Goal: Task Accomplishment & Management: Complete application form

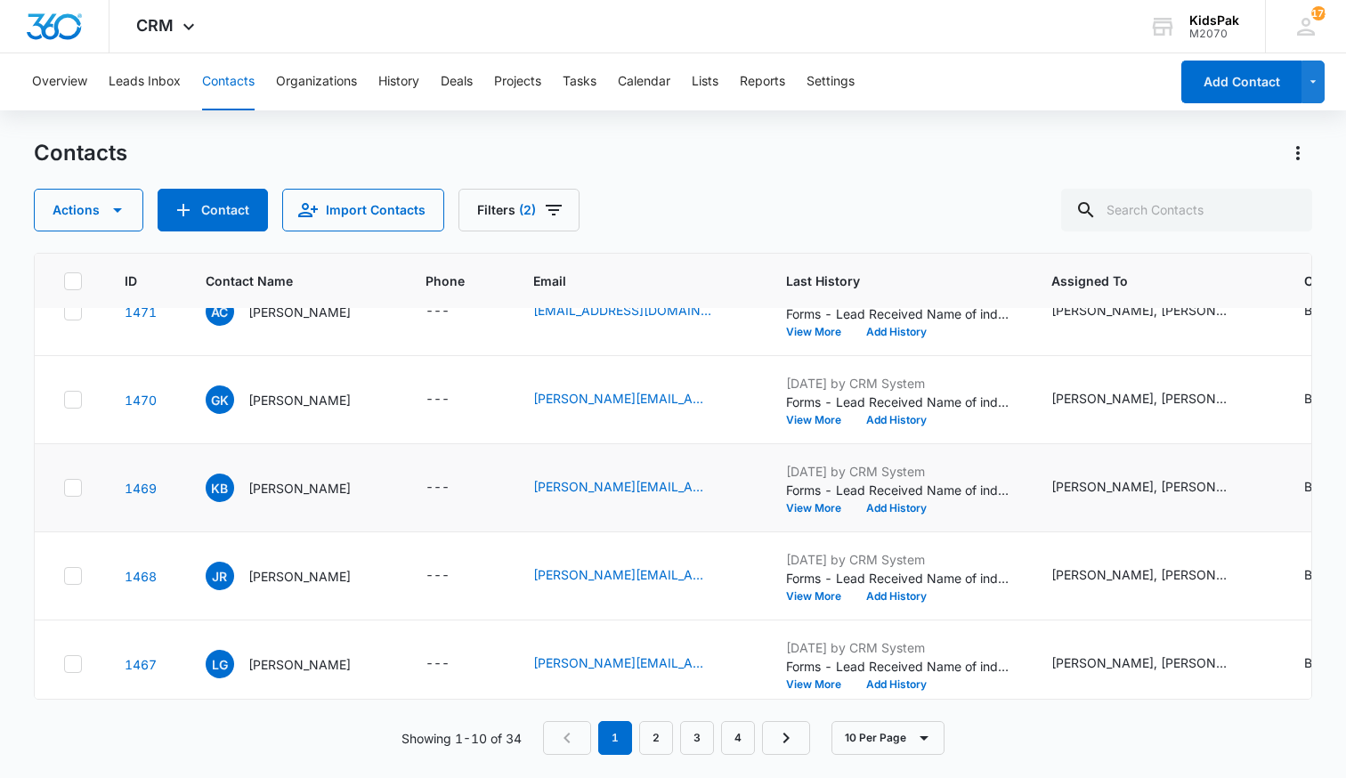
scroll to position [491, 0]
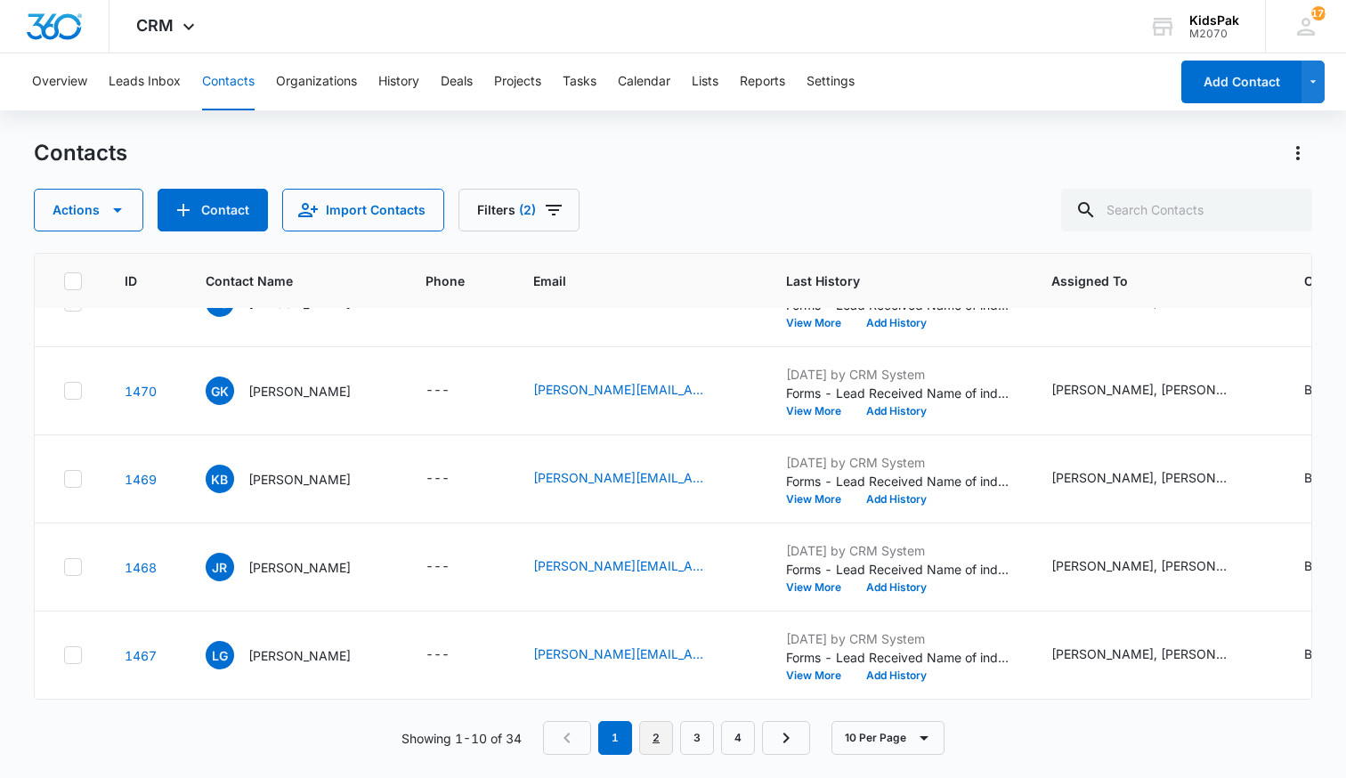
click at [660, 739] on link "2" at bounding box center [656, 738] width 34 height 34
click at [703, 744] on link "3" at bounding box center [701, 738] width 34 height 34
click at [744, 739] on link "4" at bounding box center [742, 738] width 34 height 34
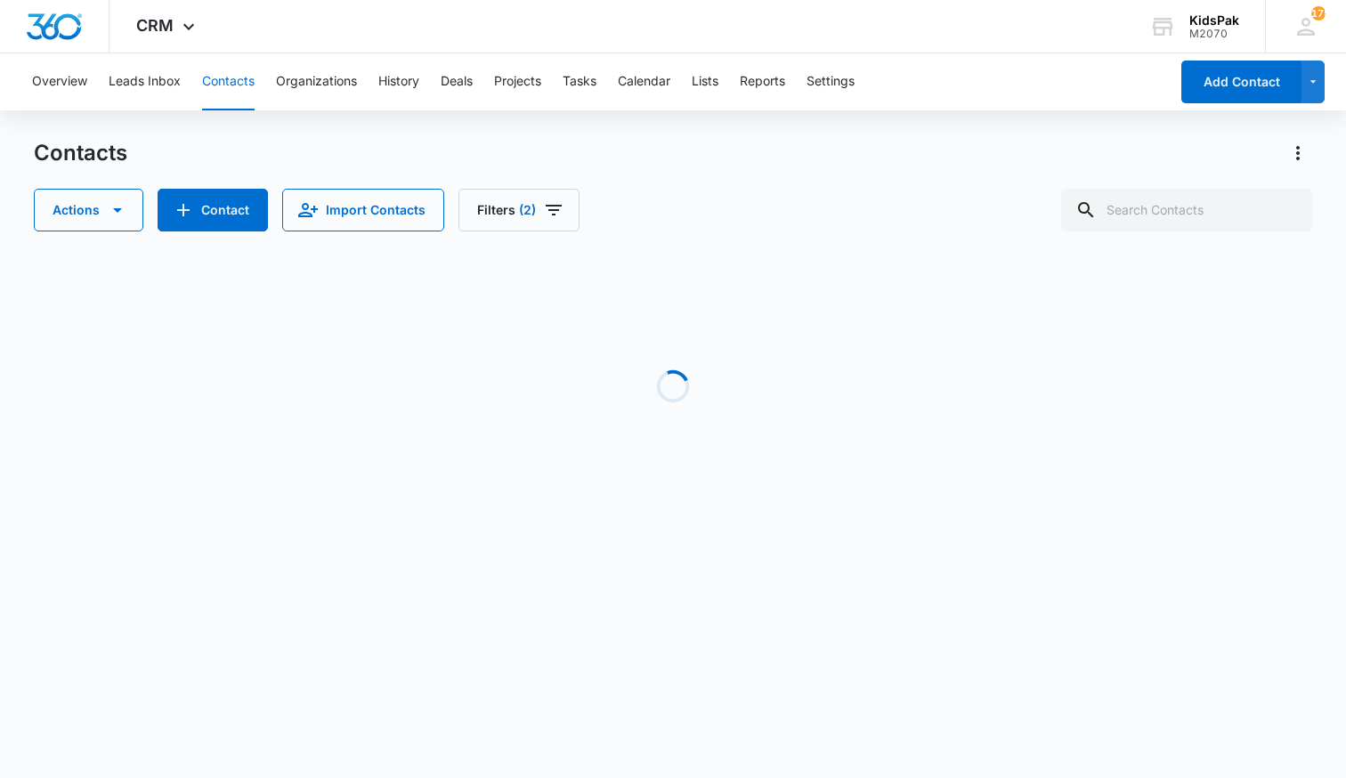
scroll to position [0, 0]
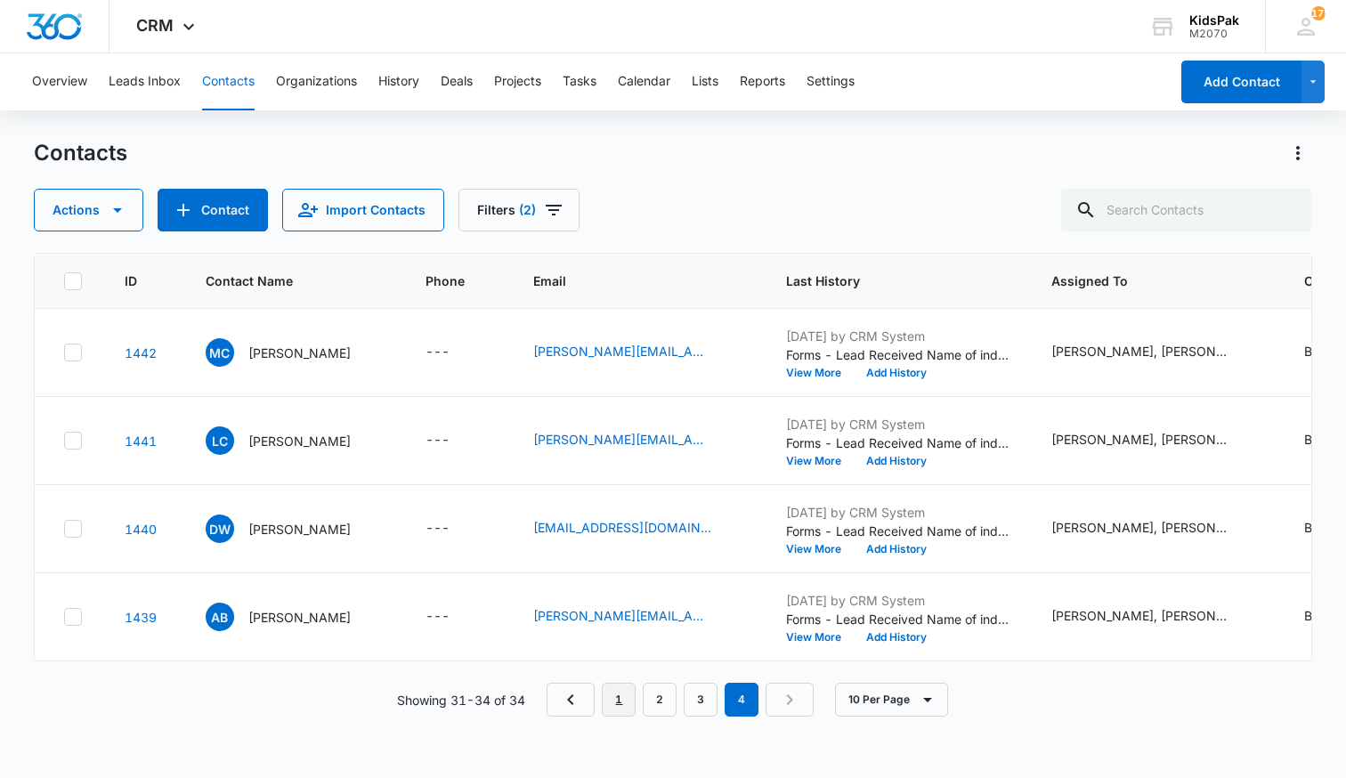
click at [622, 700] on link "1" at bounding box center [619, 700] width 34 height 34
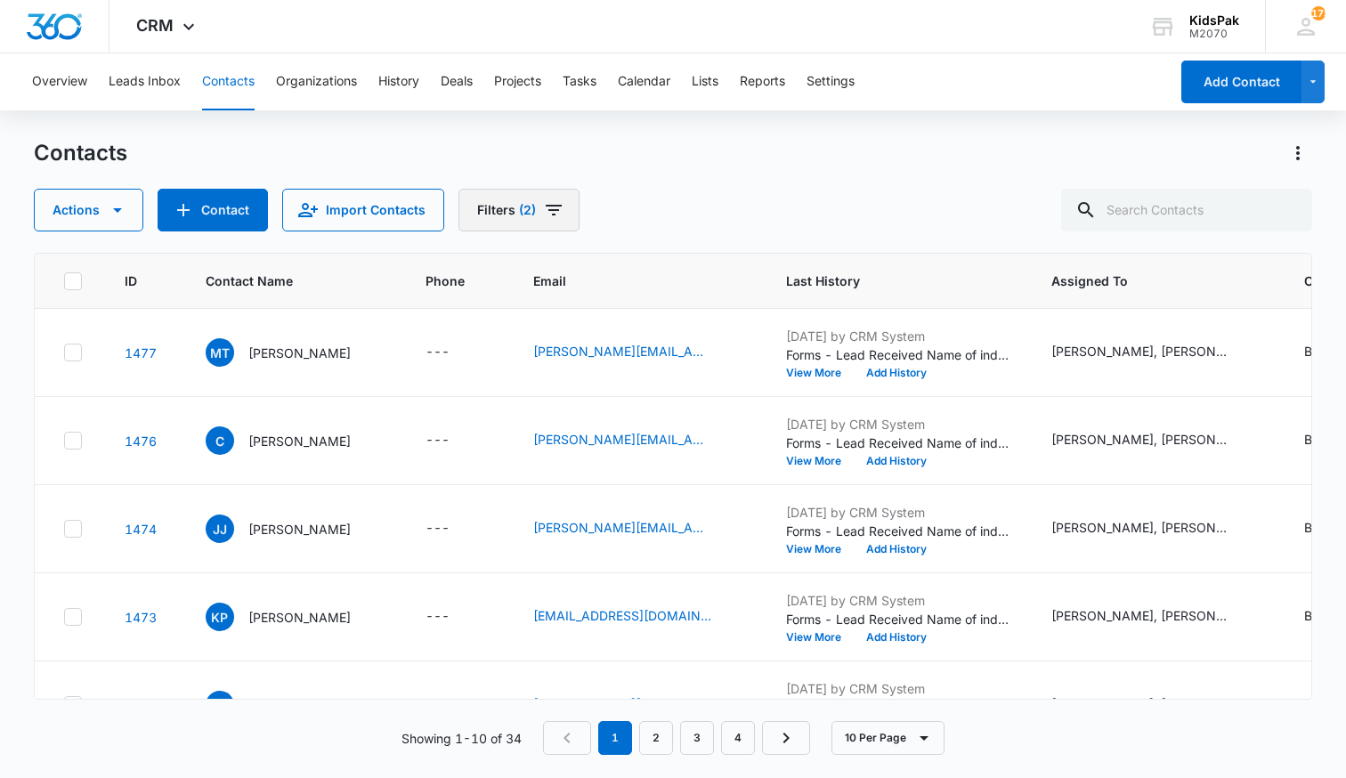
click at [554, 209] on icon "Filters" at bounding box center [553, 209] width 21 height 21
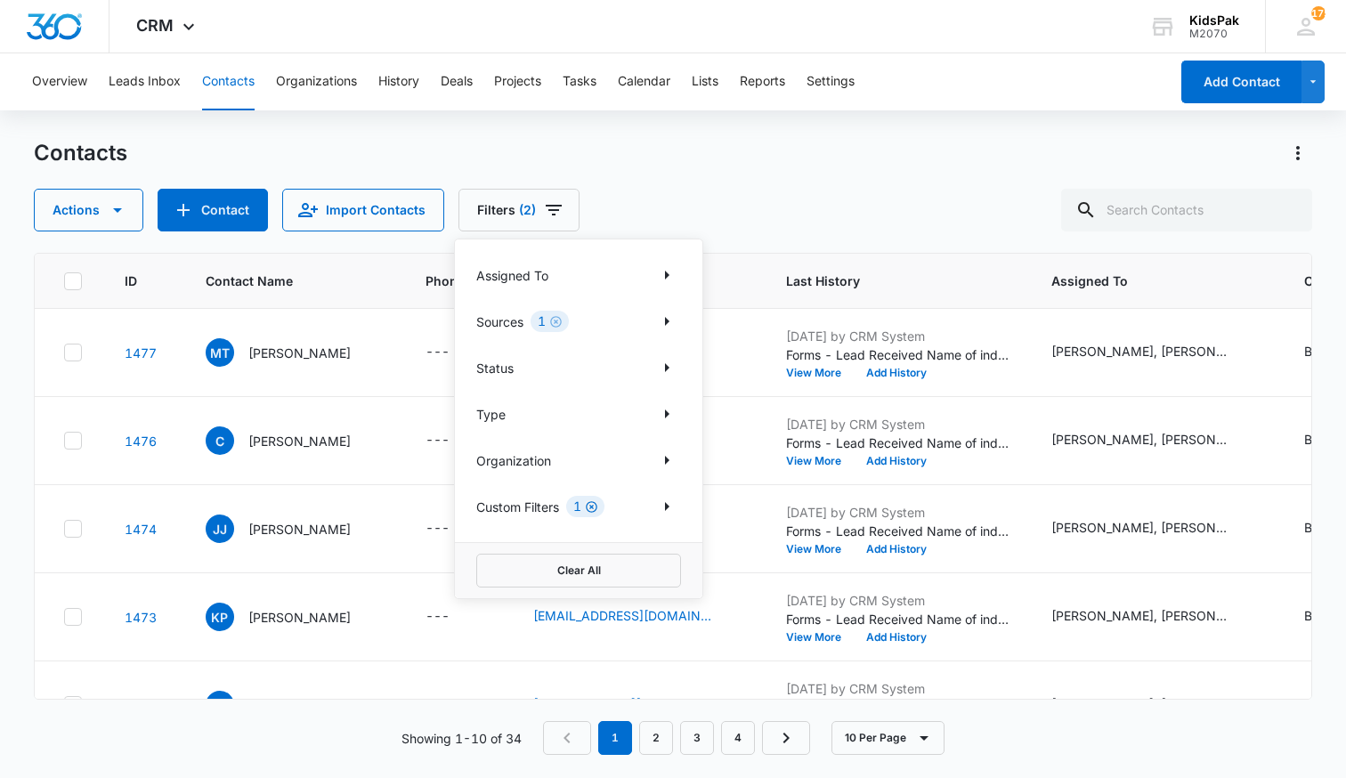
click at [596, 509] on icon "Clear" at bounding box center [591, 506] width 13 height 13
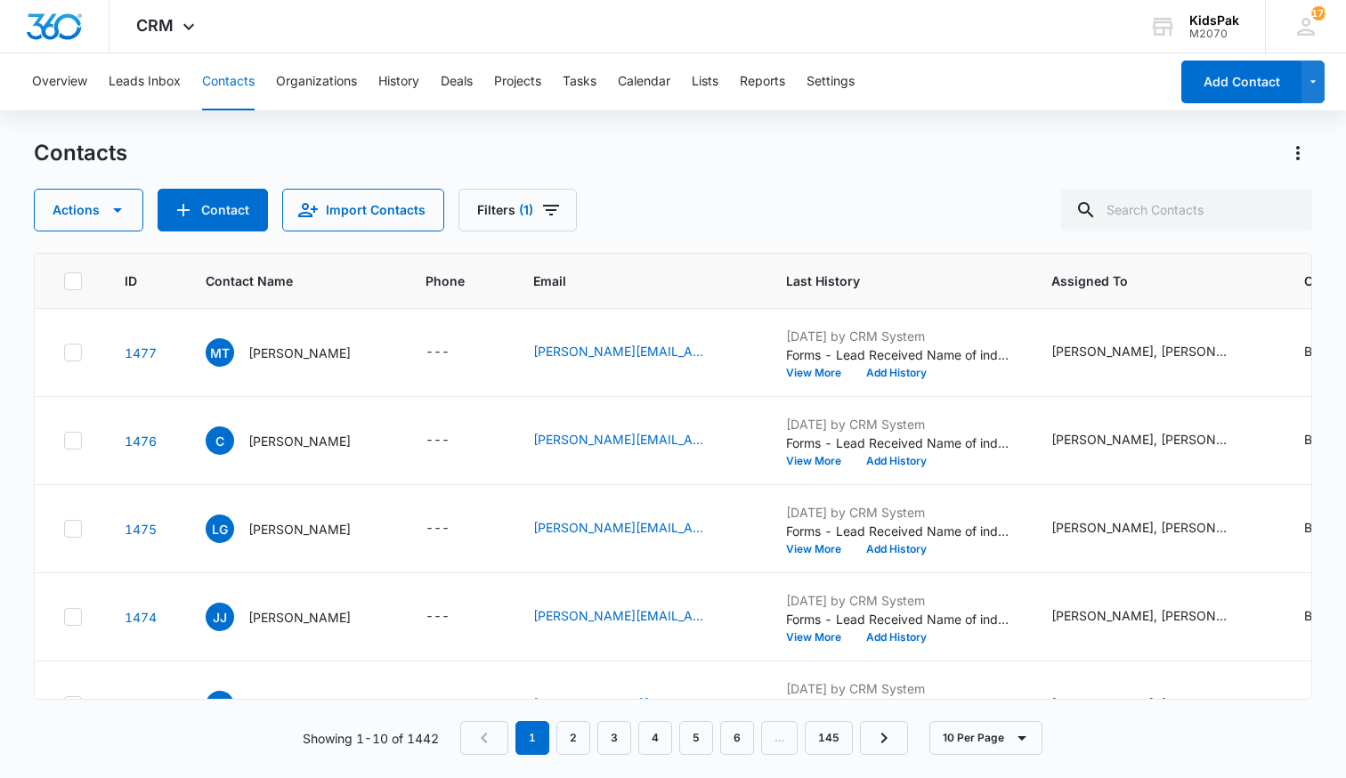
click at [764, 178] on div "Contacts Actions Contact Import Contacts Filters (1)" at bounding box center [673, 185] width 1279 height 93
click at [274, 530] on p "[PERSON_NAME]" at bounding box center [299, 529] width 102 height 19
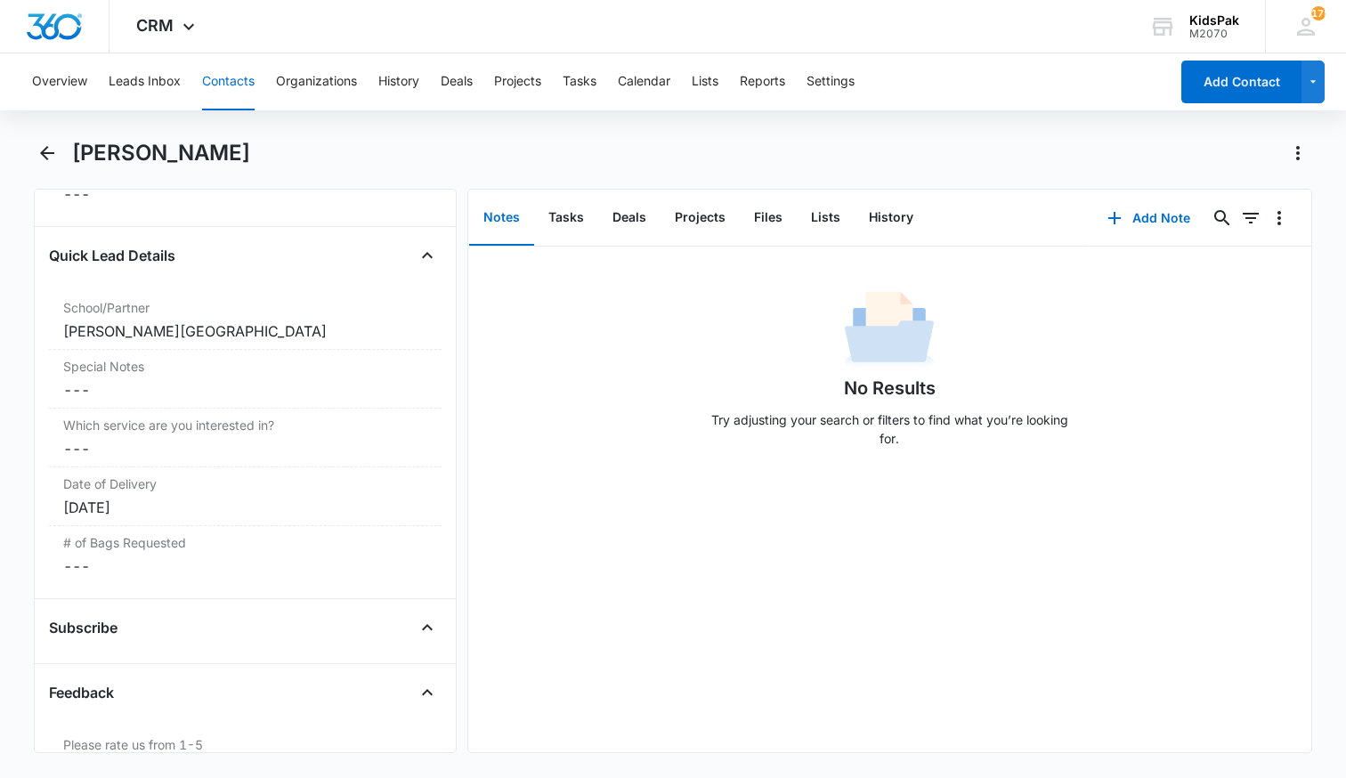
scroll to position [1517, 0]
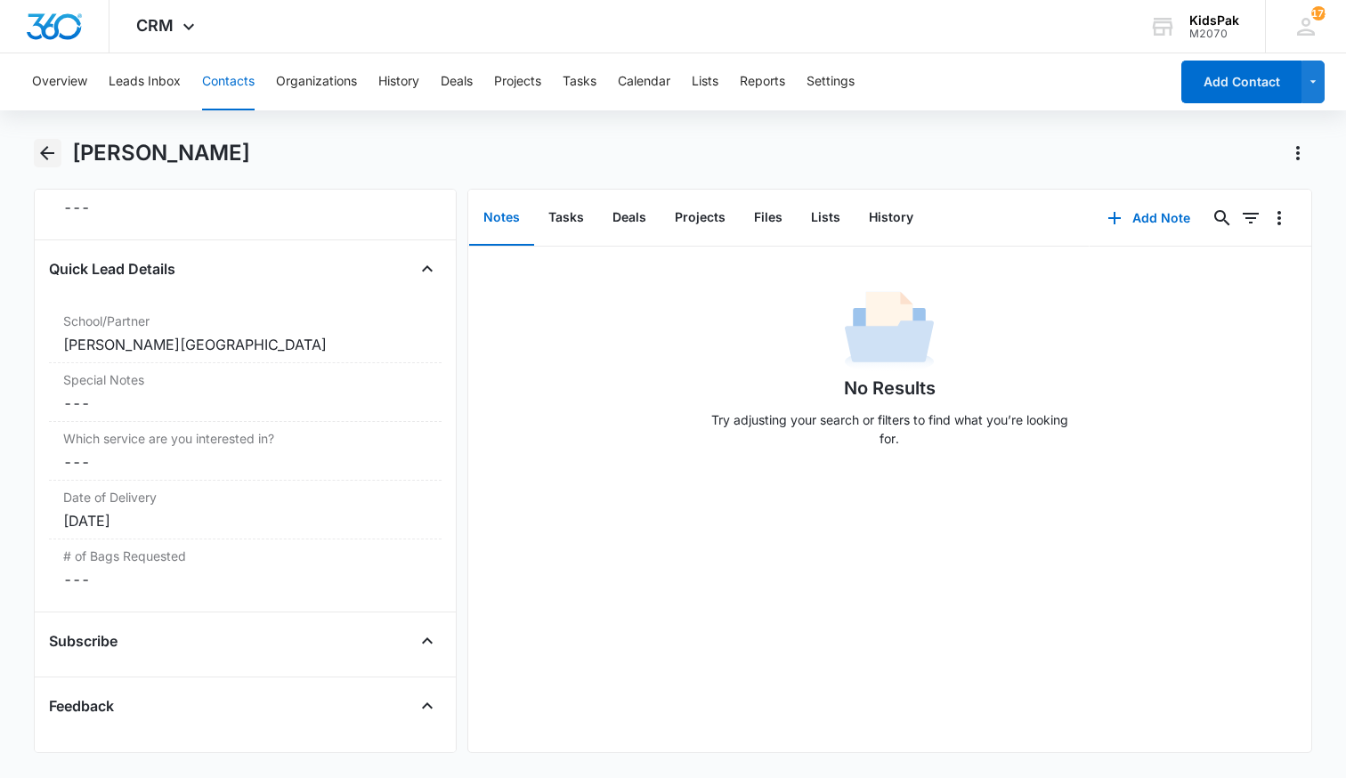
click at [48, 152] on icon "Back" at bounding box center [47, 153] width 14 height 14
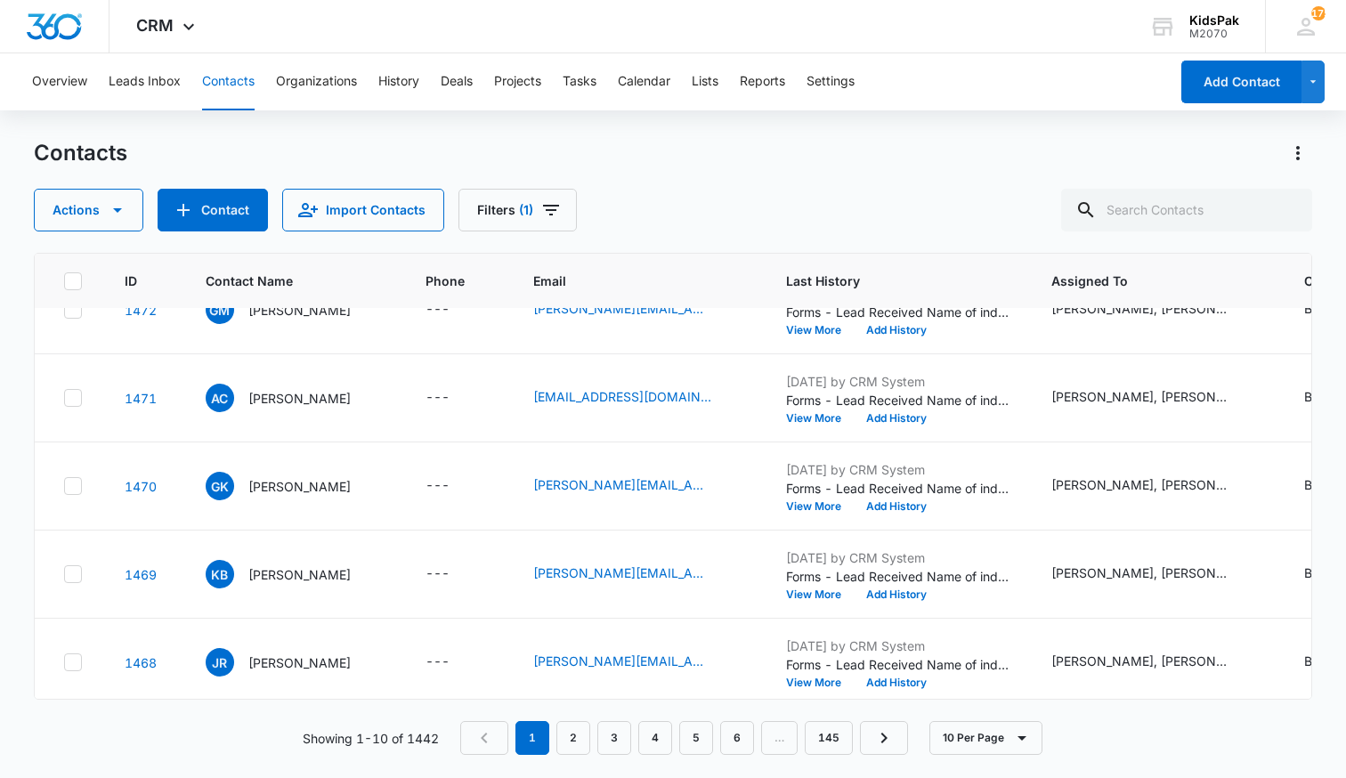
scroll to position [491, 0]
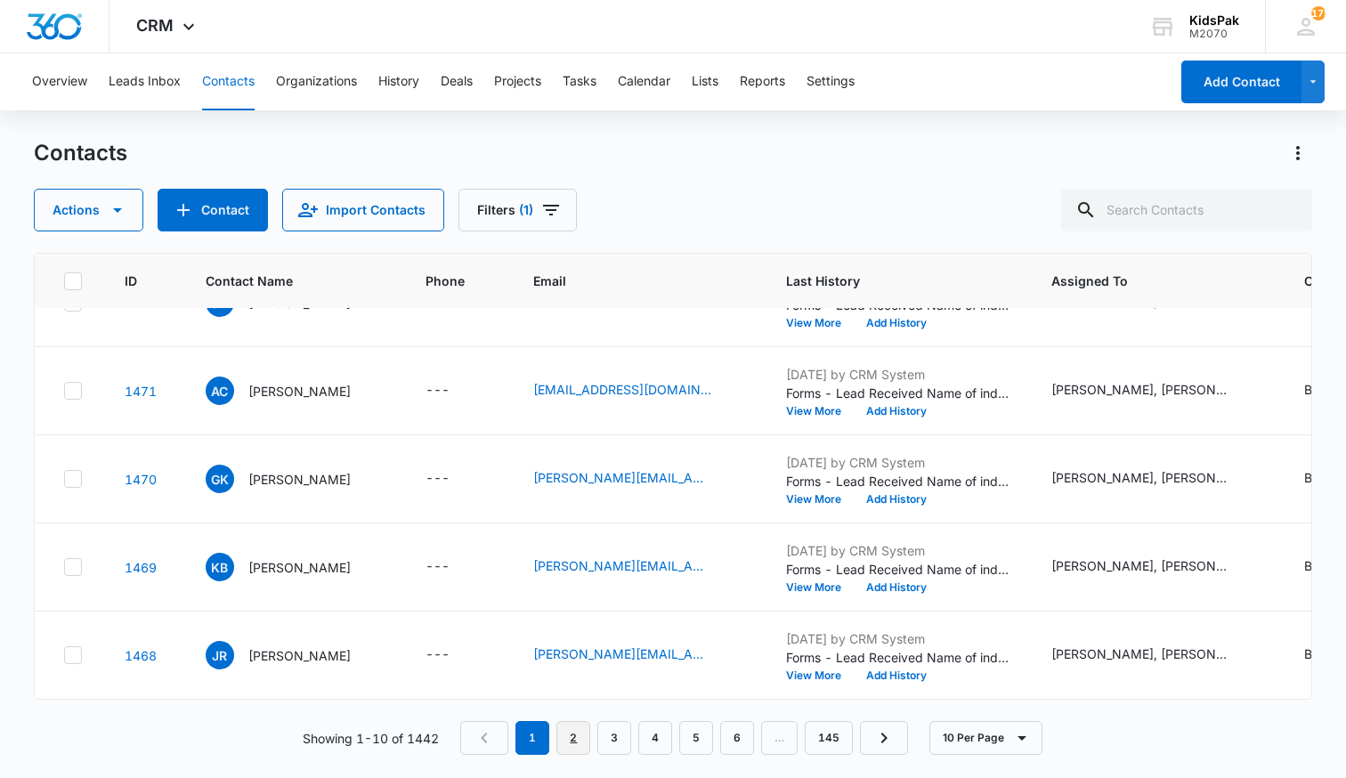
click at [579, 739] on link "2" at bounding box center [574, 738] width 34 height 34
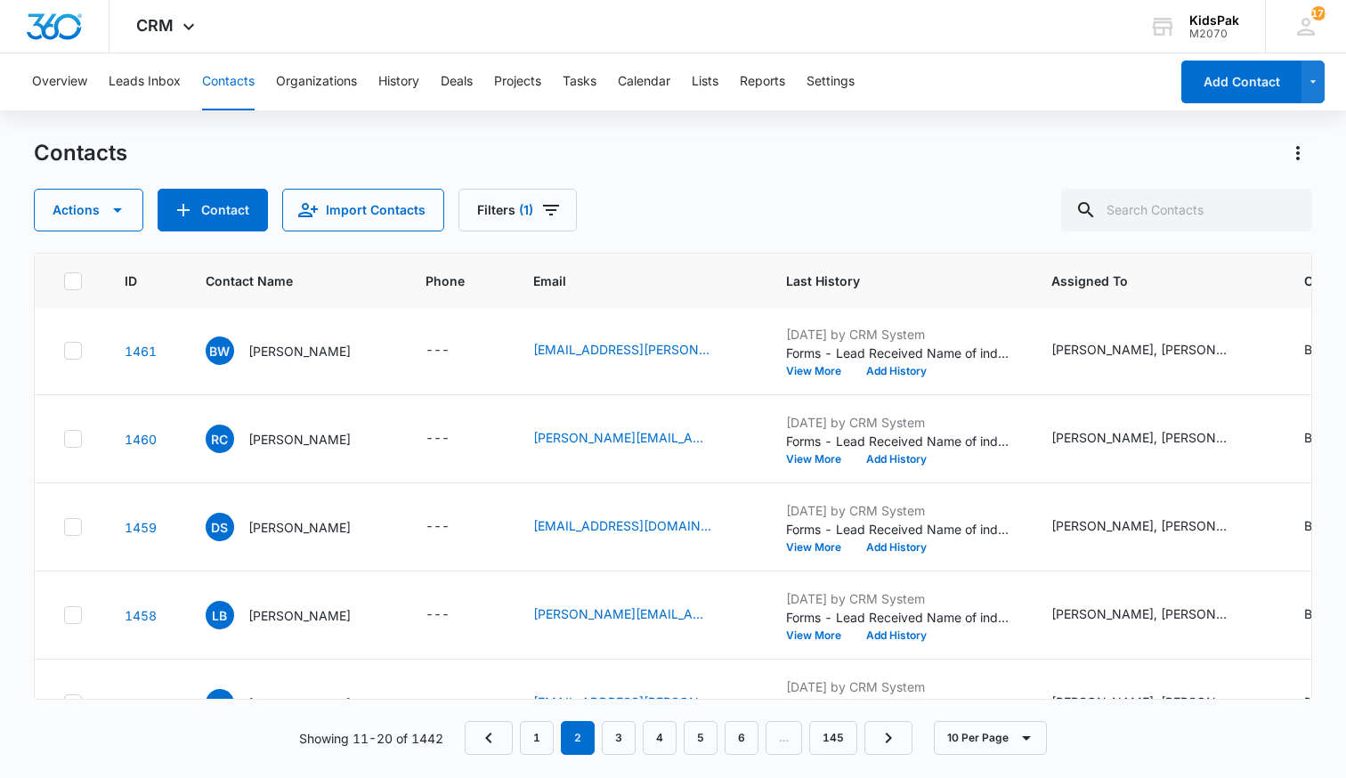
scroll to position [432, 0]
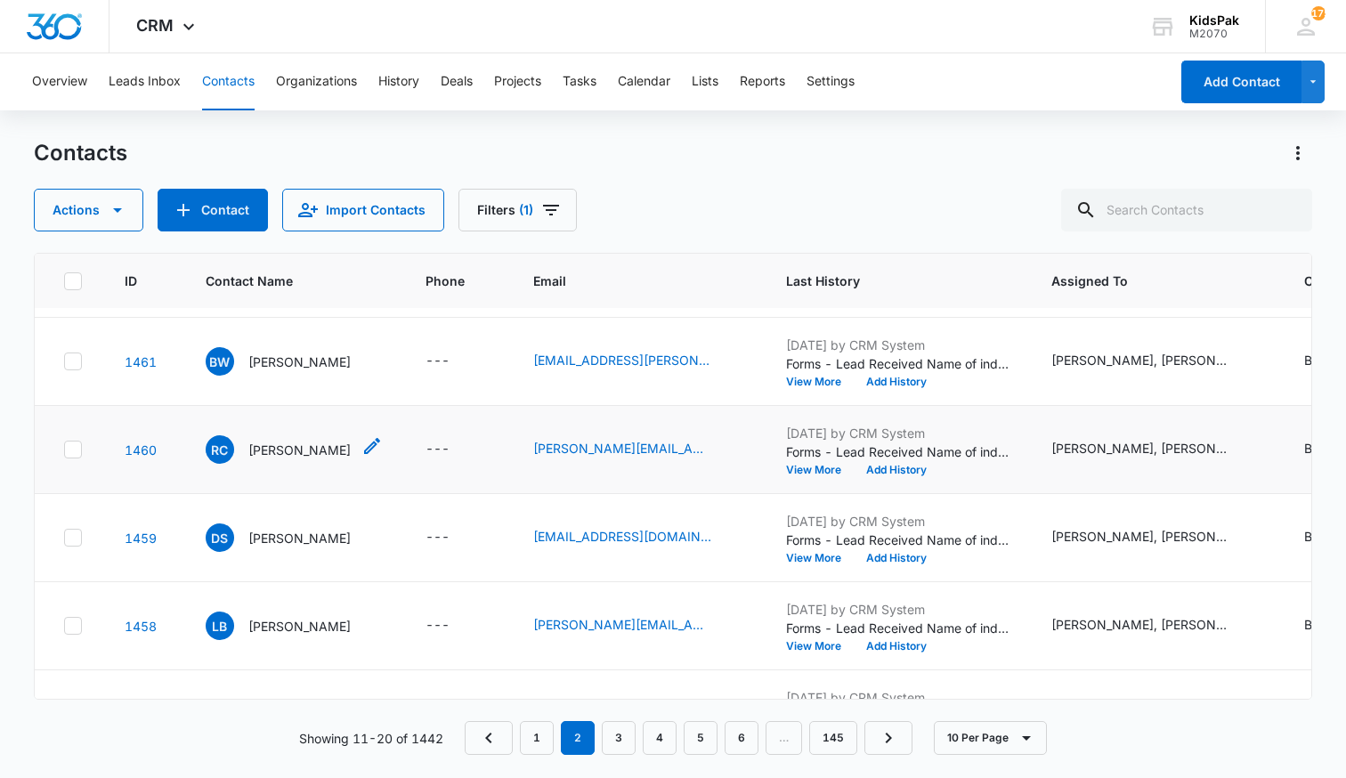
click at [277, 449] on p "[PERSON_NAME]" at bounding box center [299, 450] width 102 height 19
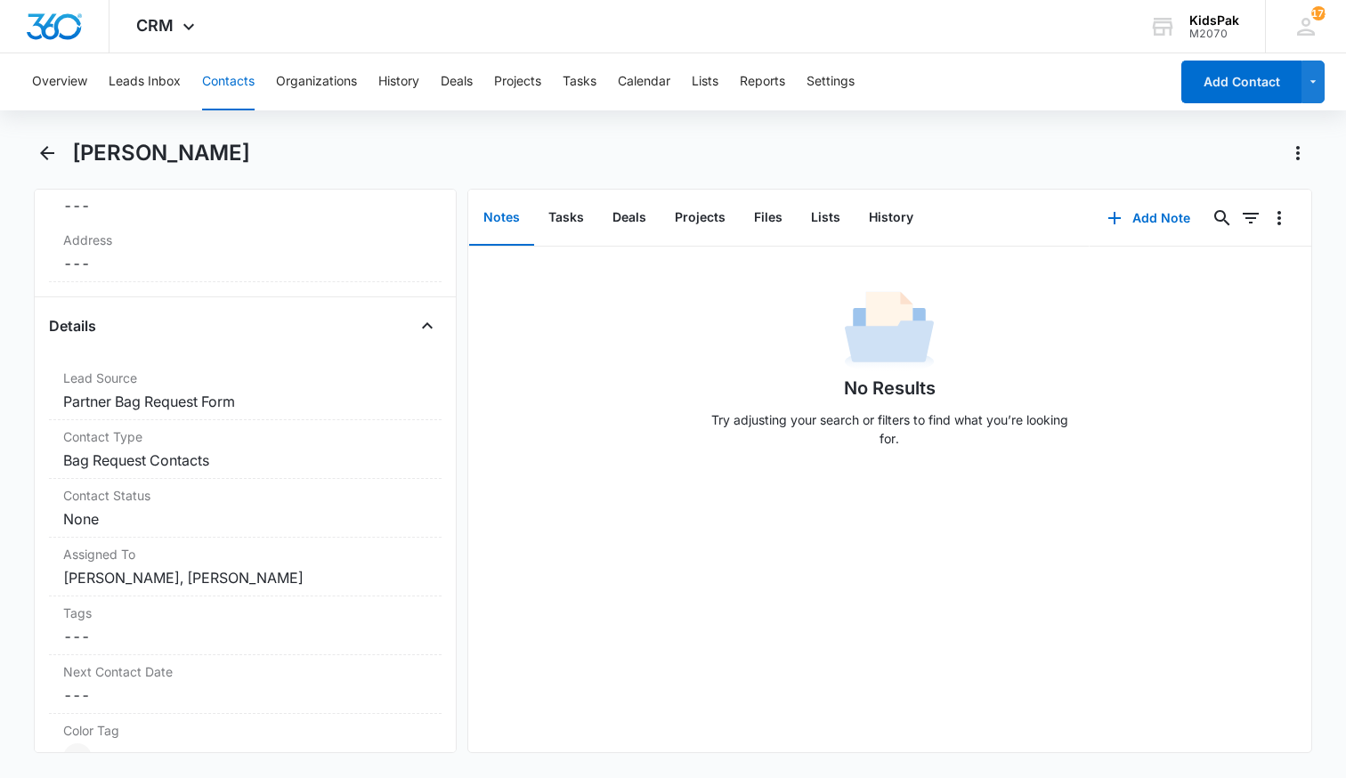
scroll to position [457, 0]
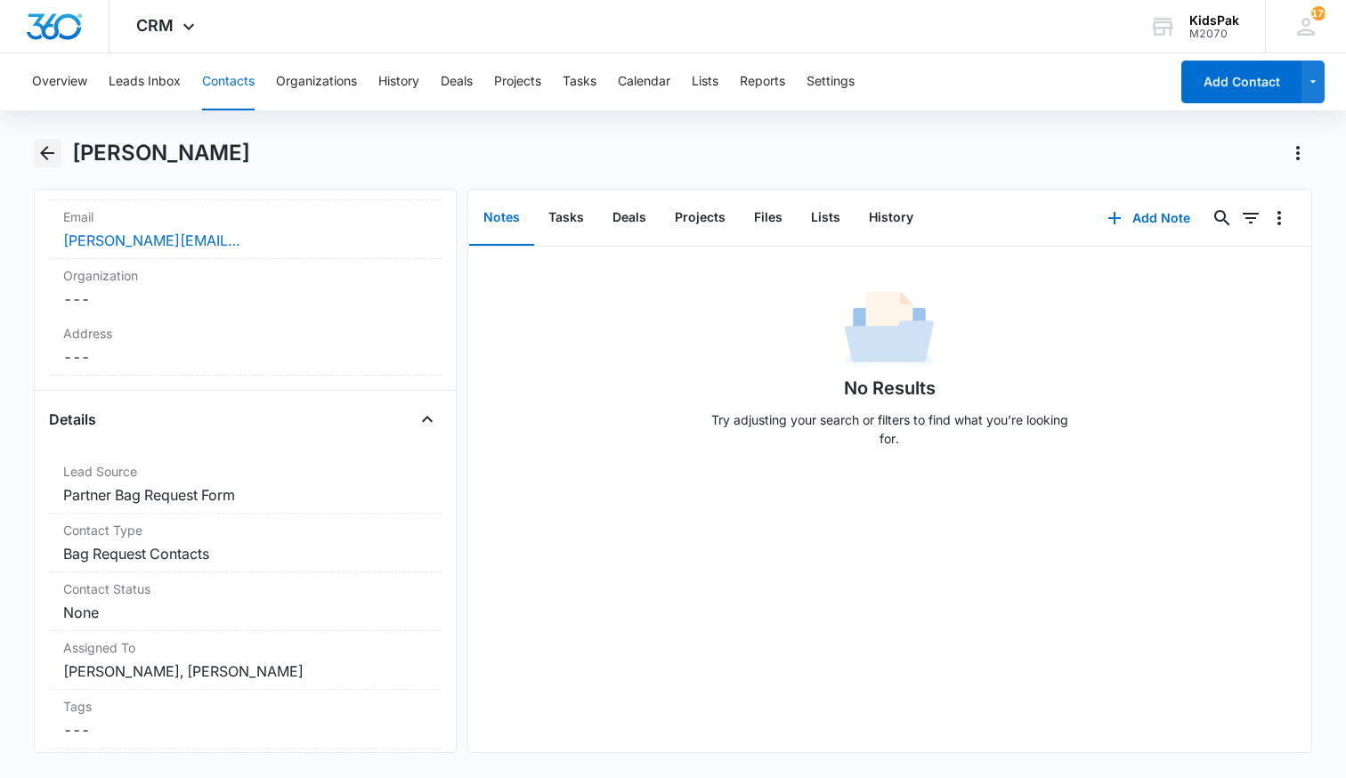
click at [49, 147] on icon "Back" at bounding box center [47, 152] width 21 height 21
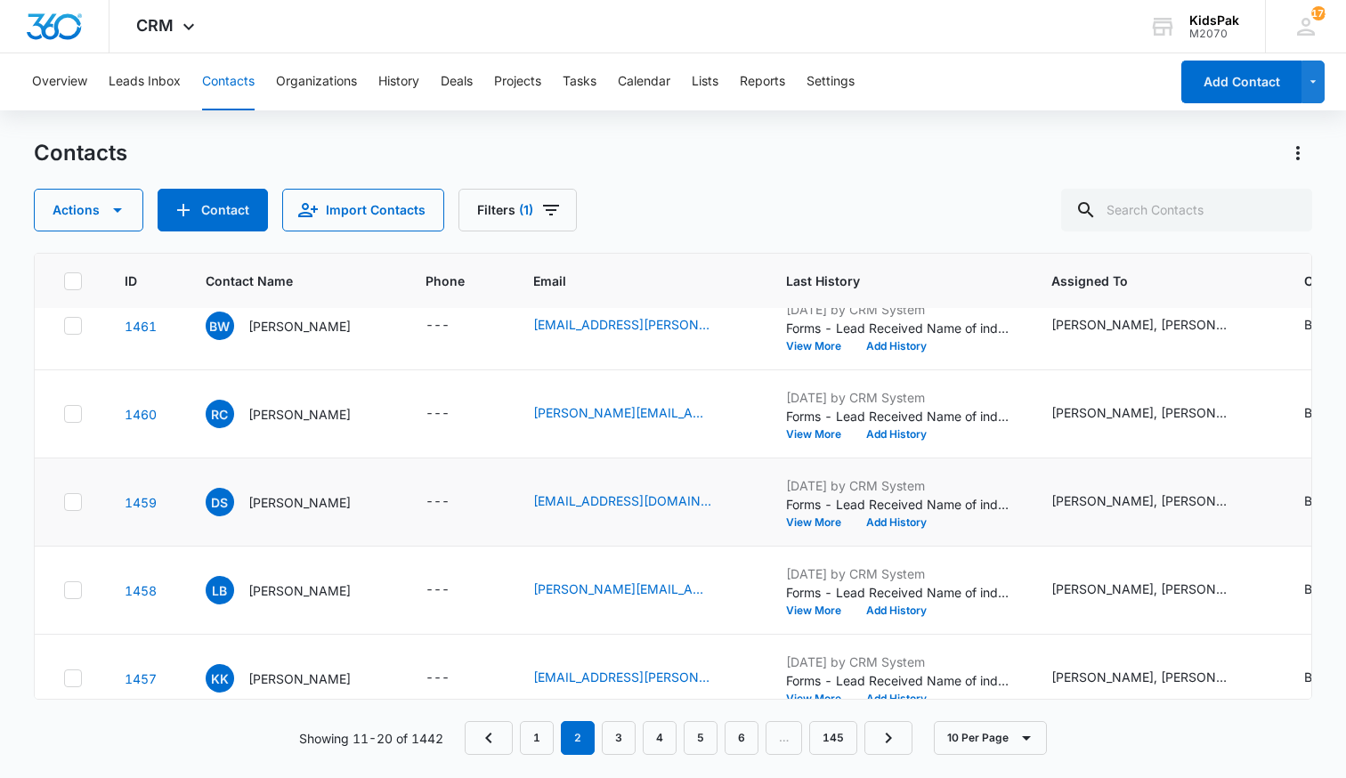
scroll to position [491, 0]
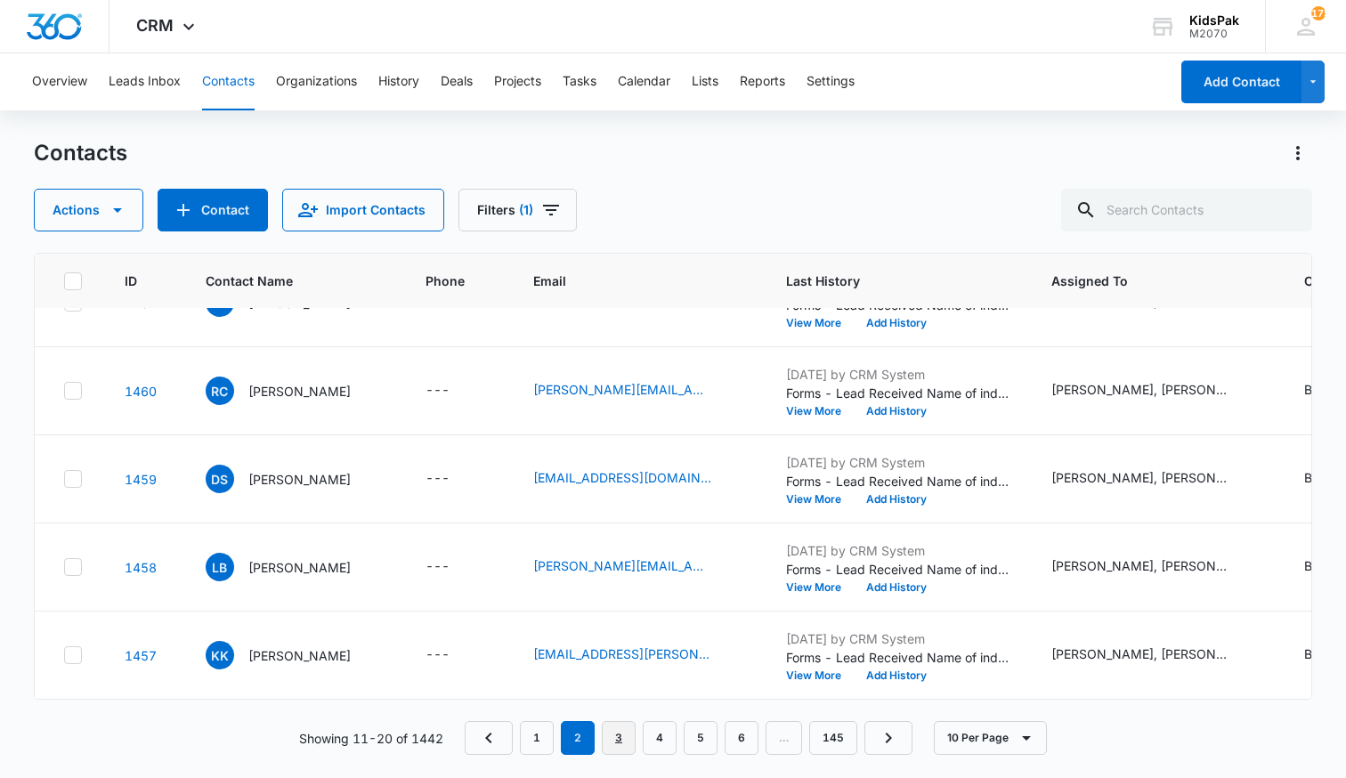
click at [630, 734] on link "3" at bounding box center [619, 738] width 34 height 34
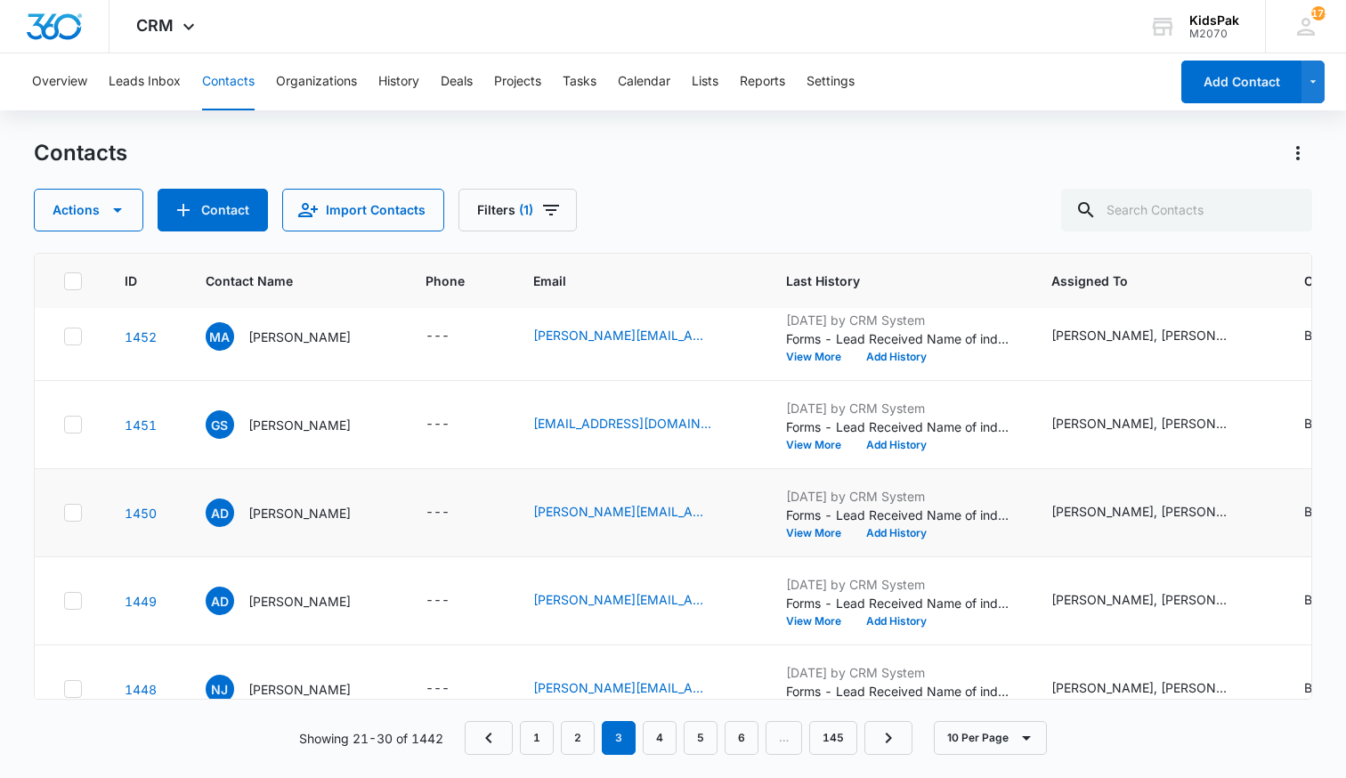
scroll to position [370, 0]
click at [287, 510] on p "[PERSON_NAME]" at bounding box center [299, 512] width 102 height 19
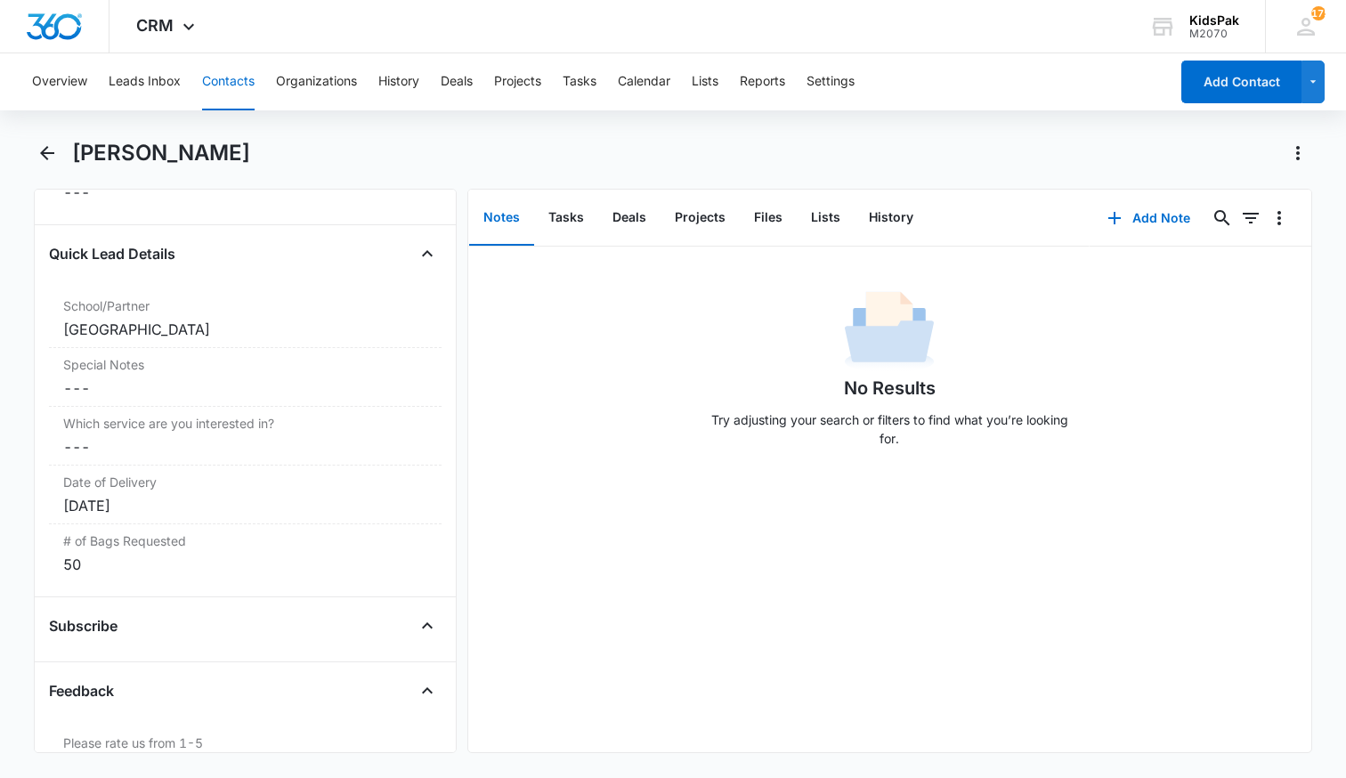
scroll to position [1536, 0]
click at [51, 155] on icon "Back" at bounding box center [47, 152] width 21 height 21
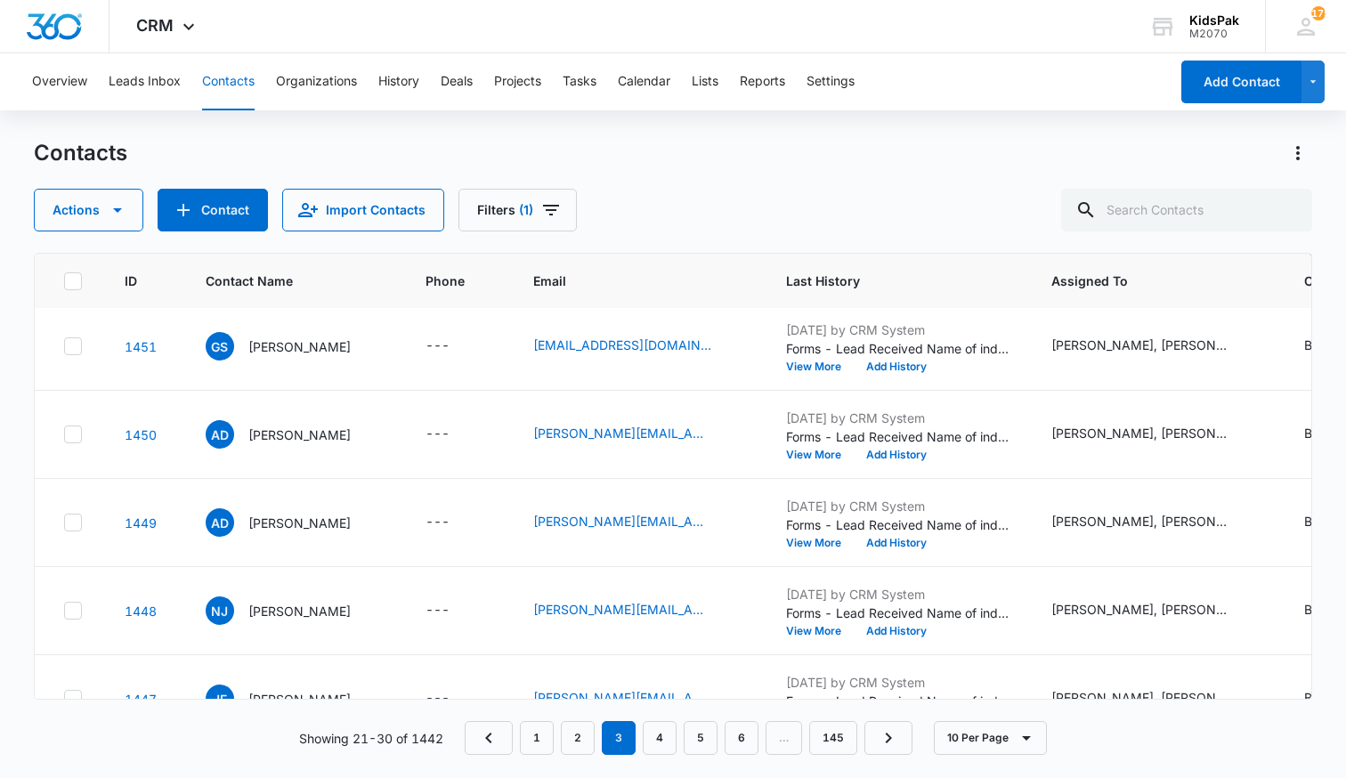
scroll to position [491, 0]
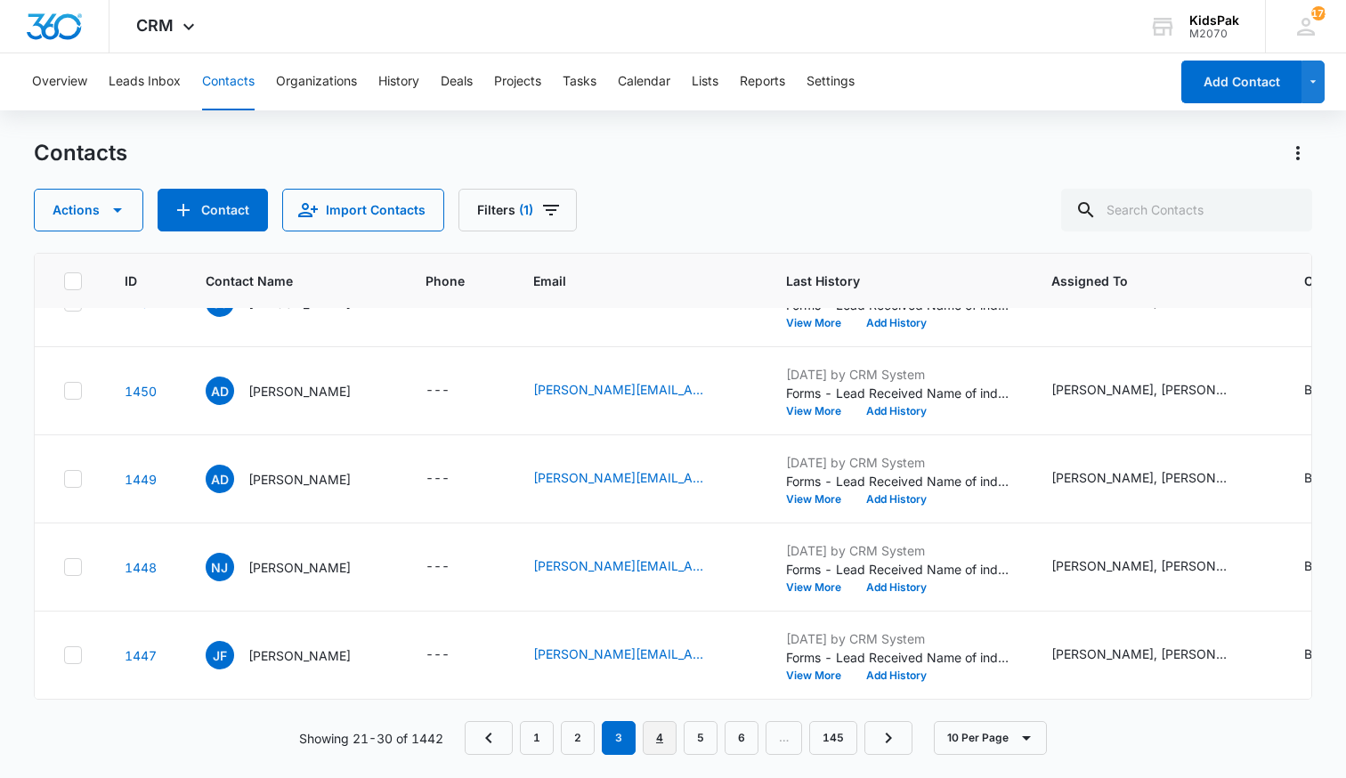
click at [660, 738] on link "4" at bounding box center [660, 738] width 34 height 34
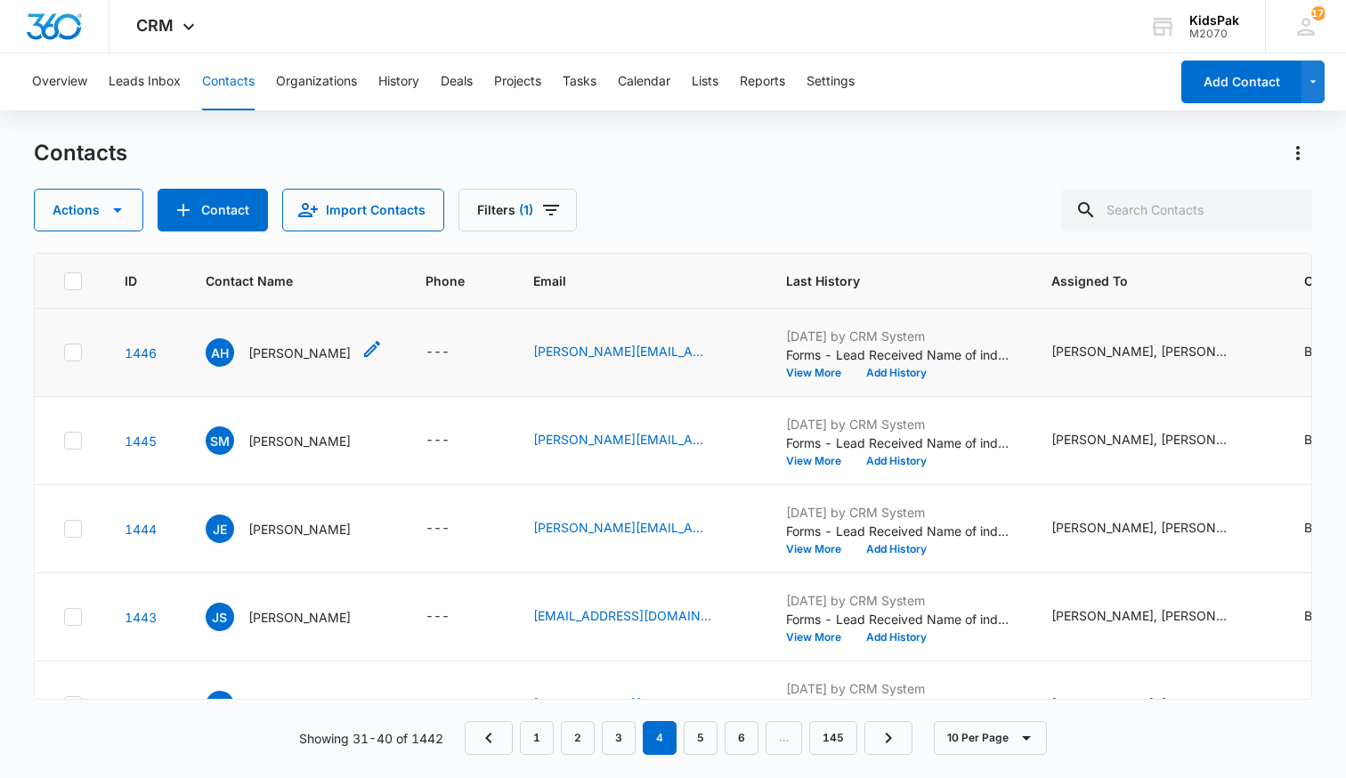
click at [302, 355] on p "[PERSON_NAME]" at bounding box center [299, 353] width 102 height 19
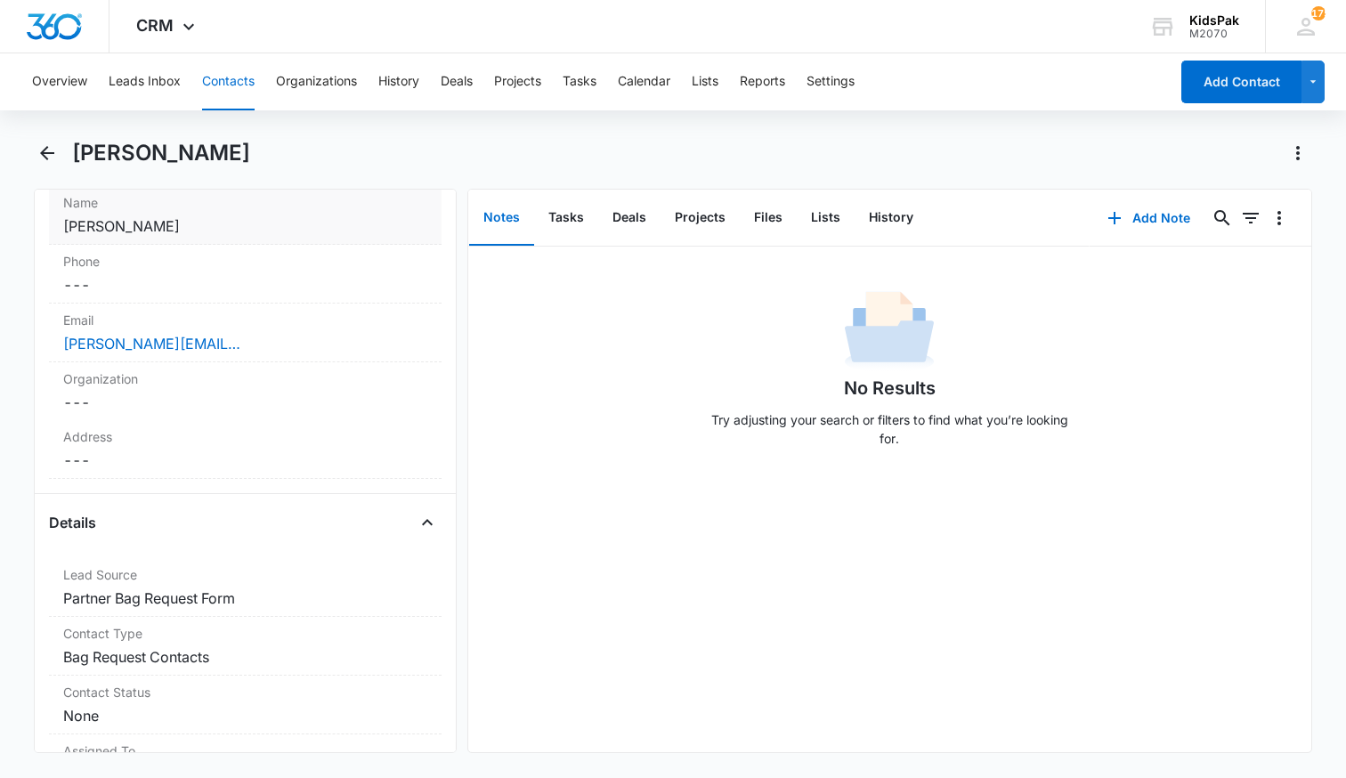
scroll to position [167, 0]
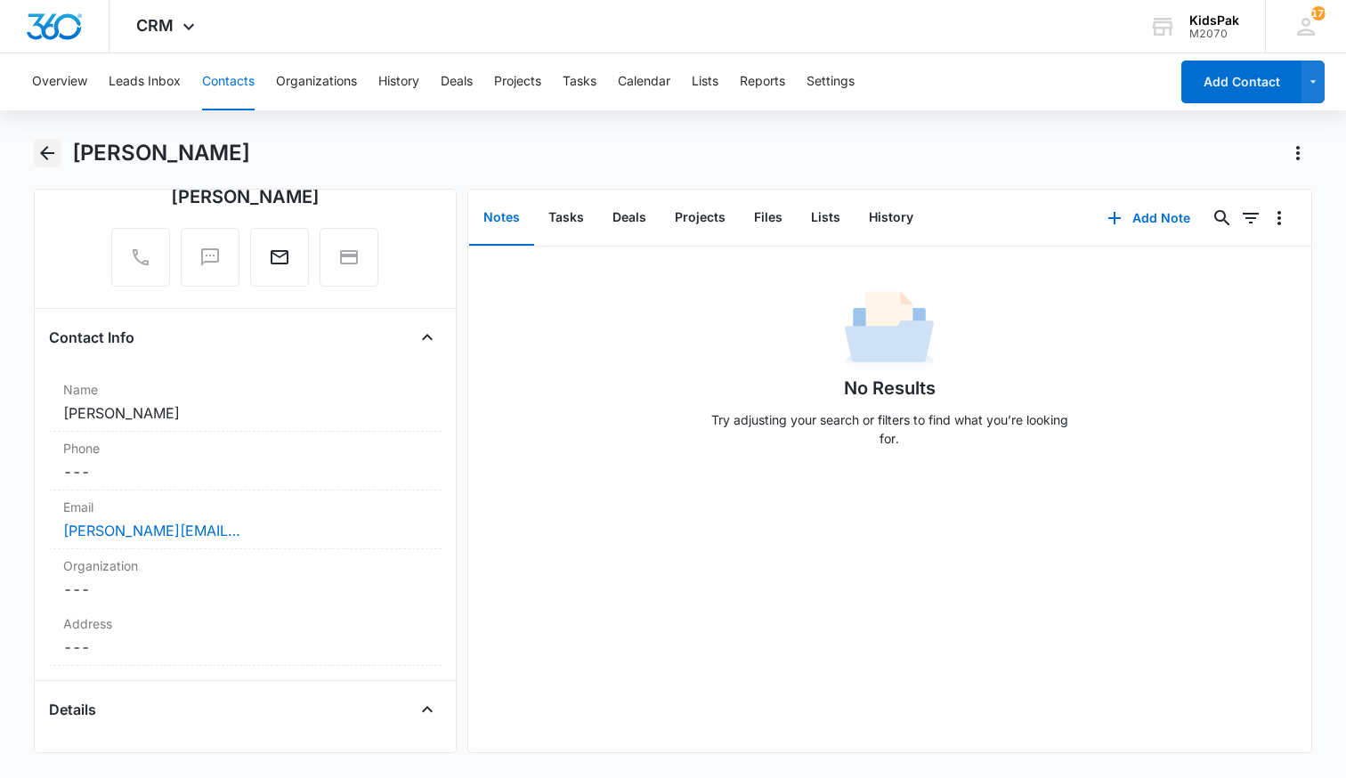
click at [53, 161] on icon "Back" at bounding box center [47, 152] width 21 height 21
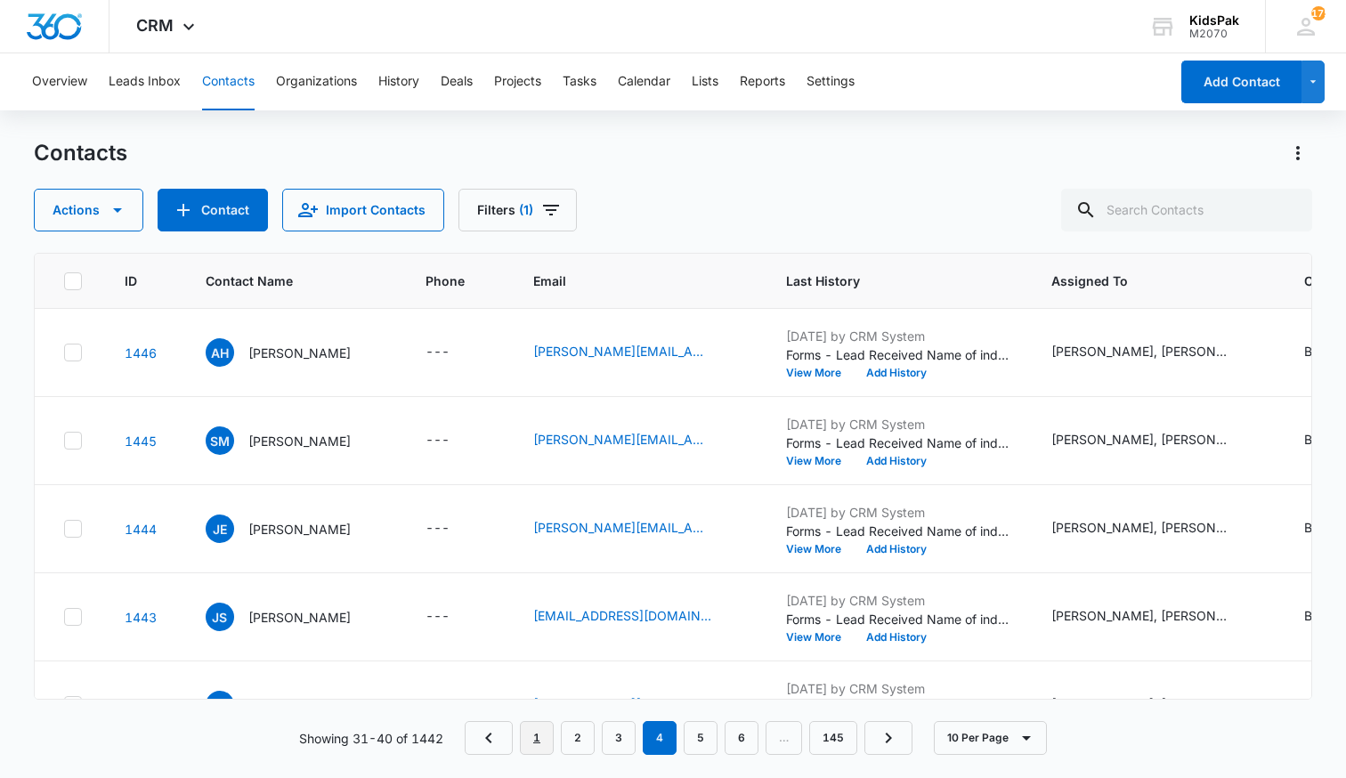
click at [541, 743] on link "1" at bounding box center [537, 738] width 34 height 34
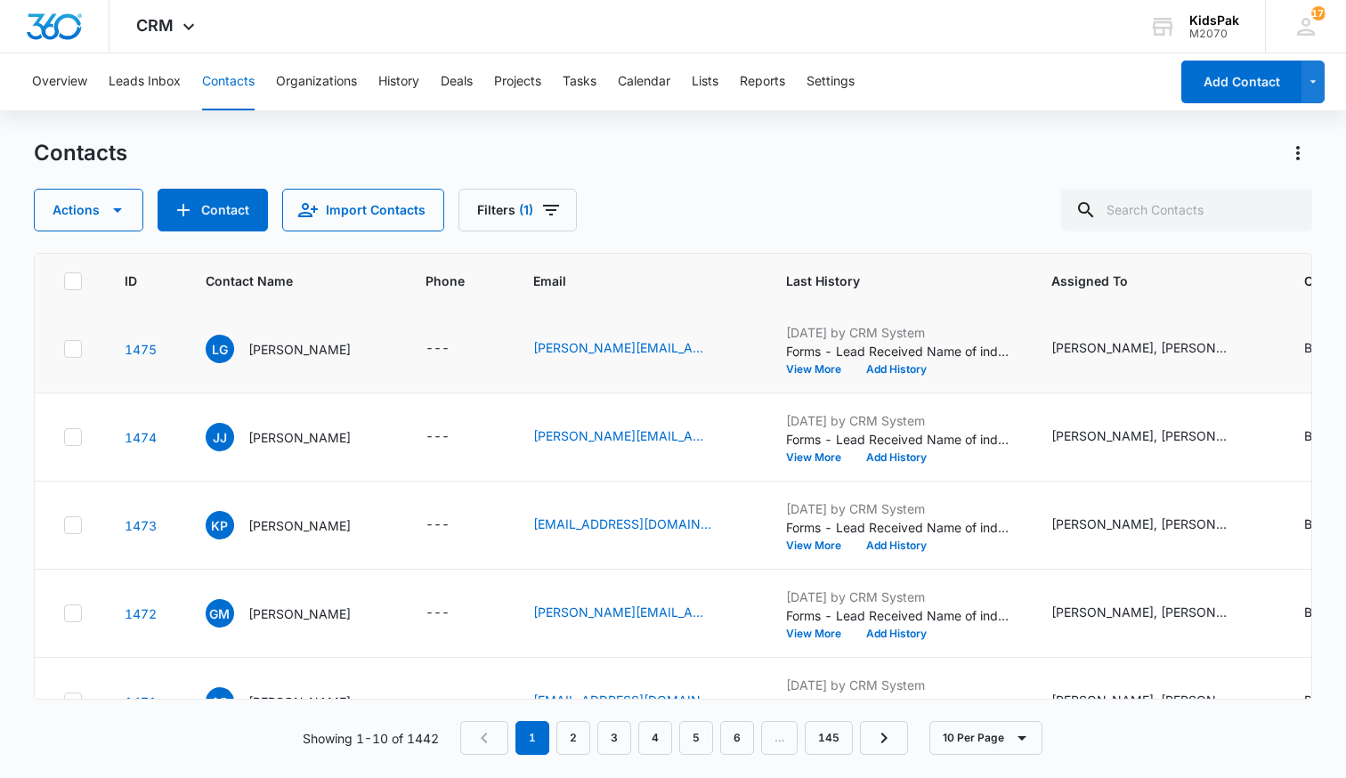
scroll to position [491, 0]
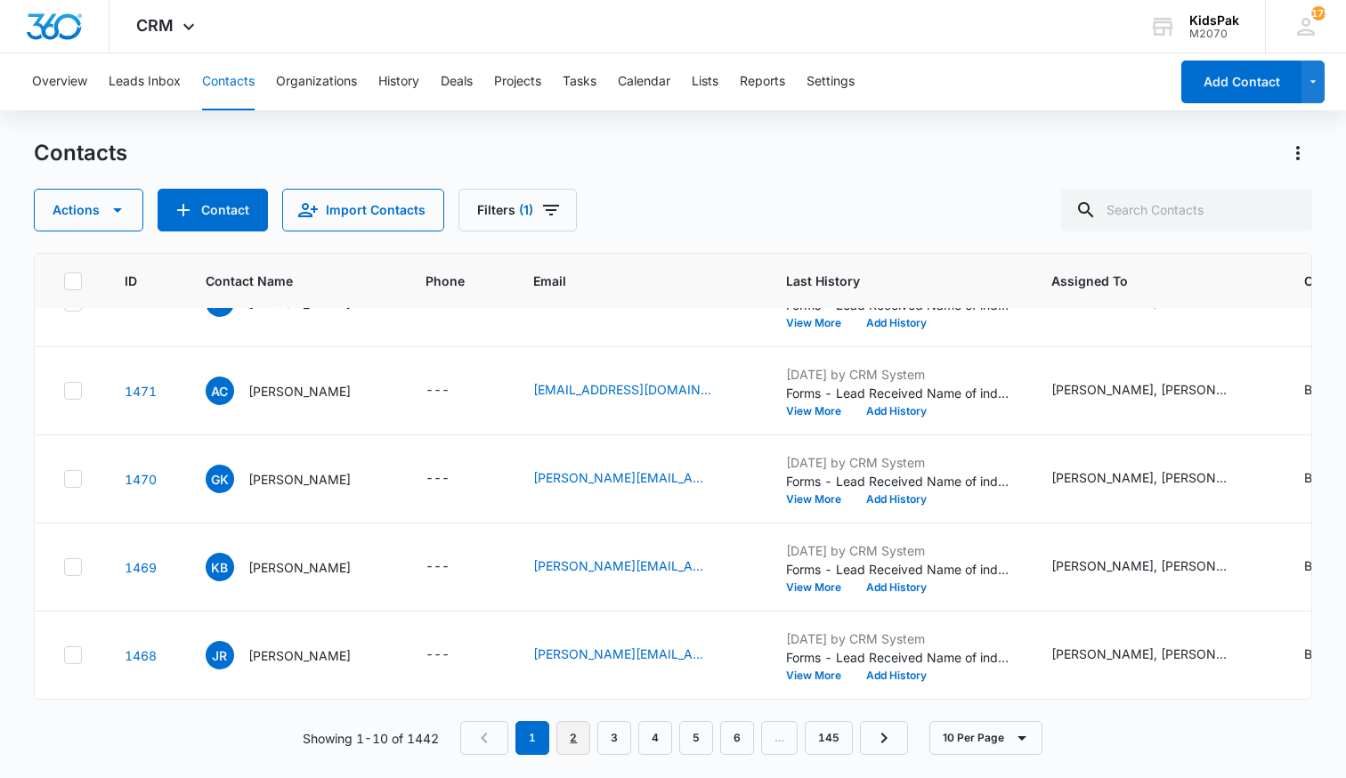
click at [583, 740] on link "2" at bounding box center [574, 738] width 34 height 34
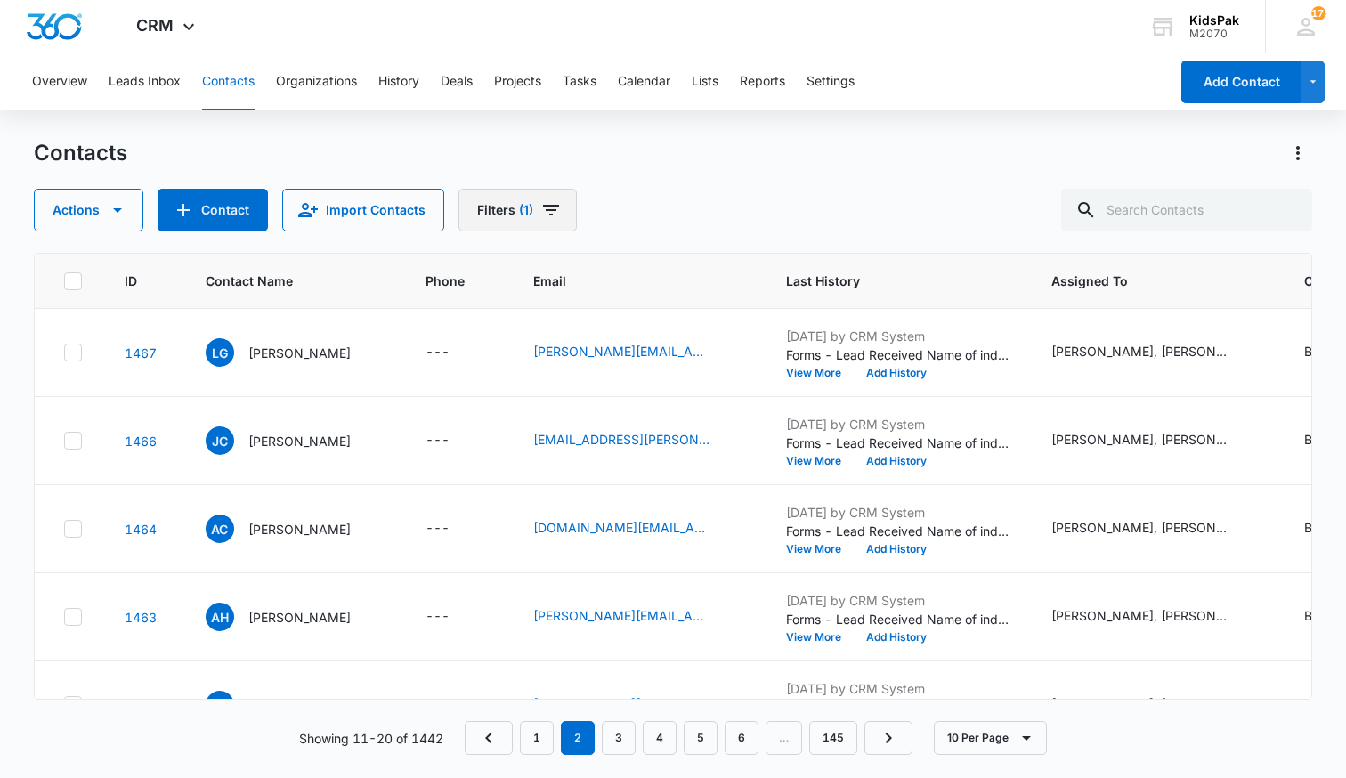
click at [543, 209] on icon "Filters" at bounding box center [551, 210] width 16 height 11
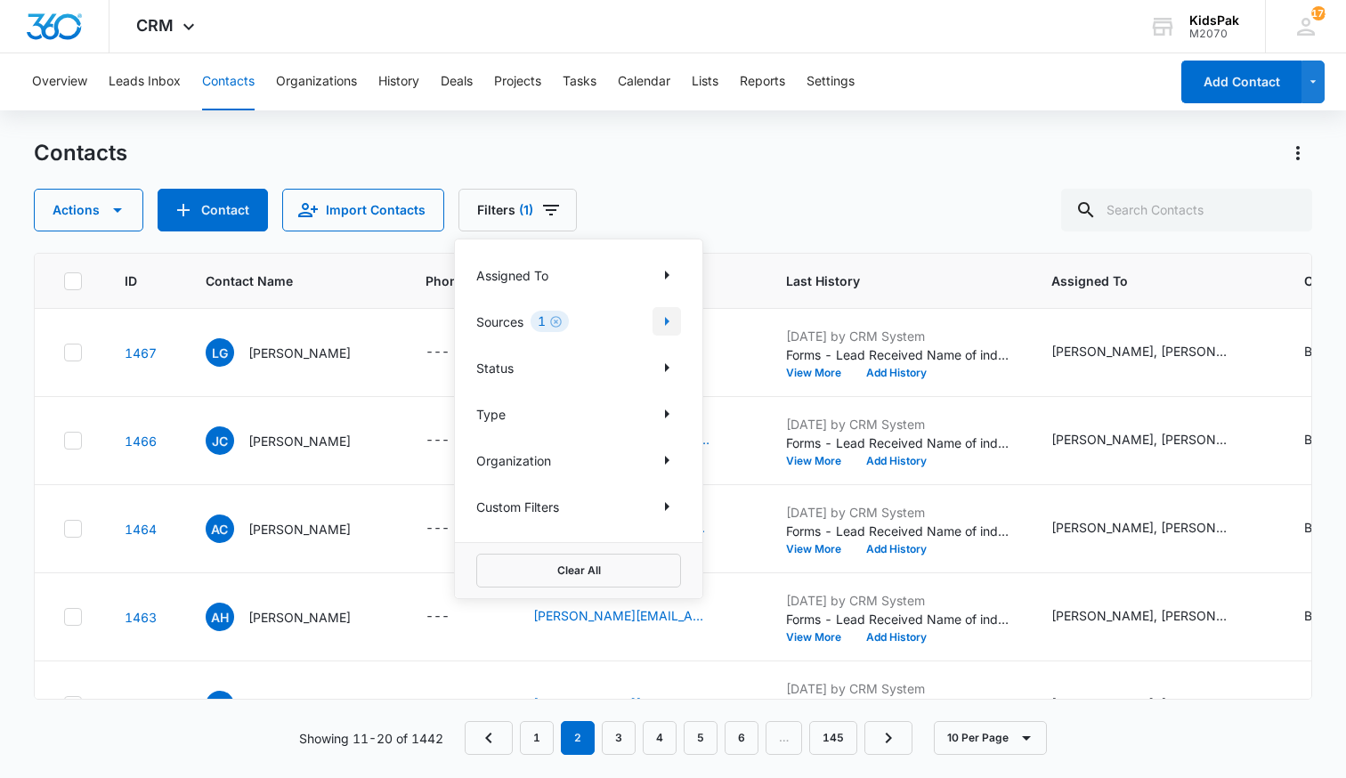
click at [666, 322] on icon "Show Sources filters" at bounding box center [667, 321] width 4 height 9
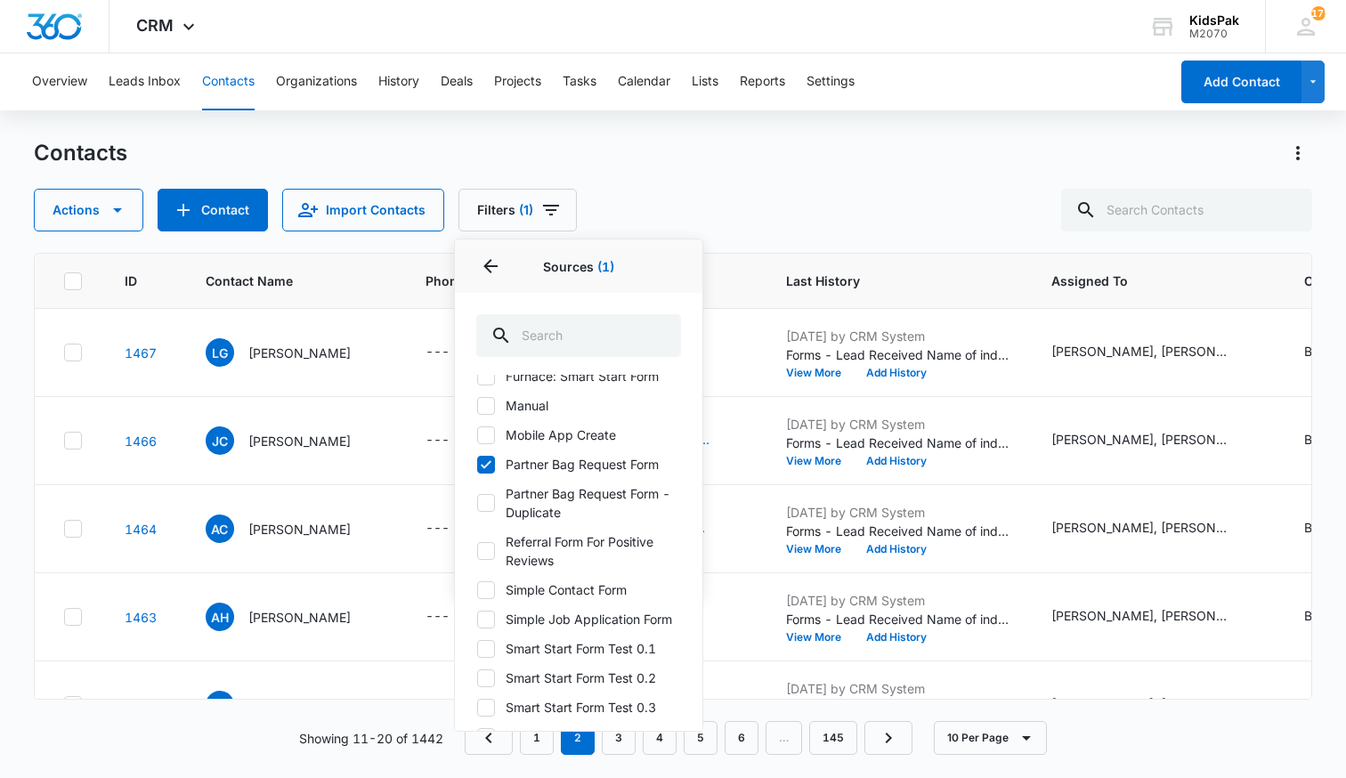
scroll to position [280, 0]
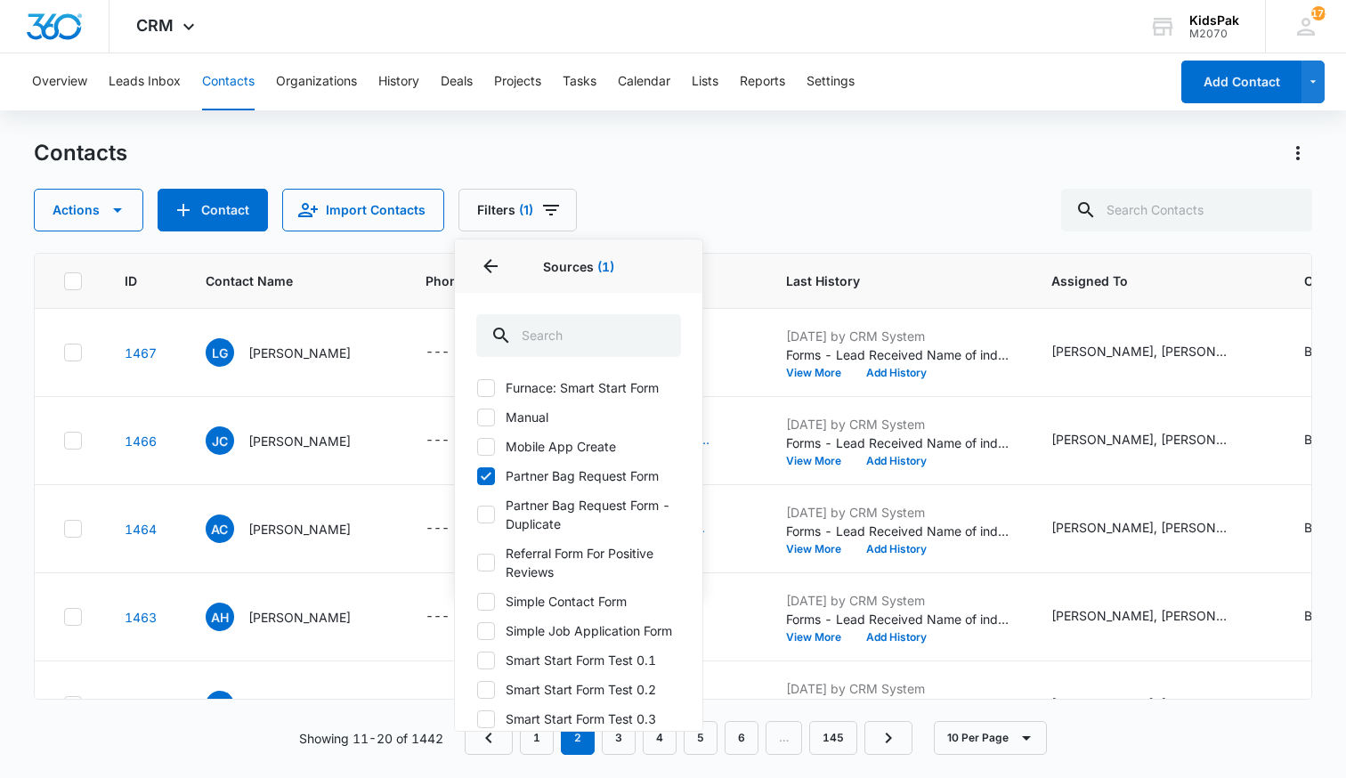
click at [688, 182] on div "Contacts Actions Contact Import Contacts Filters (1) Assigned To Sources 1 Sour…" at bounding box center [673, 185] width 1279 height 93
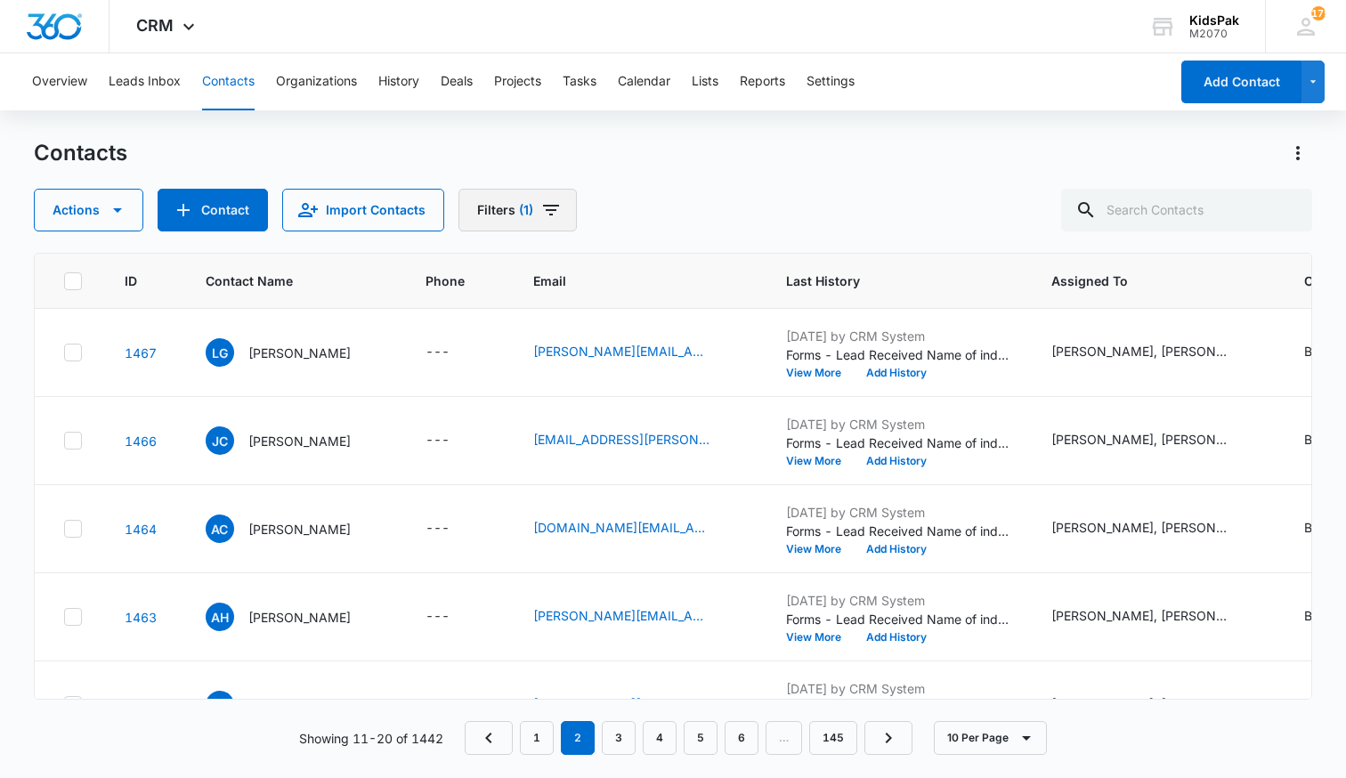
click at [549, 209] on icon "Filters" at bounding box center [551, 210] width 16 height 11
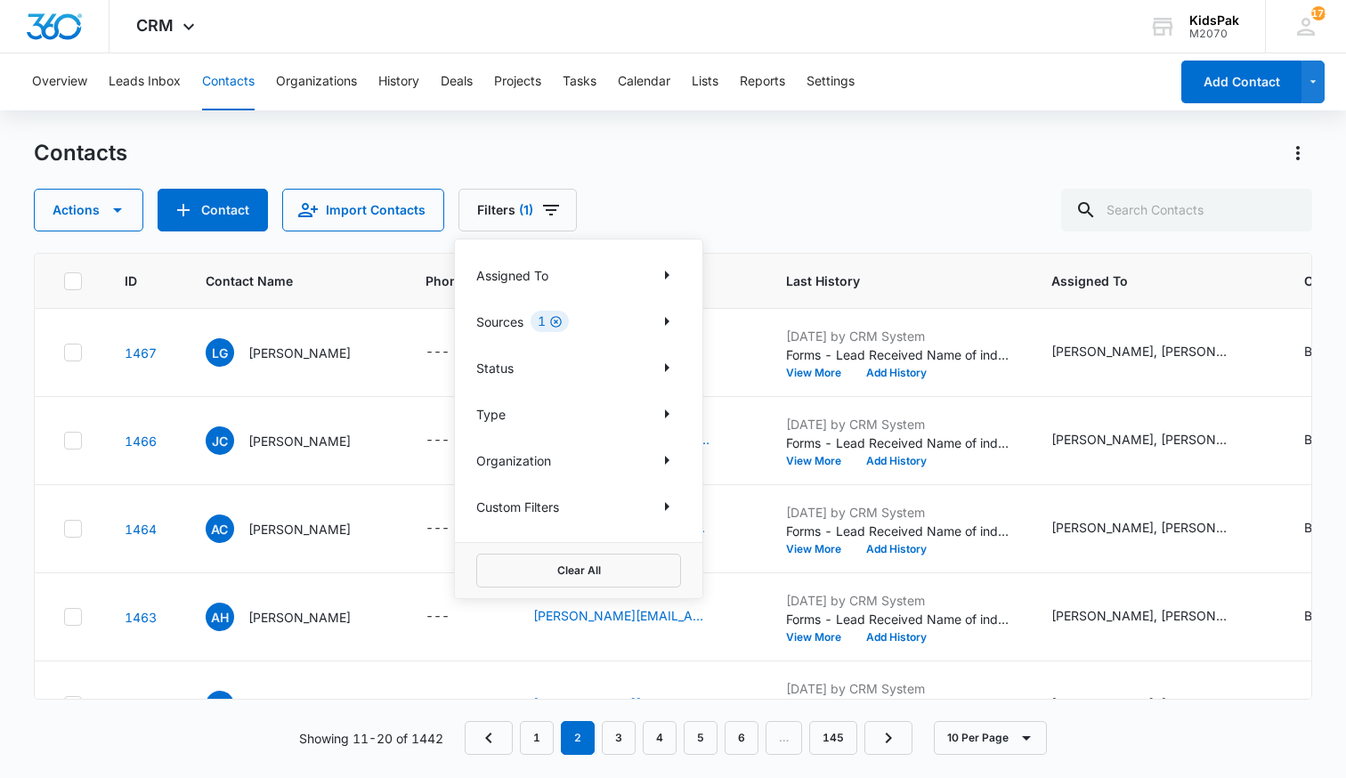
click at [558, 322] on icon "Clear" at bounding box center [556, 322] width 12 height 12
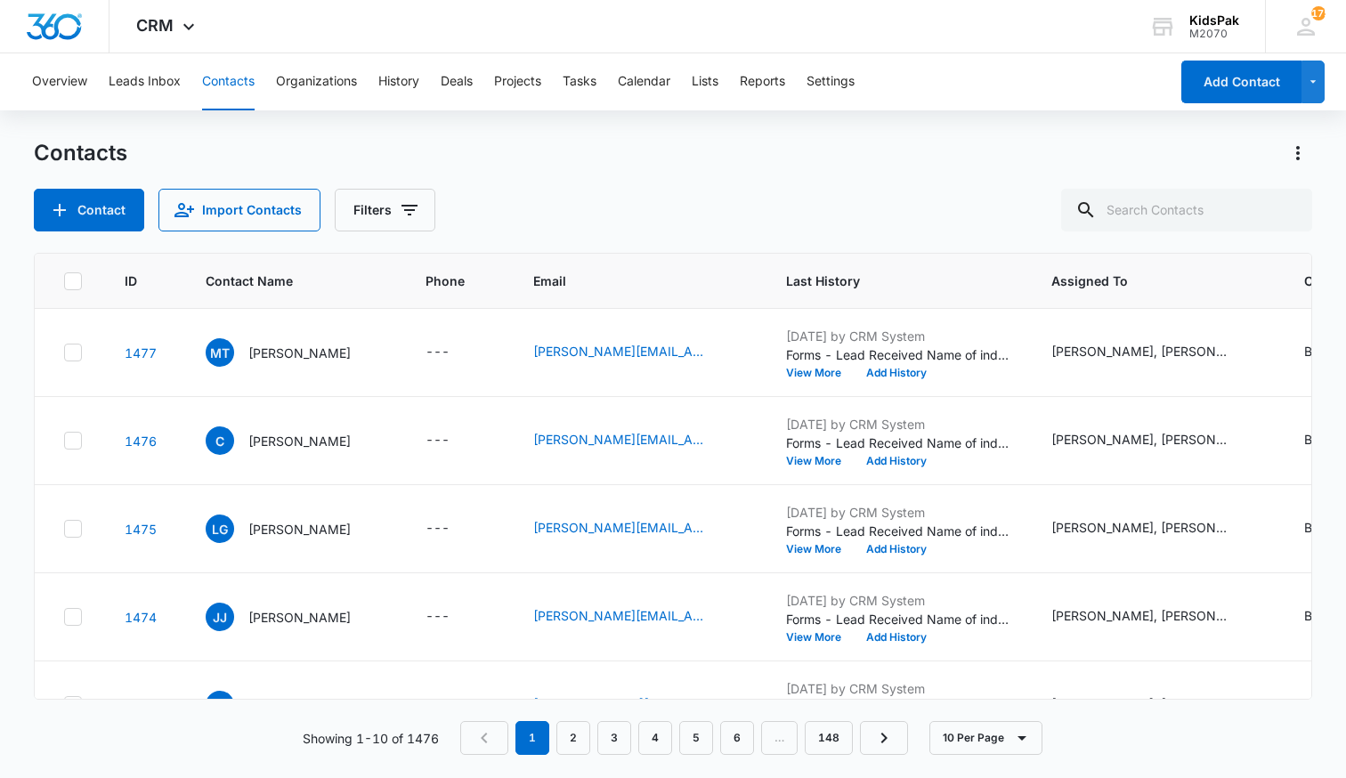
click at [623, 168] on div "Contacts Contact Import Contacts Filters" at bounding box center [673, 185] width 1279 height 93
click at [582, 740] on link "2" at bounding box center [574, 738] width 34 height 34
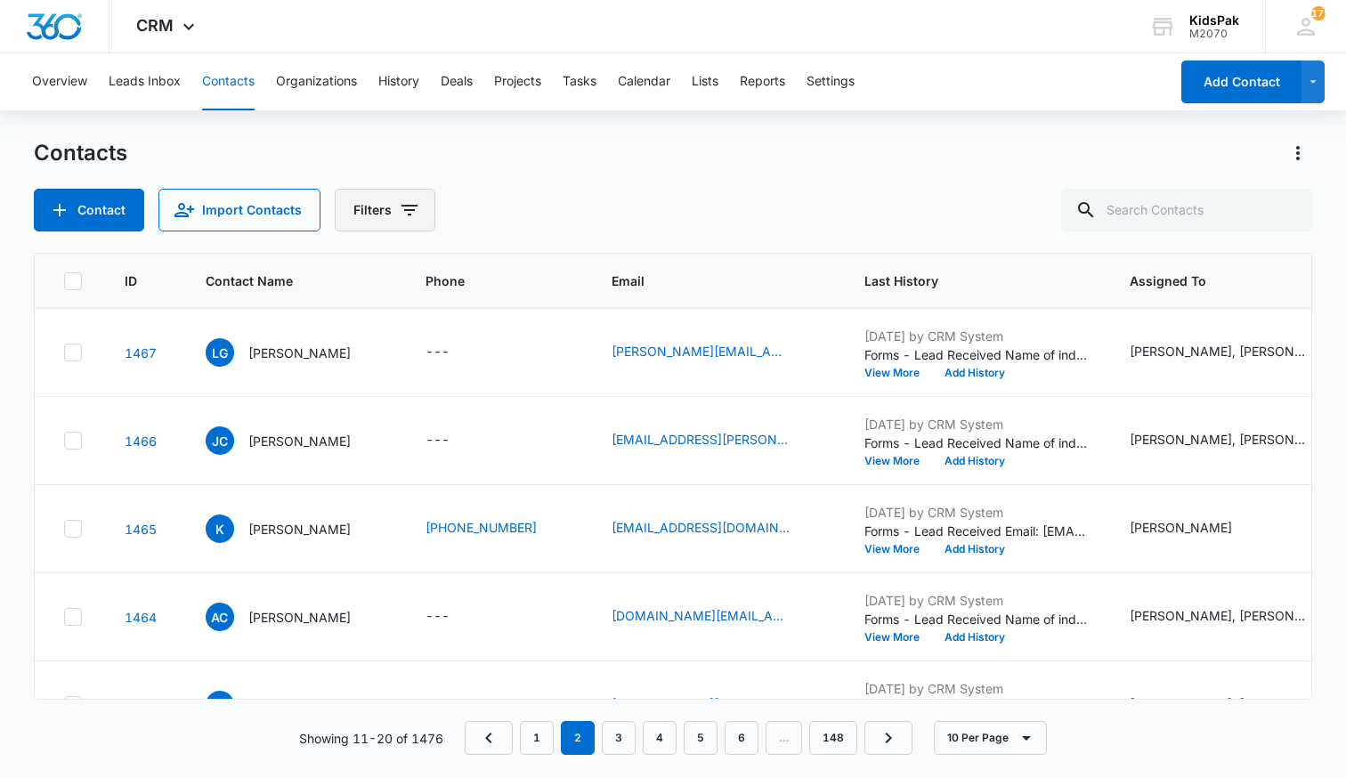
click at [403, 209] on icon "Filters" at bounding box center [410, 210] width 16 height 11
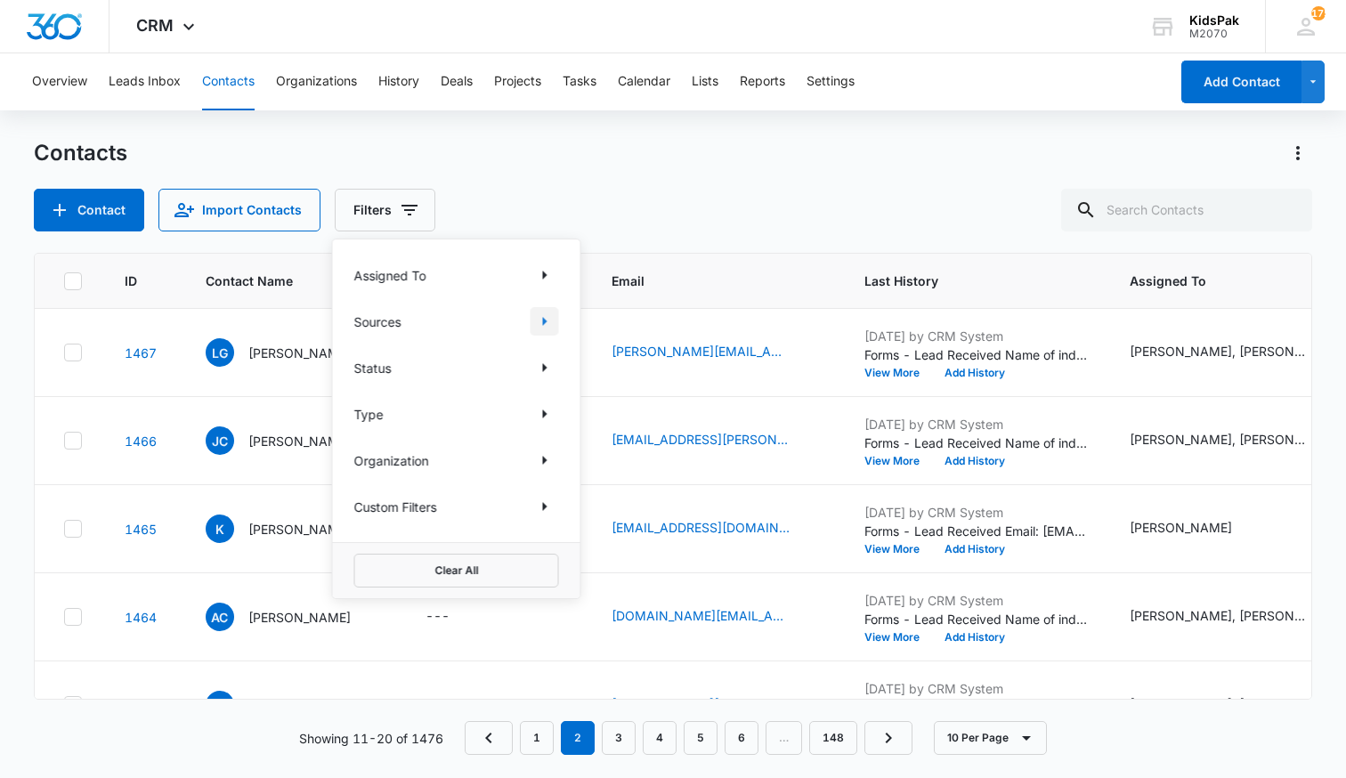
click at [545, 321] on icon "Show Sources filters" at bounding box center [545, 321] width 4 height 9
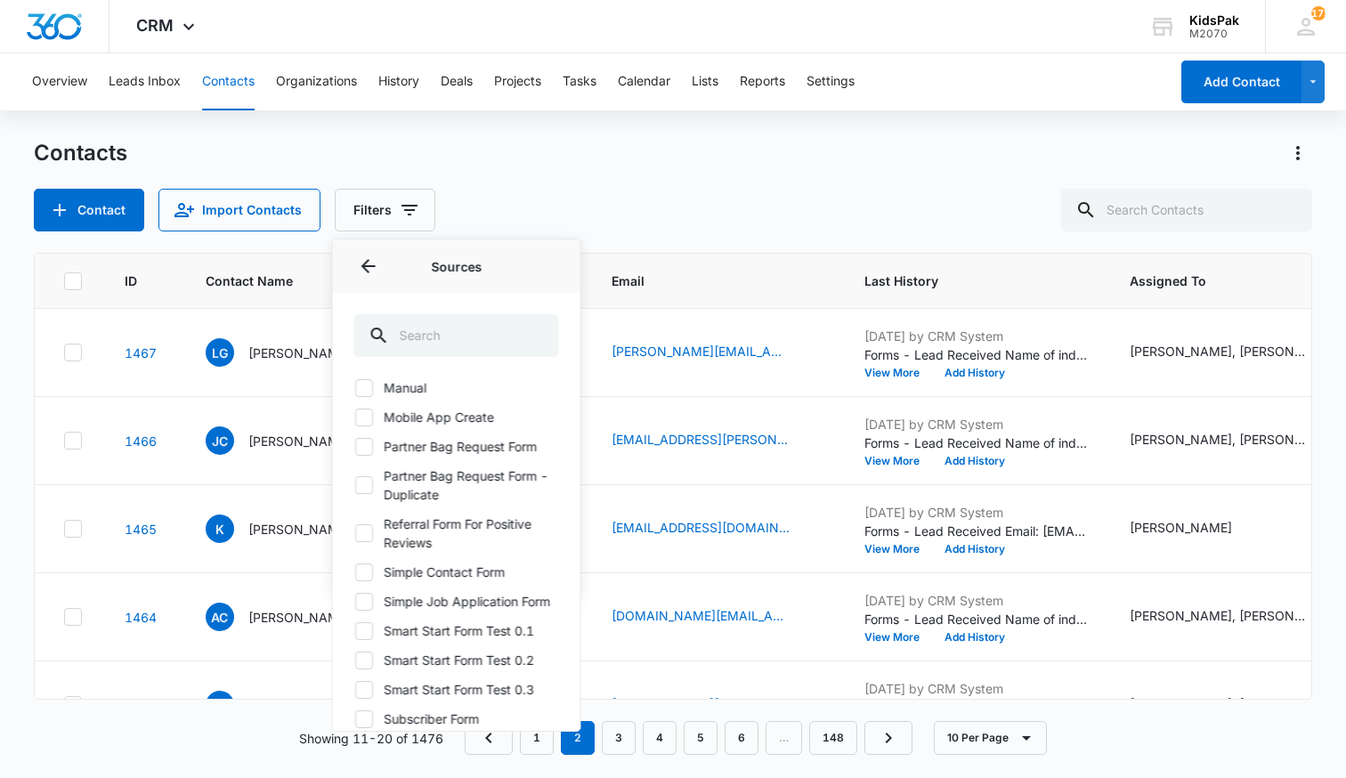
scroll to position [324, 0]
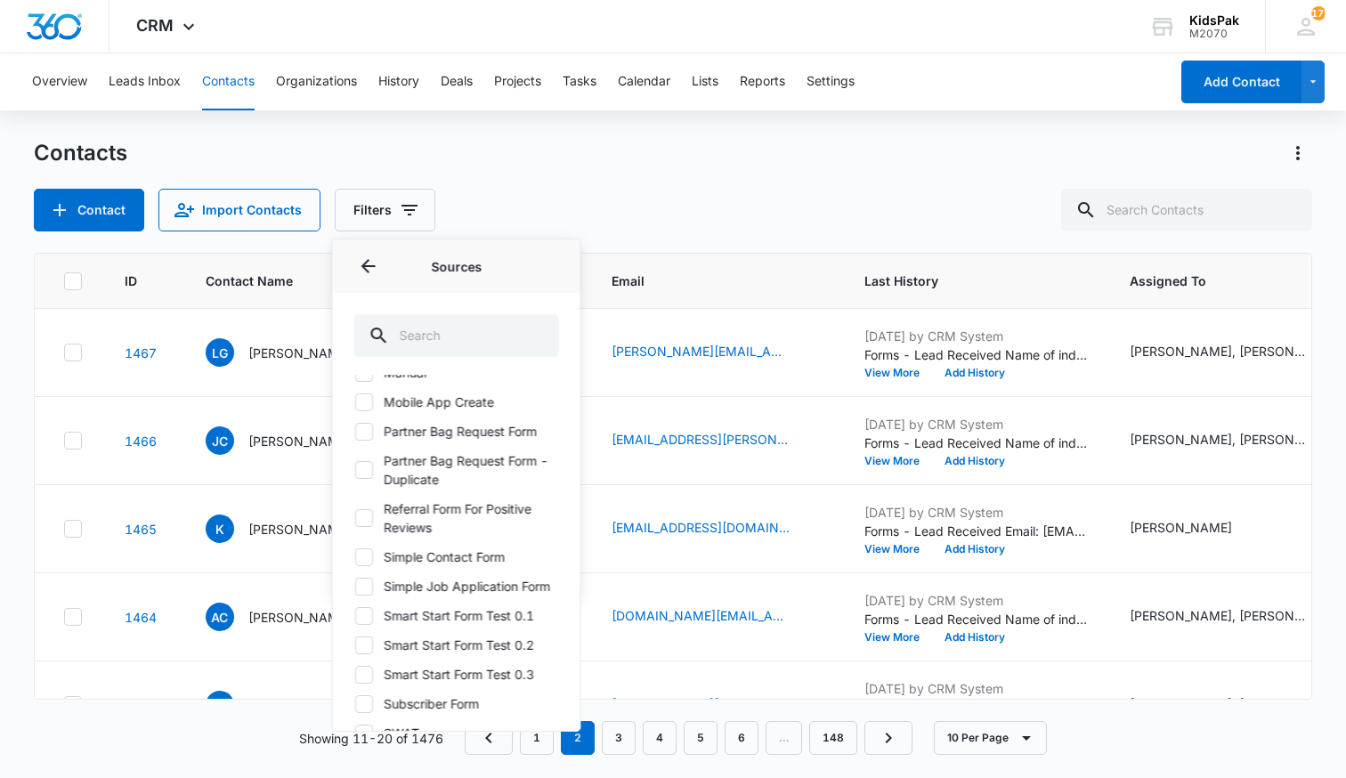
click at [362, 434] on icon at bounding box center [364, 431] width 11 height 8
click at [355, 432] on input "Partner Bag Request Form" at bounding box center [354, 431] width 1 height 1
checkbox input "true"
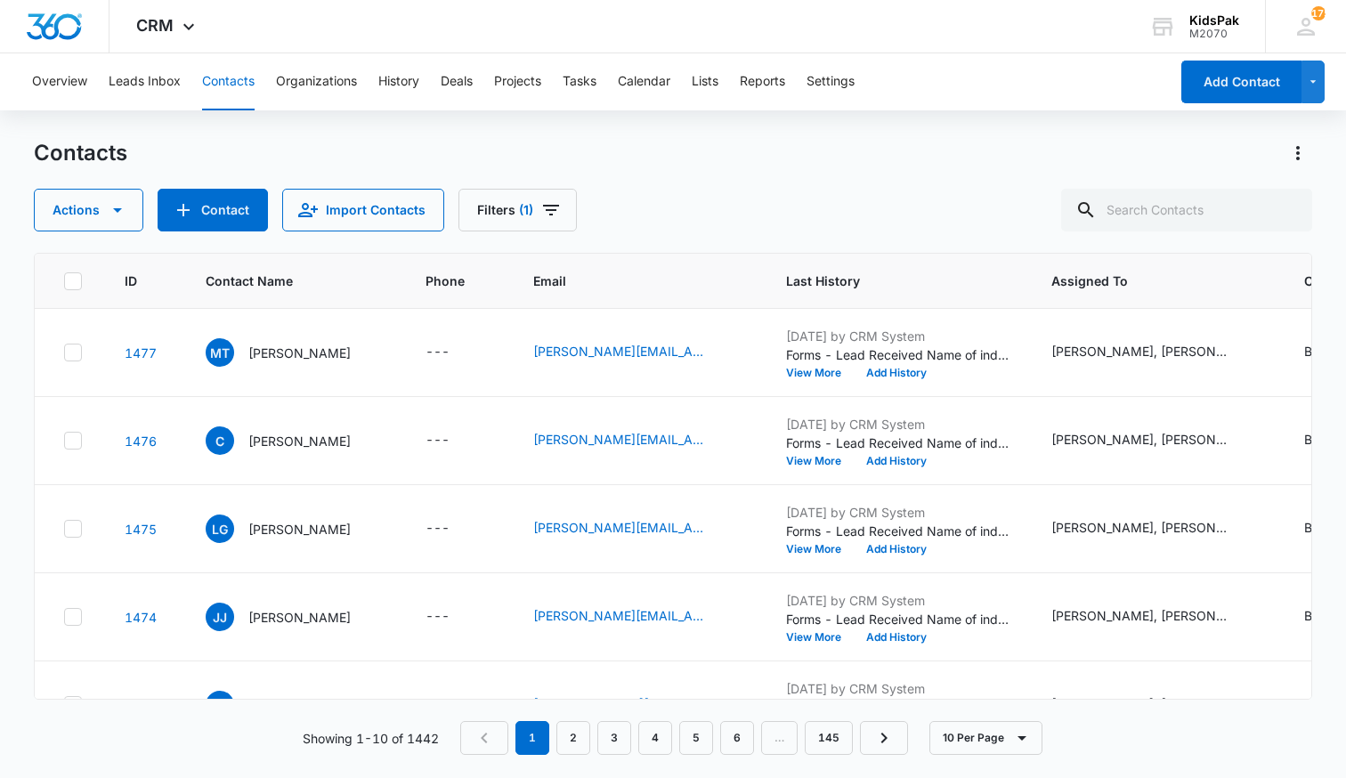
click at [715, 178] on div "Contacts Actions Contact Import Contacts Filters (1)" at bounding box center [673, 185] width 1279 height 93
click at [549, 208] on icon "Filters" at bounding box center [551, 209] width 21 height 21
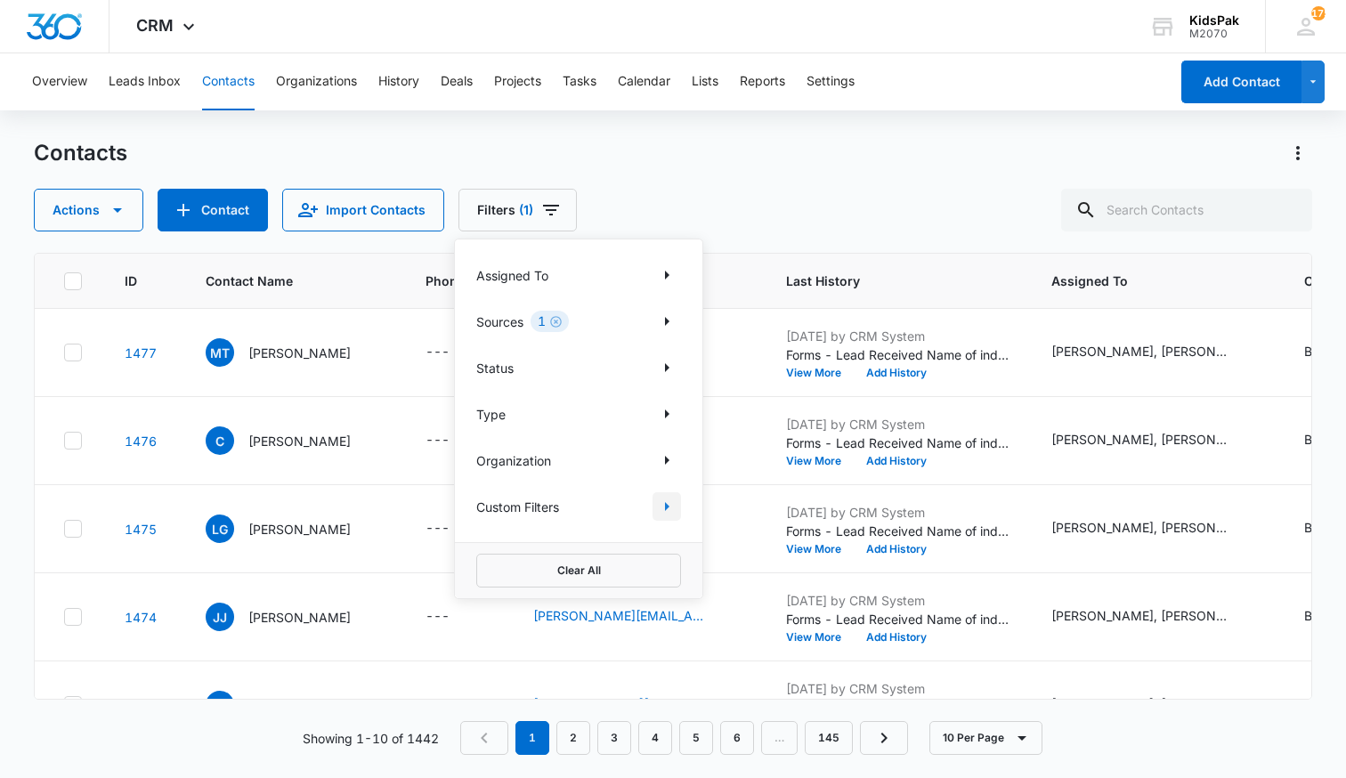
click at [670, 507] on icon "Show Custom Filters filters" at bounding box center [666, 506] width 21 height 21
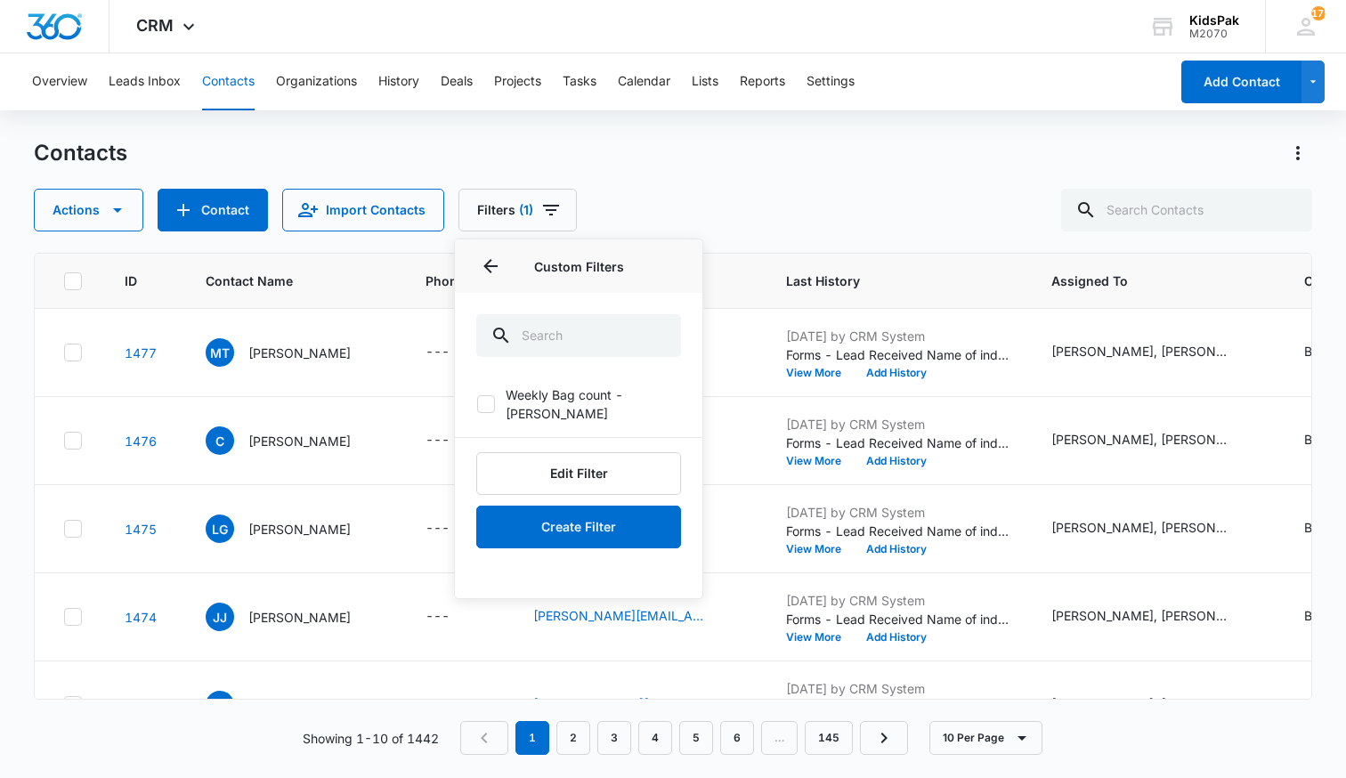
click at [488, 396] on icon at bounding box center [486, 404] width 16 height 16
click at [477, 404] on input "Weekly Bag count - [PERSON_NAME]" at bounding box center [476, 404] width 1 height 1
checkbox input "true"
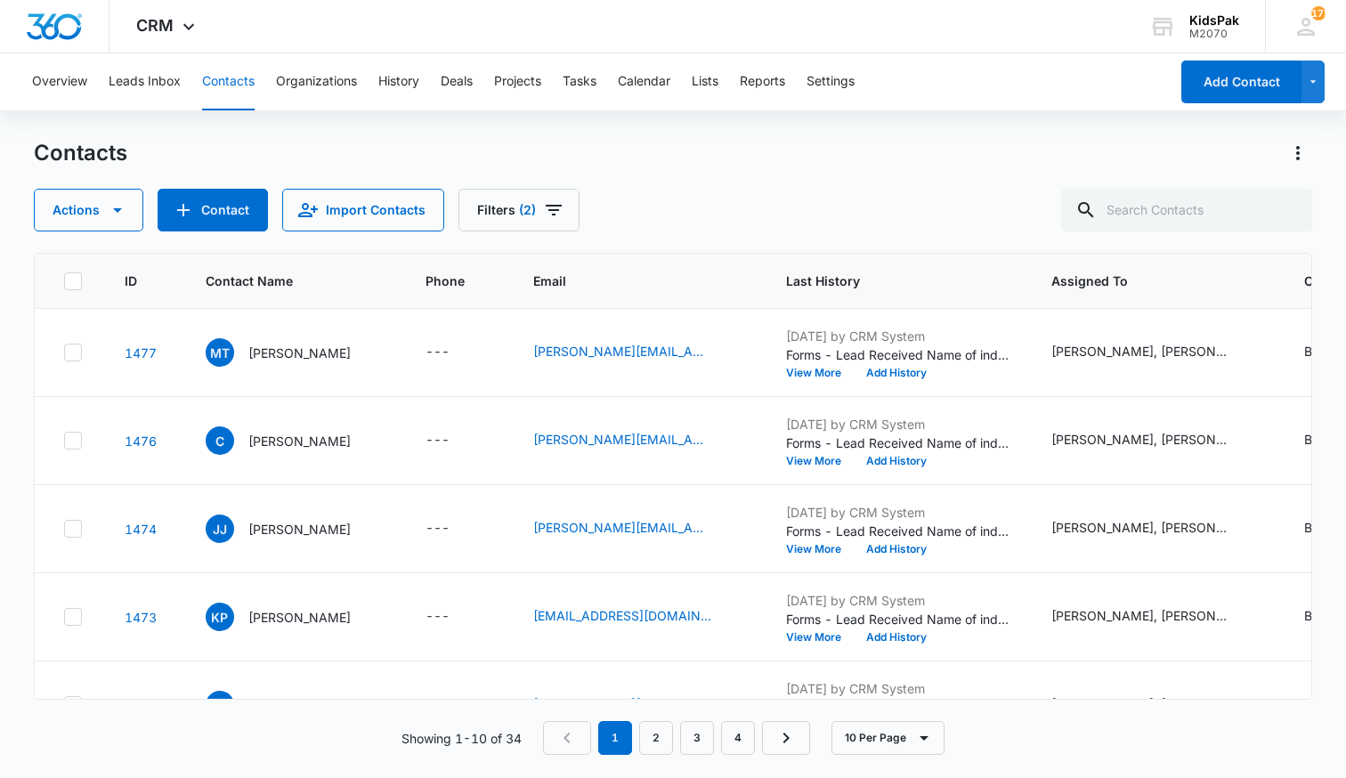
click at [777, 156] on div "Contacts" at bounding box center [673, 153] width 1279 height 28
click at [697, 744] on link "3" at bounding box center [697, 738] width 34 height 34
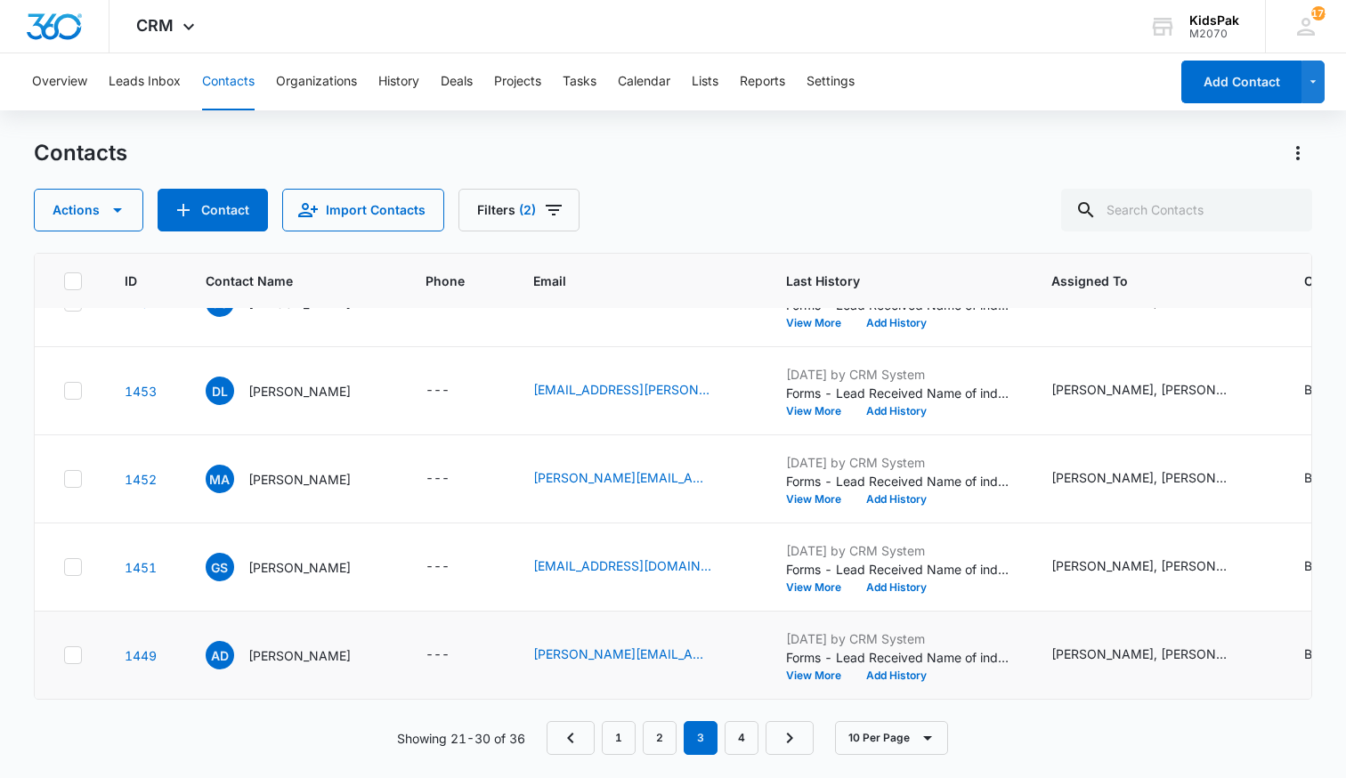
scroll to position [424, 0]
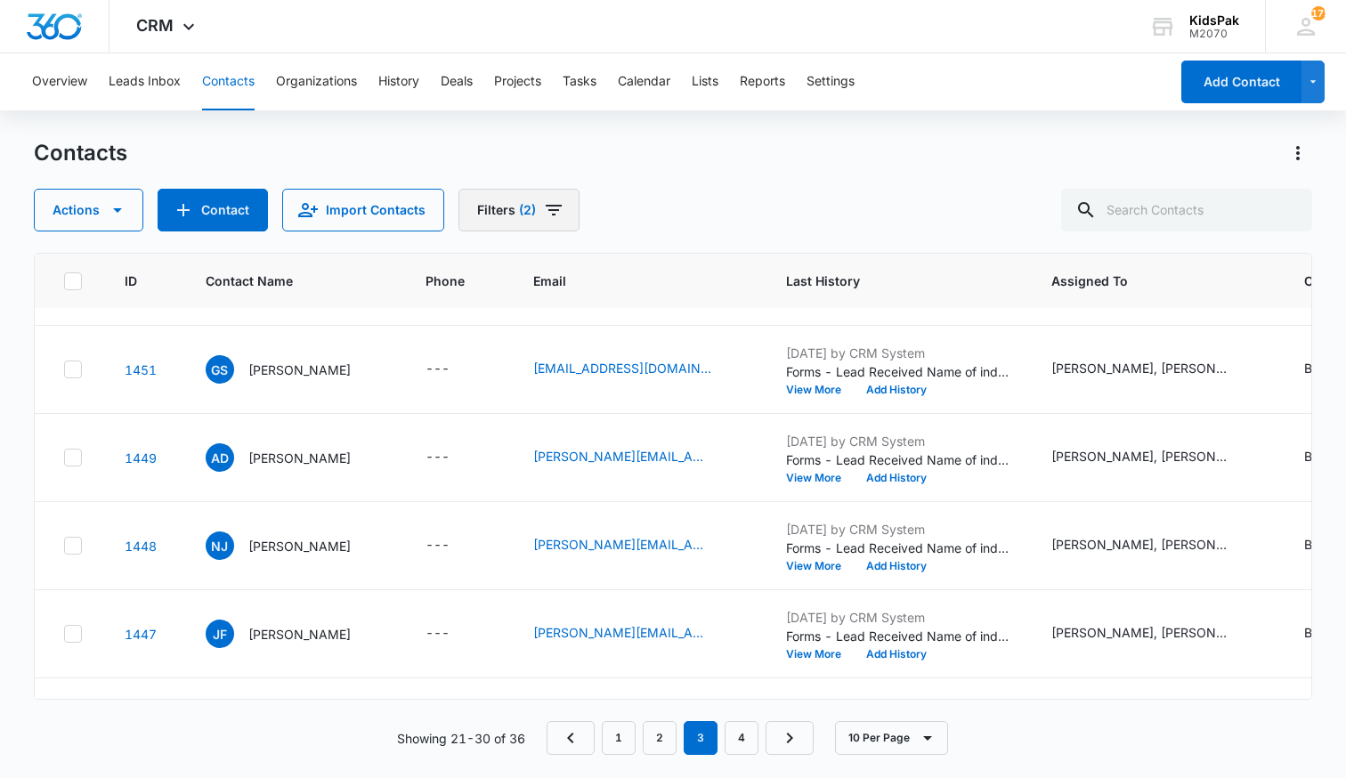
click at [549, 204] on icon "Filters" at bounding box center [553, 209] width 21 height 21
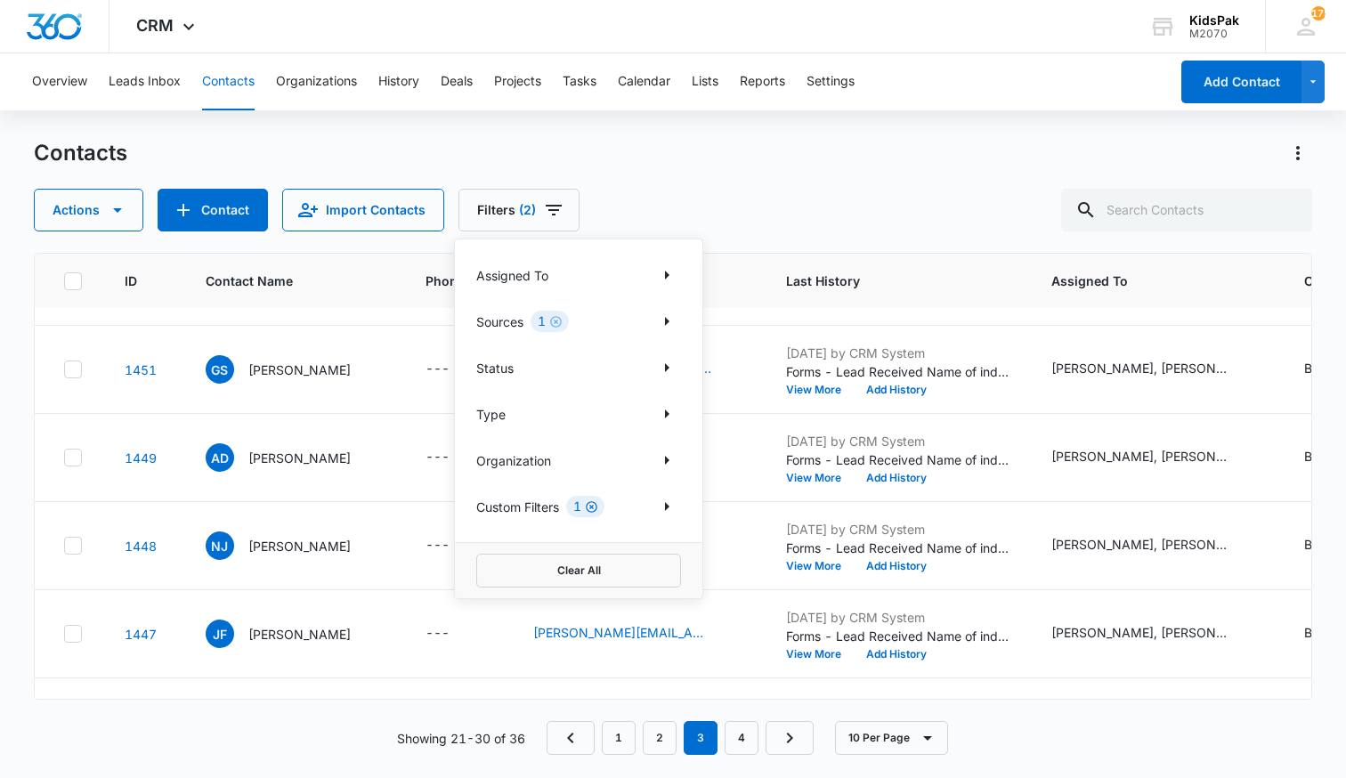
click at [597, 510] on icon "Clear" at bounding box center [592, 507] width 12 height 12
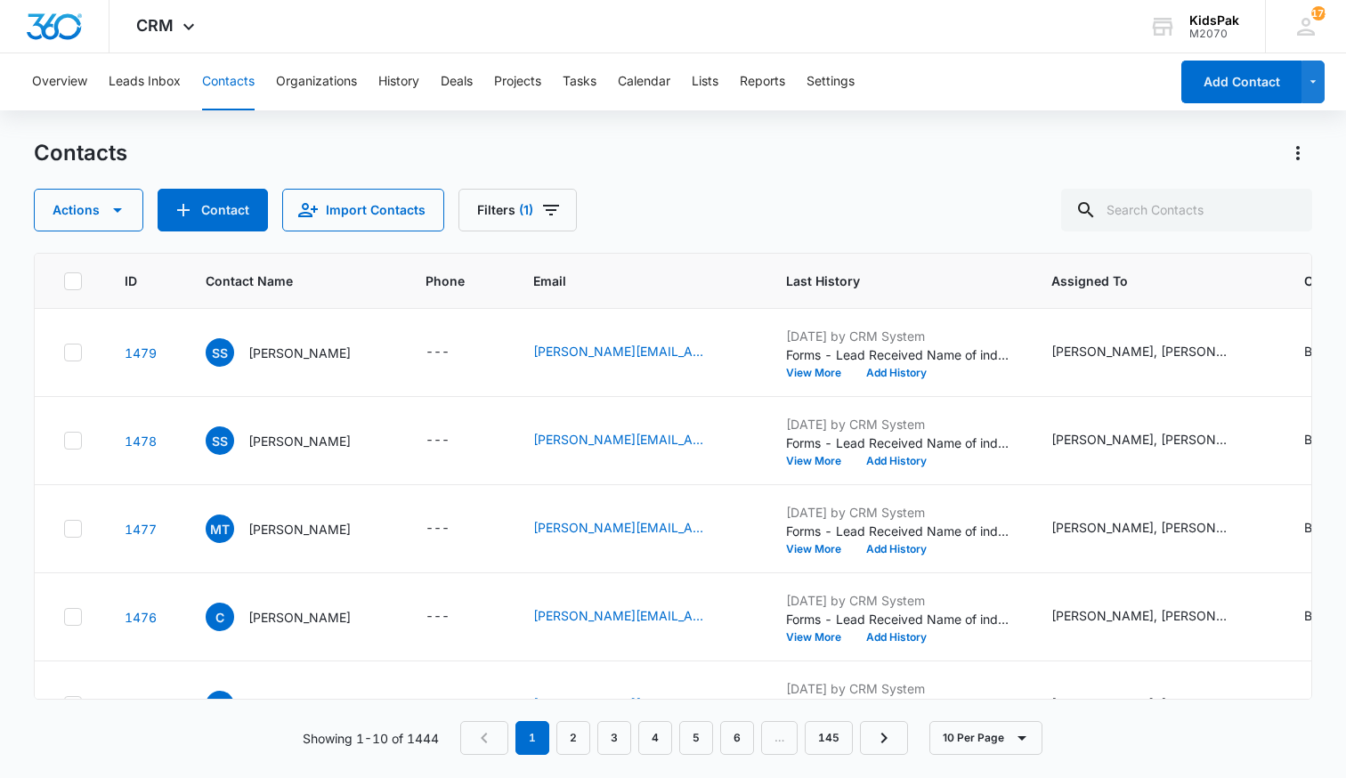
click at [728, 191] on div "Actions Contact Import Contacts Filters (1)" at bounding box center [673, 210] width 1279 height 43
click at [617, 739] on link "3" at bounding box center [615, 738] width 34 height 34
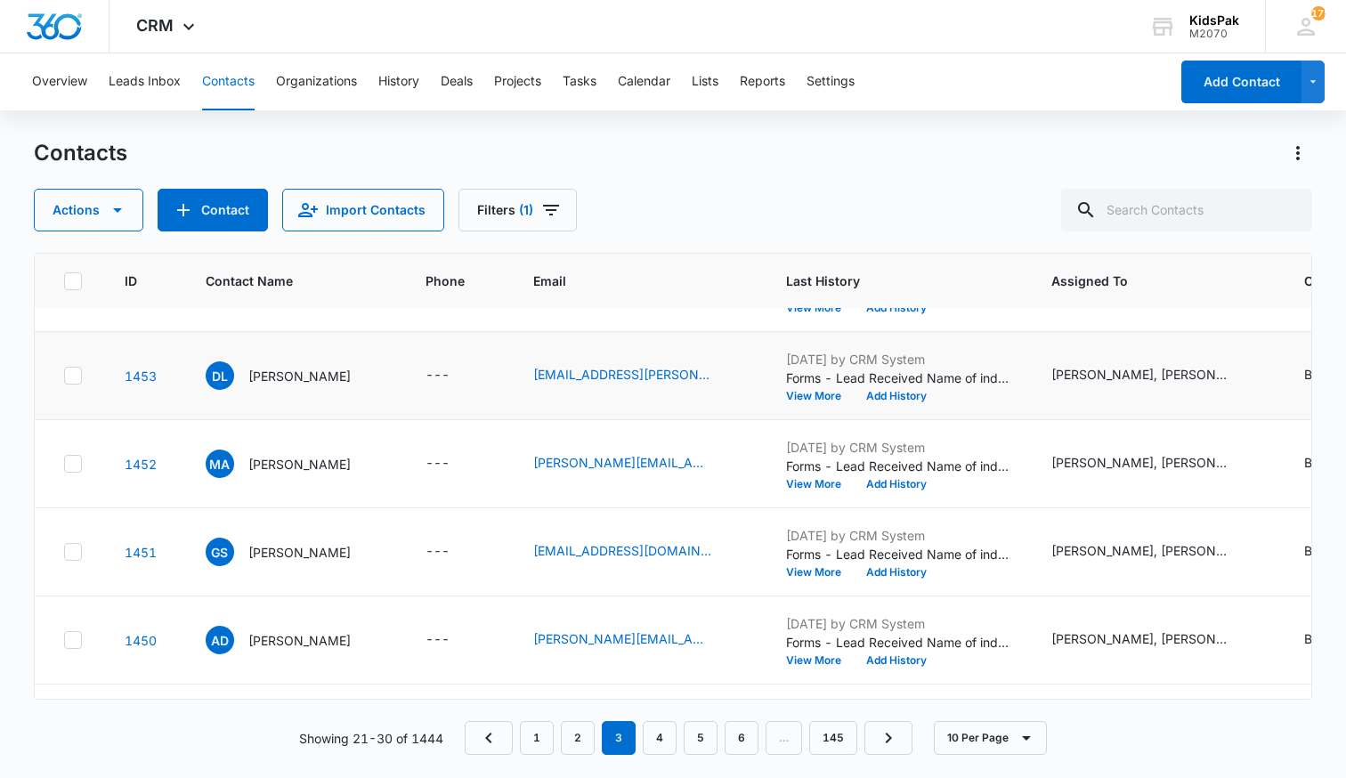
scroll to position [491, 0]
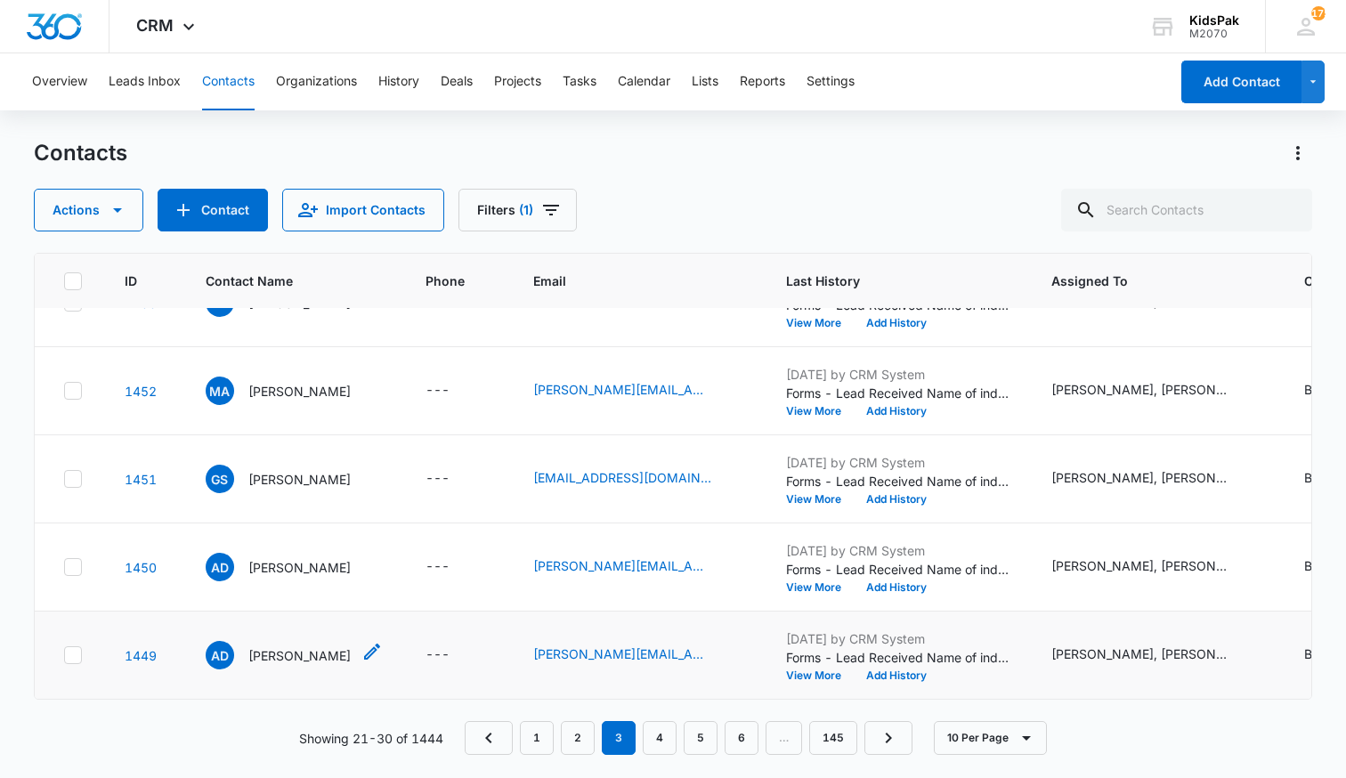
click at [274, 654] on p "[PERSON_NAME]" at bounding box center [299, 656] width 102 height 19
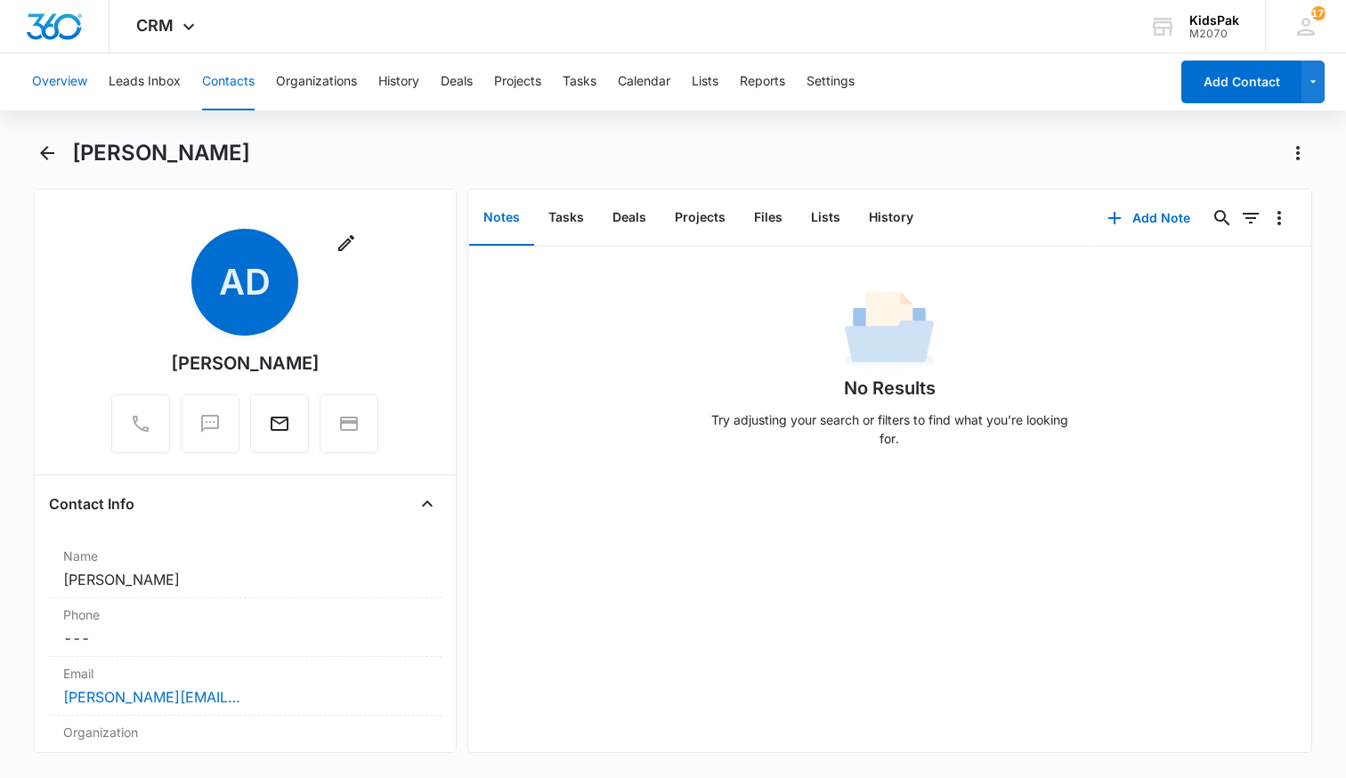
click at [85, 87] on button "Overview" at bounding box center [59, 81] width 55 height 57
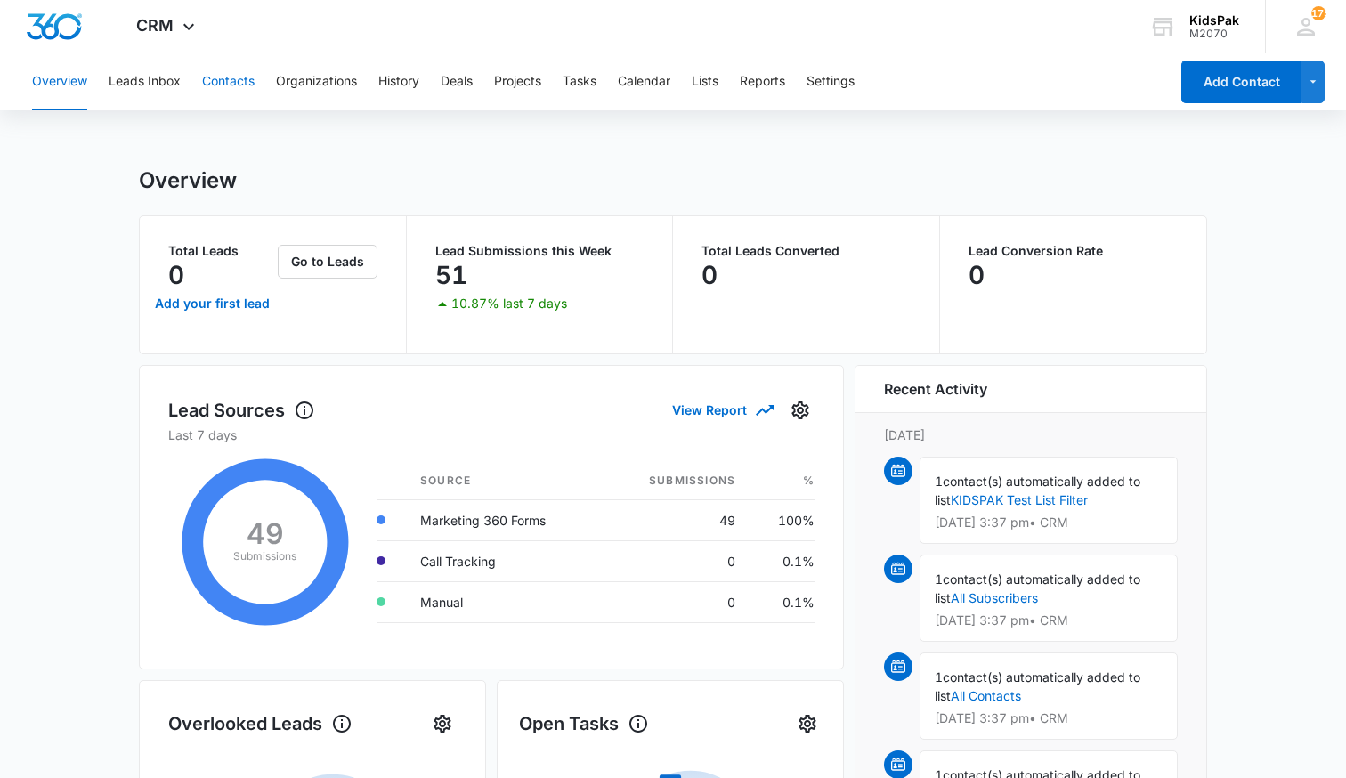
click at [236, 84] on button "Contacts" at bounding box center [228, 81] width 53 height 57
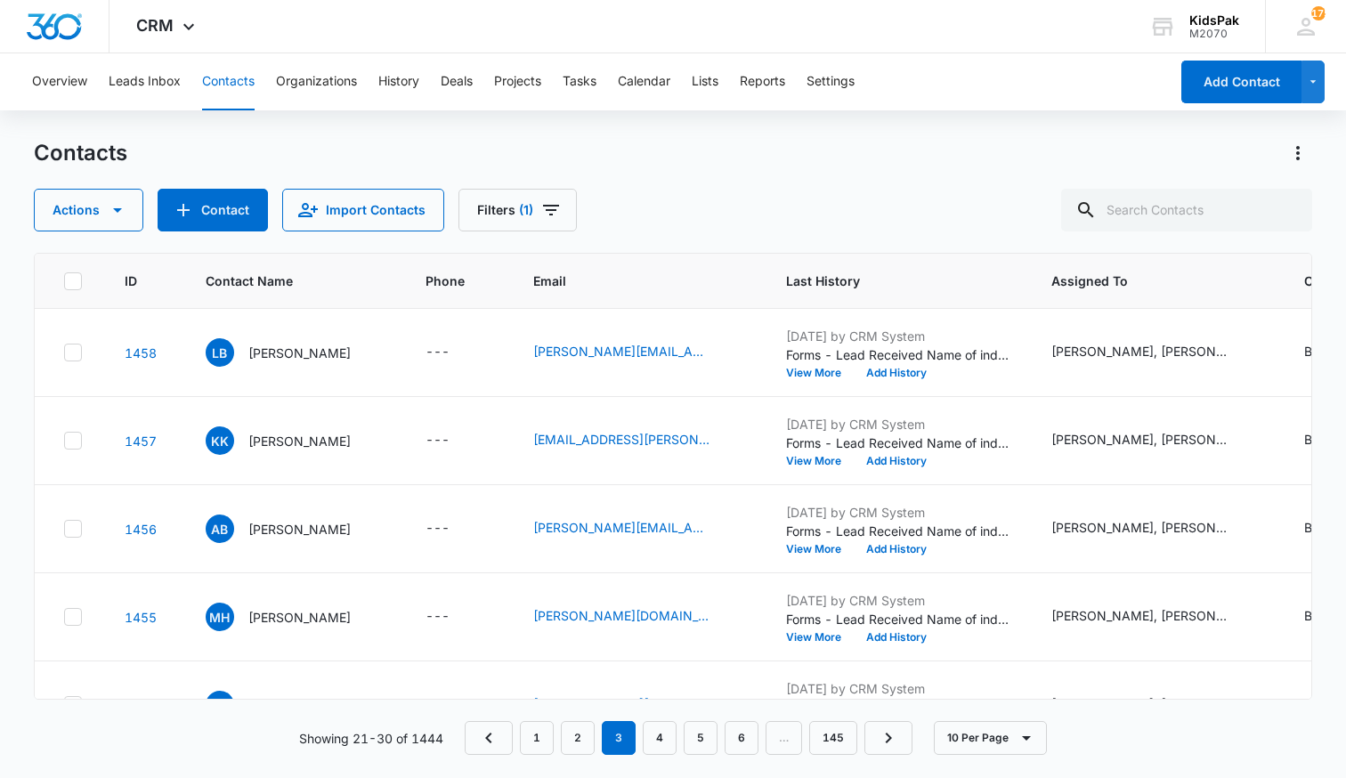
scroll to position [491, 0]
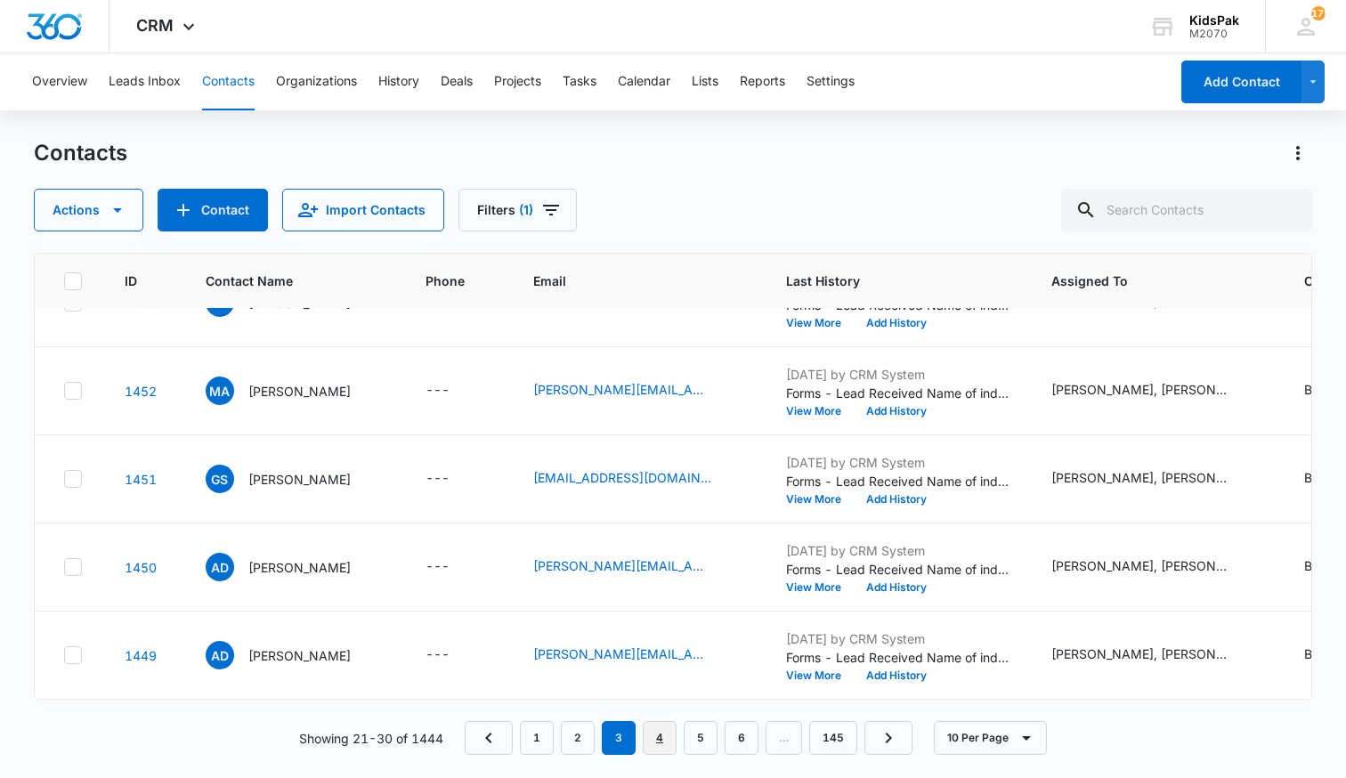
click at [661, 746] on link "4" at bounding box center [660, 738] width 34 height 34
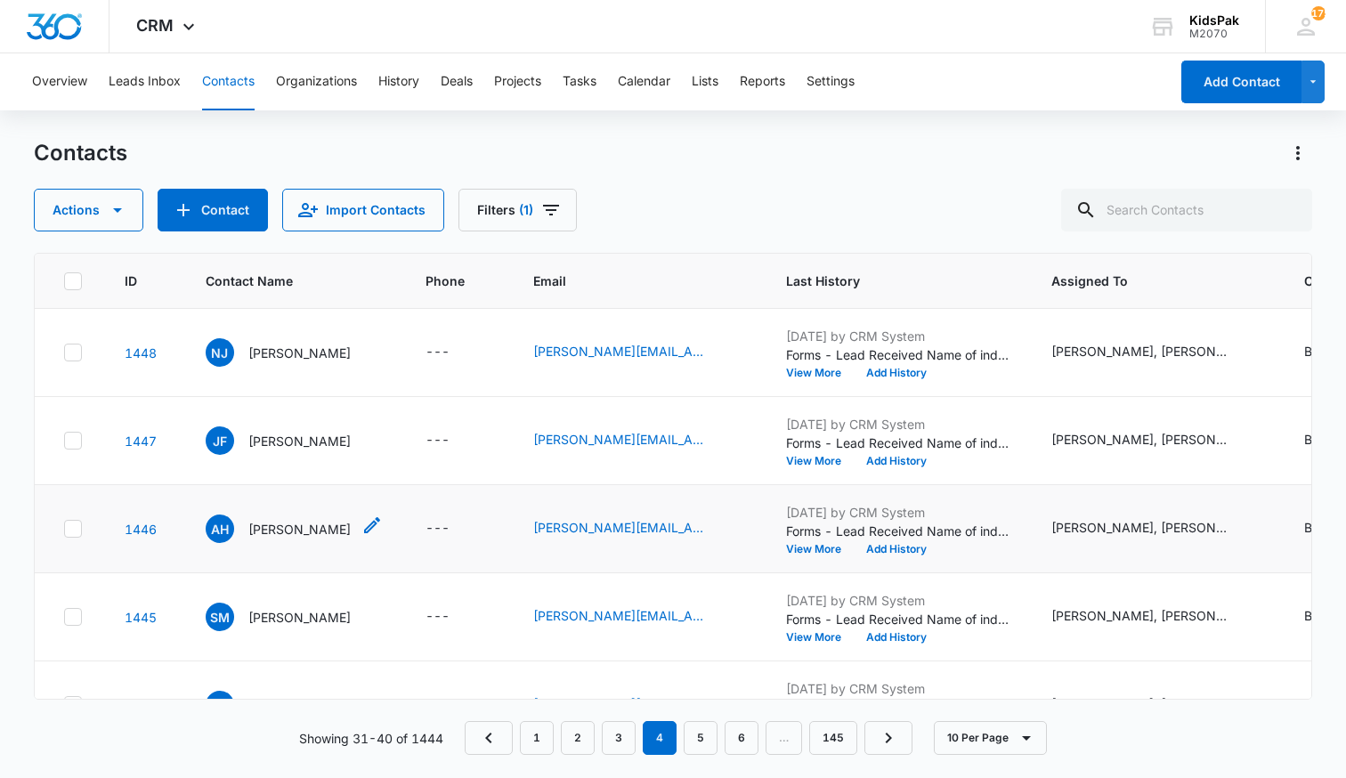
click at [280, 530] on p "[PERSON_NAME]" at bounding box center [299, 529] width 102 height 19
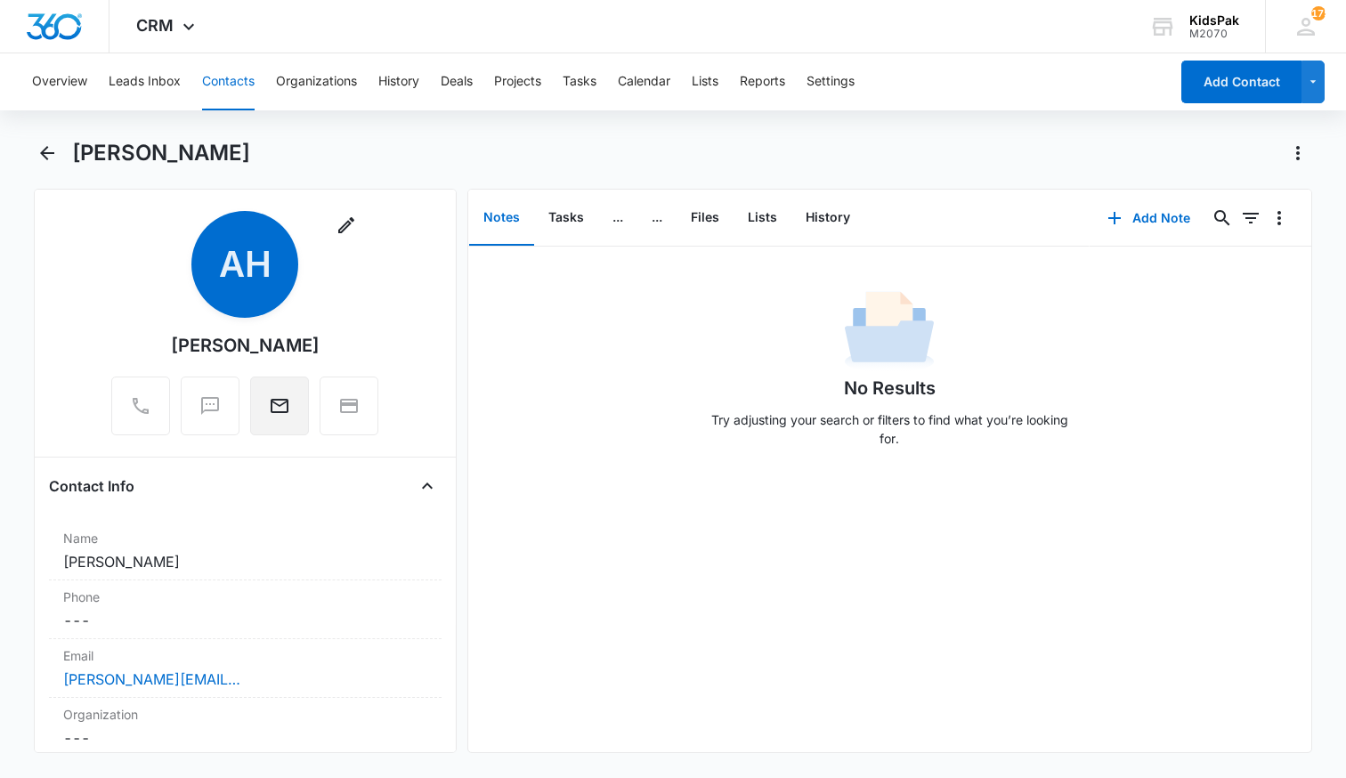
scroll to position [17, 0]
click at [48, 153] on icon "Back" at bounding box center [47, 153] width 14 height 14
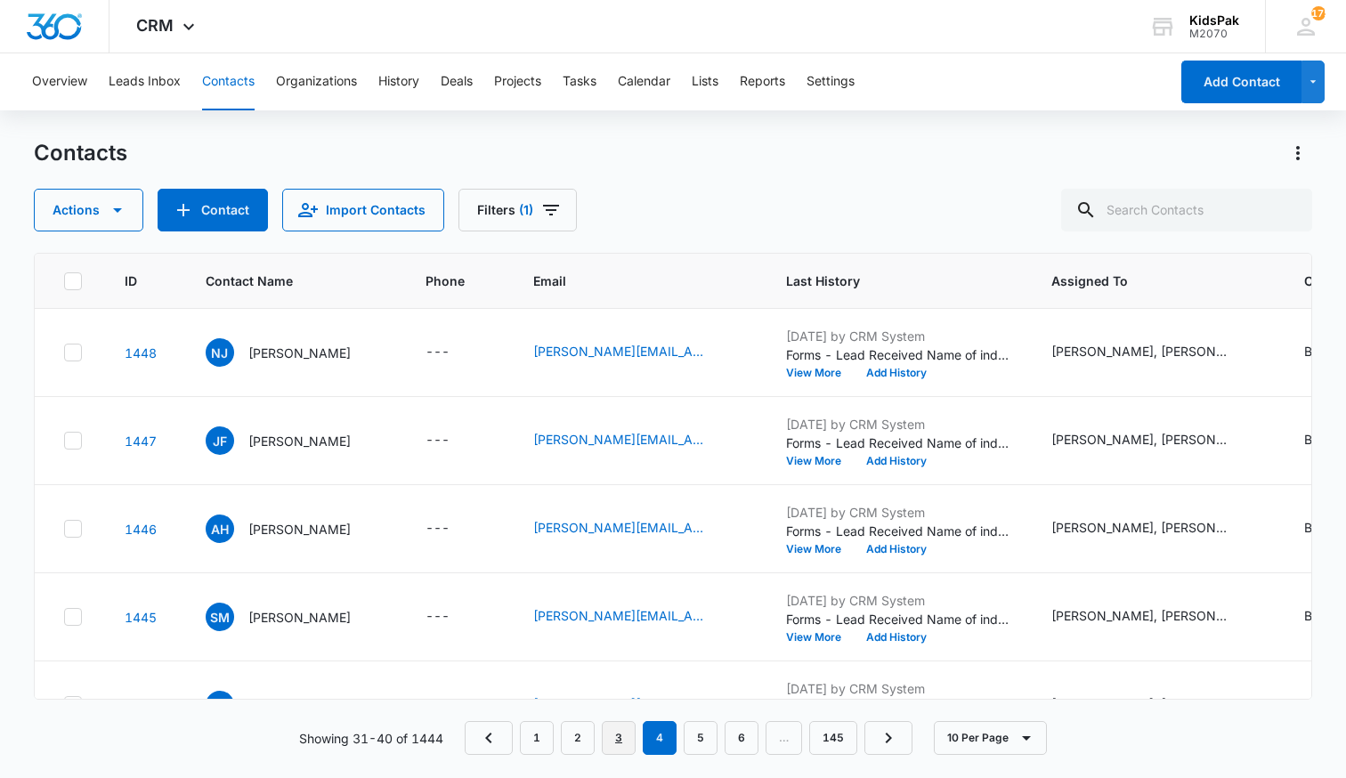
click at [627, 740] on link "3" at bounding box center [619, 738] width 34 height 34
click at [583, 741] on link "2" at bounding box center [578, 738] width 34 height 34
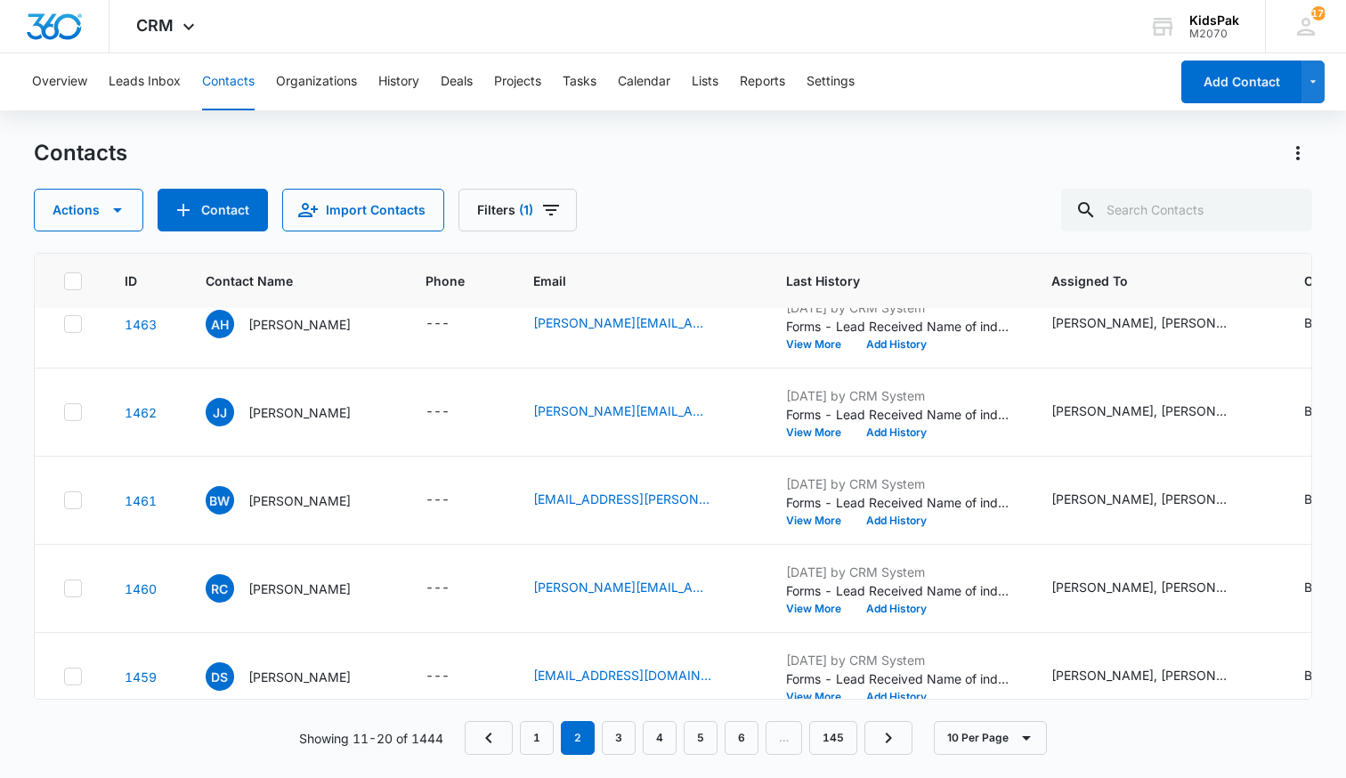
scroll to position [491, 0]
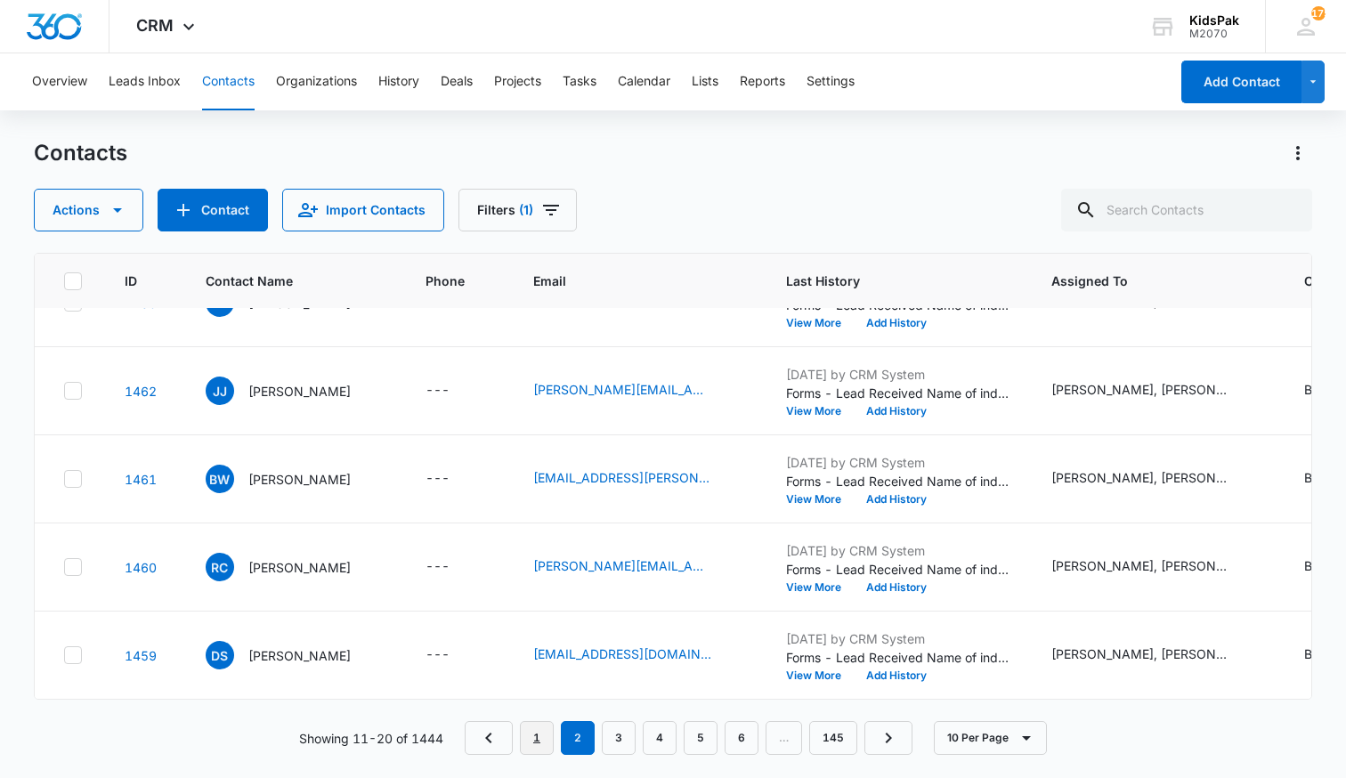
click at [540, 739] on link "1" at bounding box center [537, 738] width 34 height 34
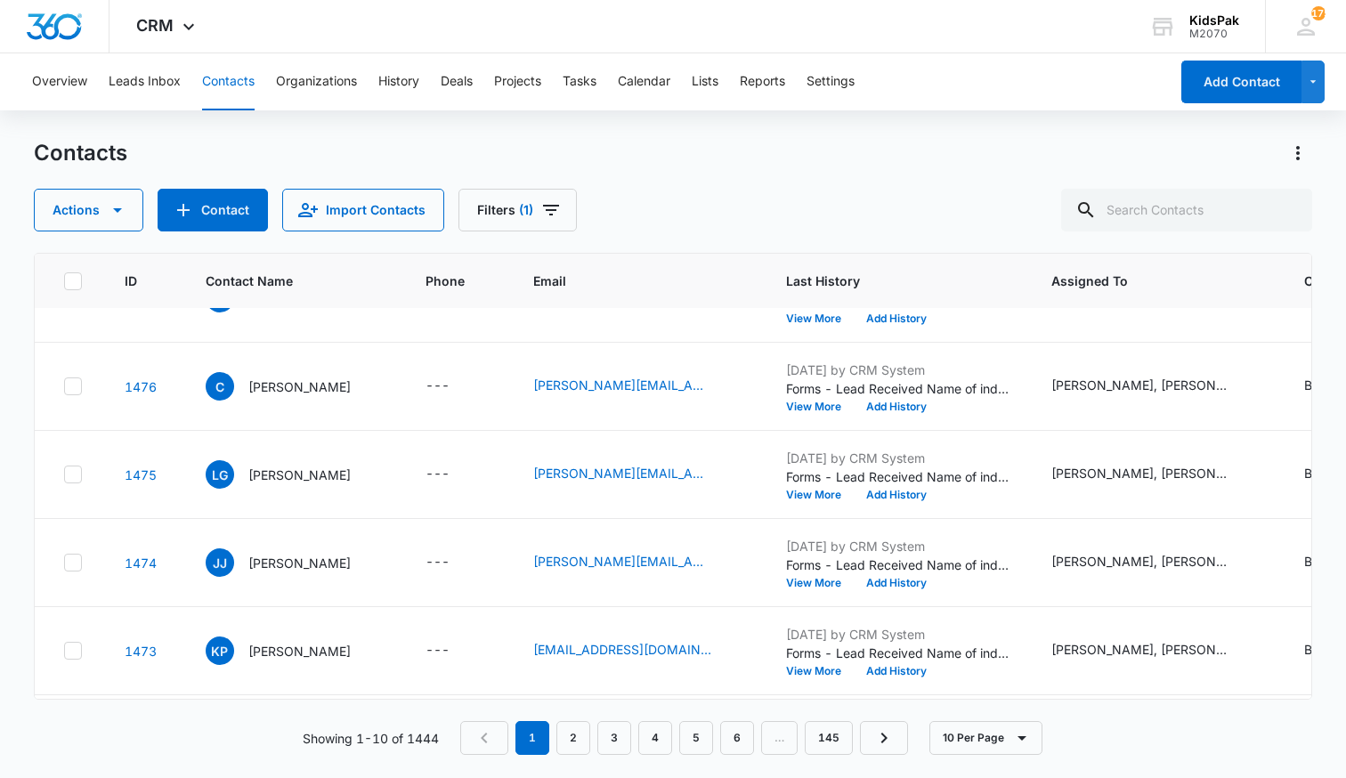
scroll to position [0, 0]
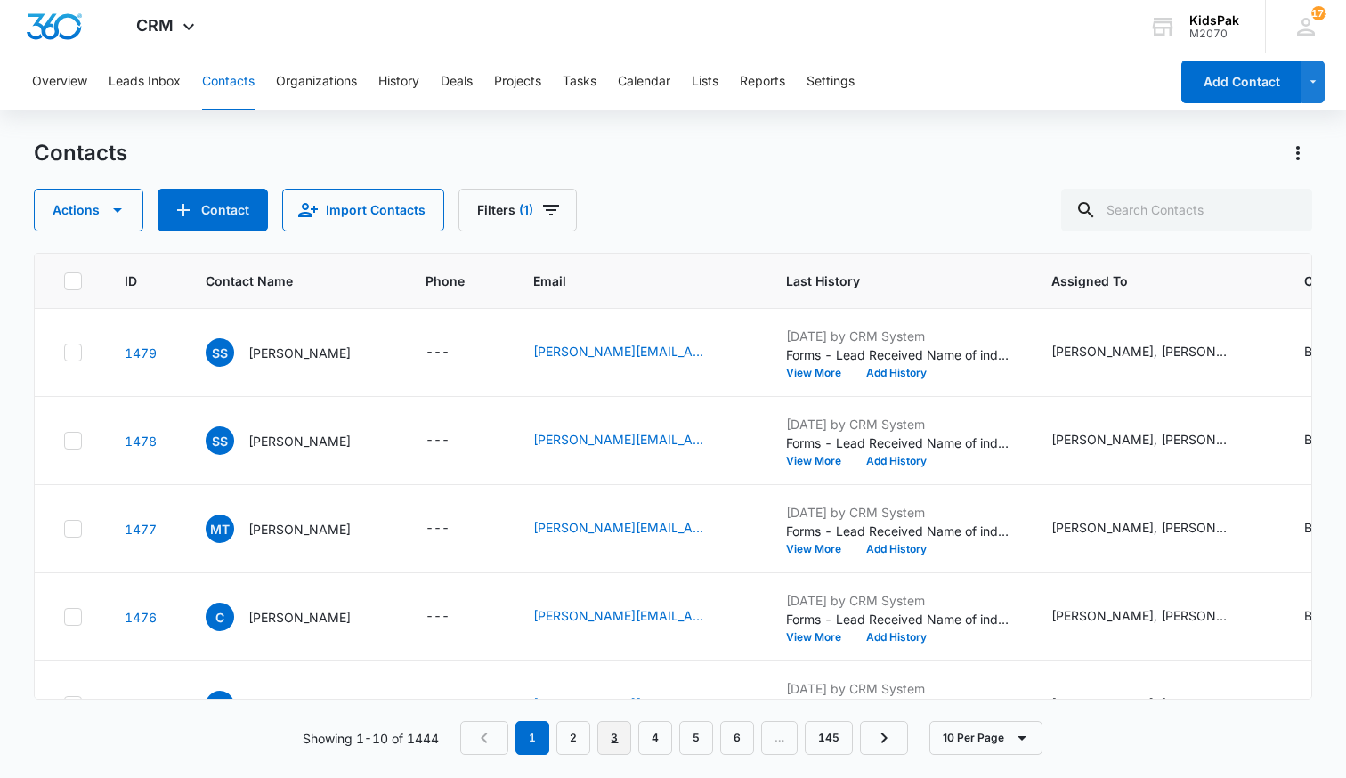
click at [616, 740] on link "3" at bounding box center [615, 738] width 34 height 34
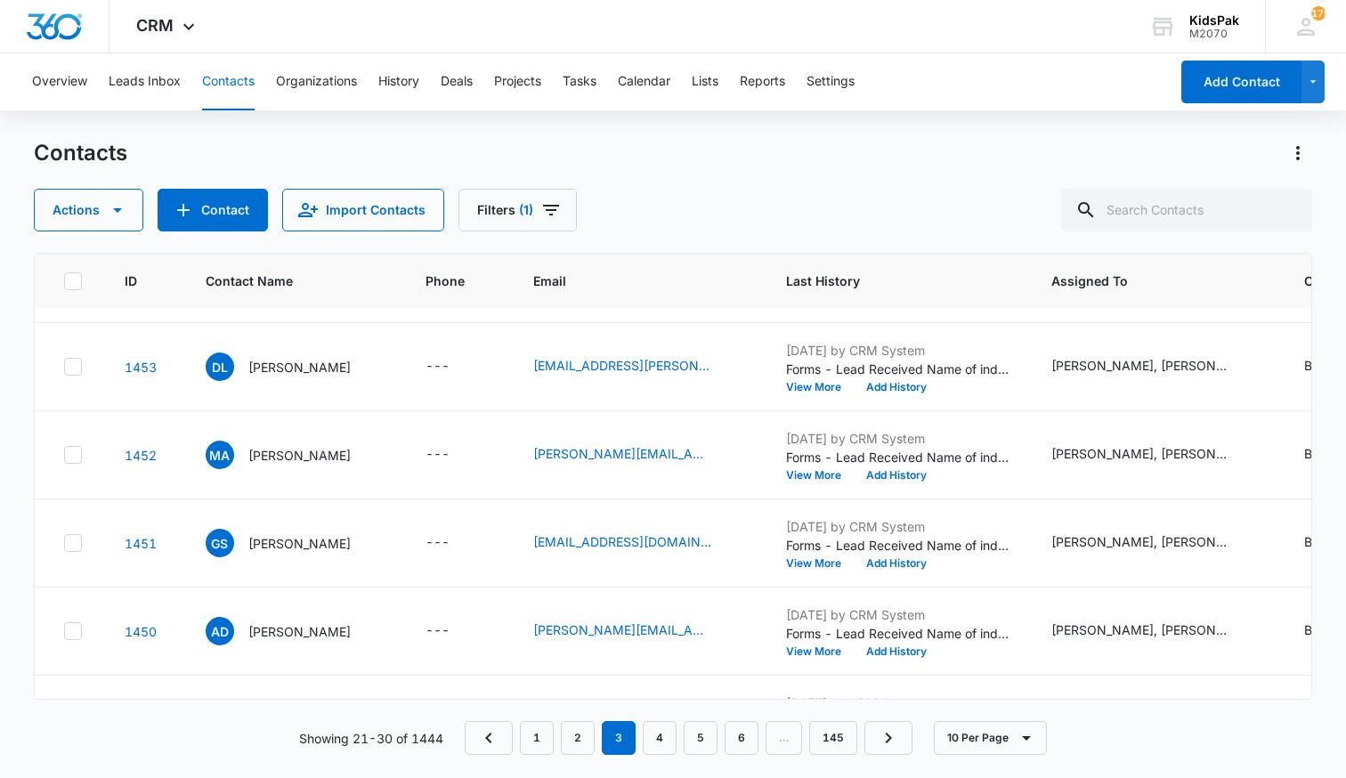
scroll to position [491, 0]
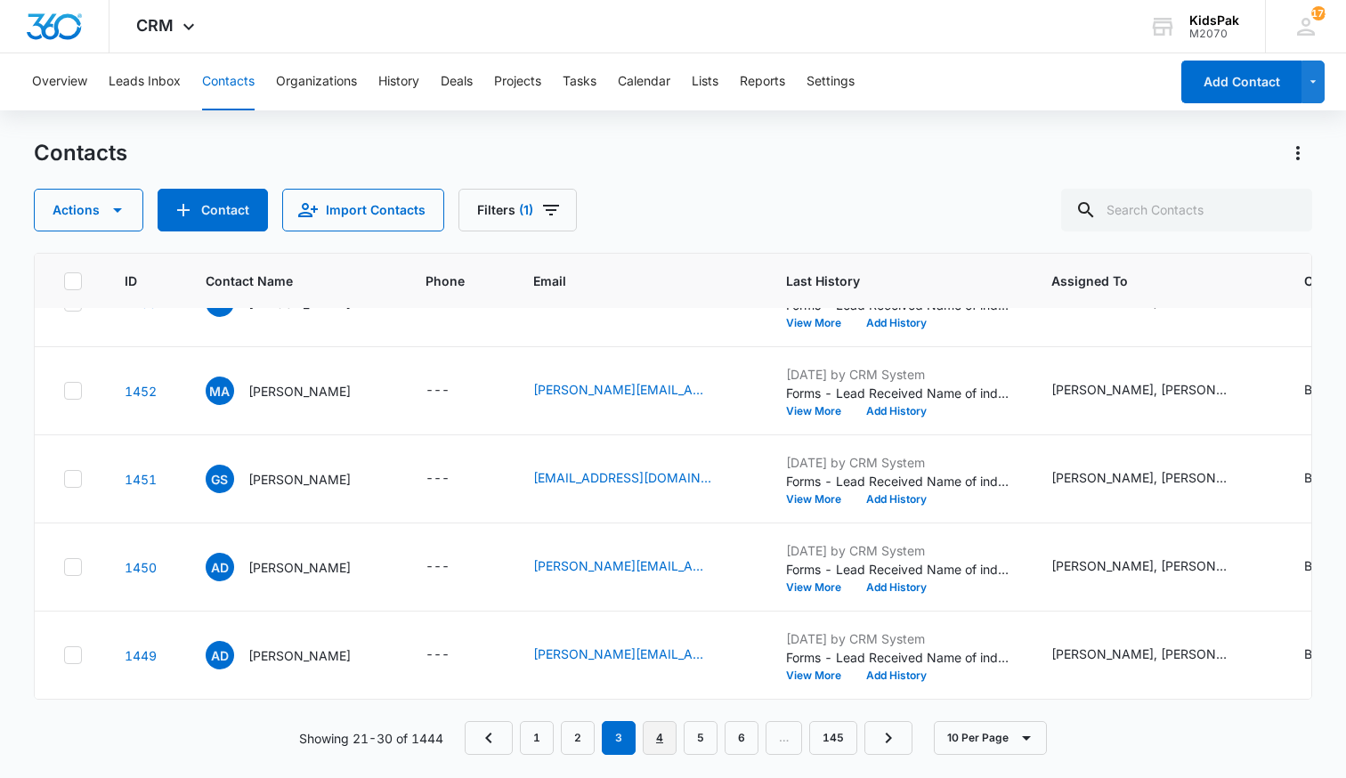
click at [663, 738] on link "4" at bounding box center [660, 738] width 34 height 34
click at [704, 744] on link "5" at bounding box center [701, 738] width 34 height 34
click at [726, 742] on link "6" at bounding box center [722, 738] width 34 height 34
click at [321, 654] on p "[PERSON_NAME]" at bounding box center [299, 656] width 102 height 19
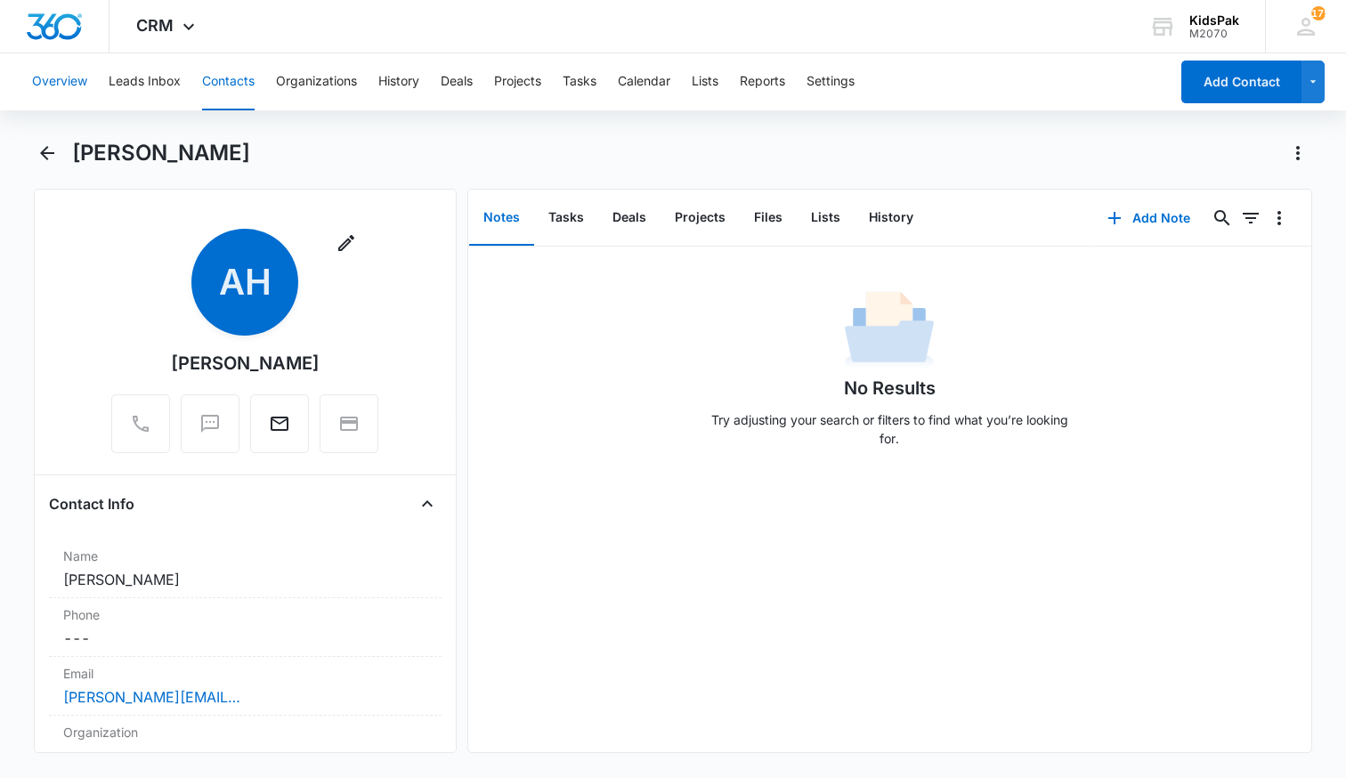
click at [78, 83] on button "Overview" at bounding box center [59, 81] width 55 height 57
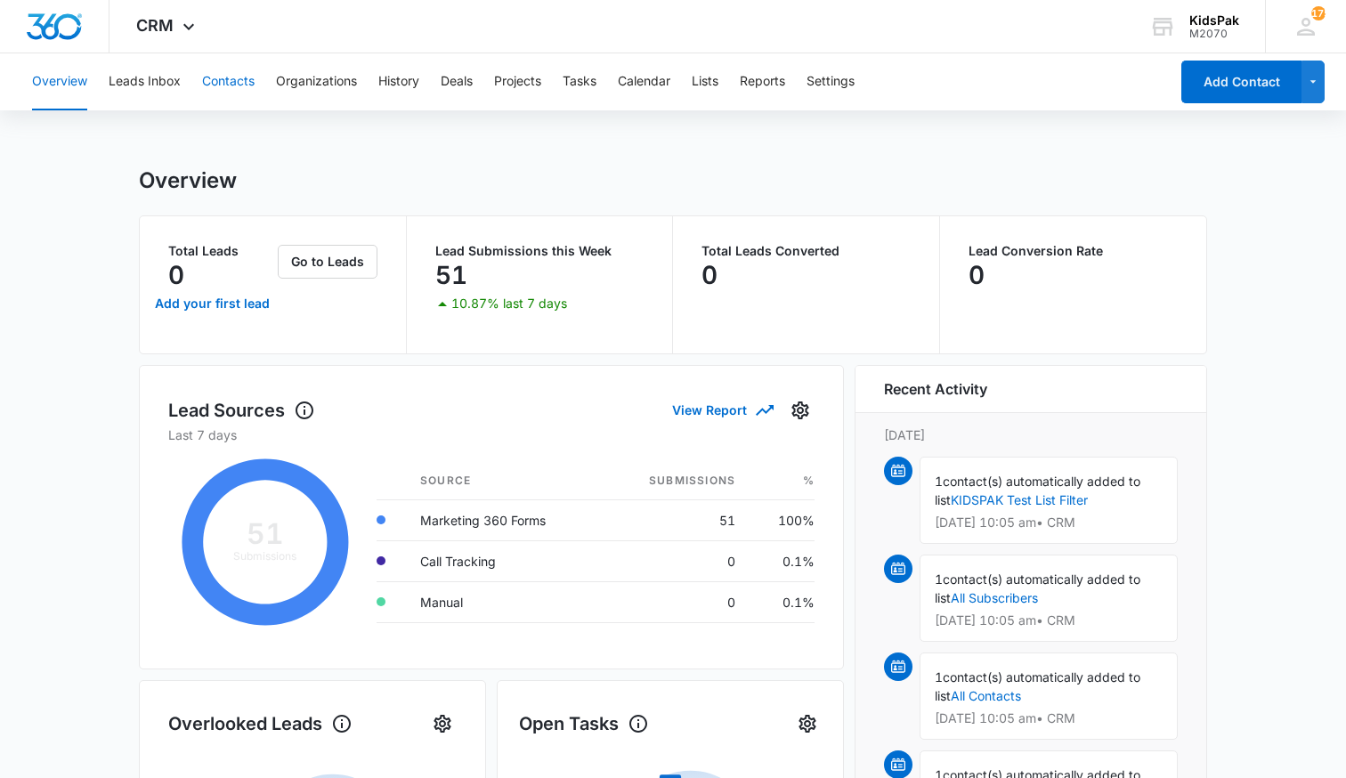
click at [230, 85] on button "Contacts" at bounding box center [228, 81] width 53 height 57
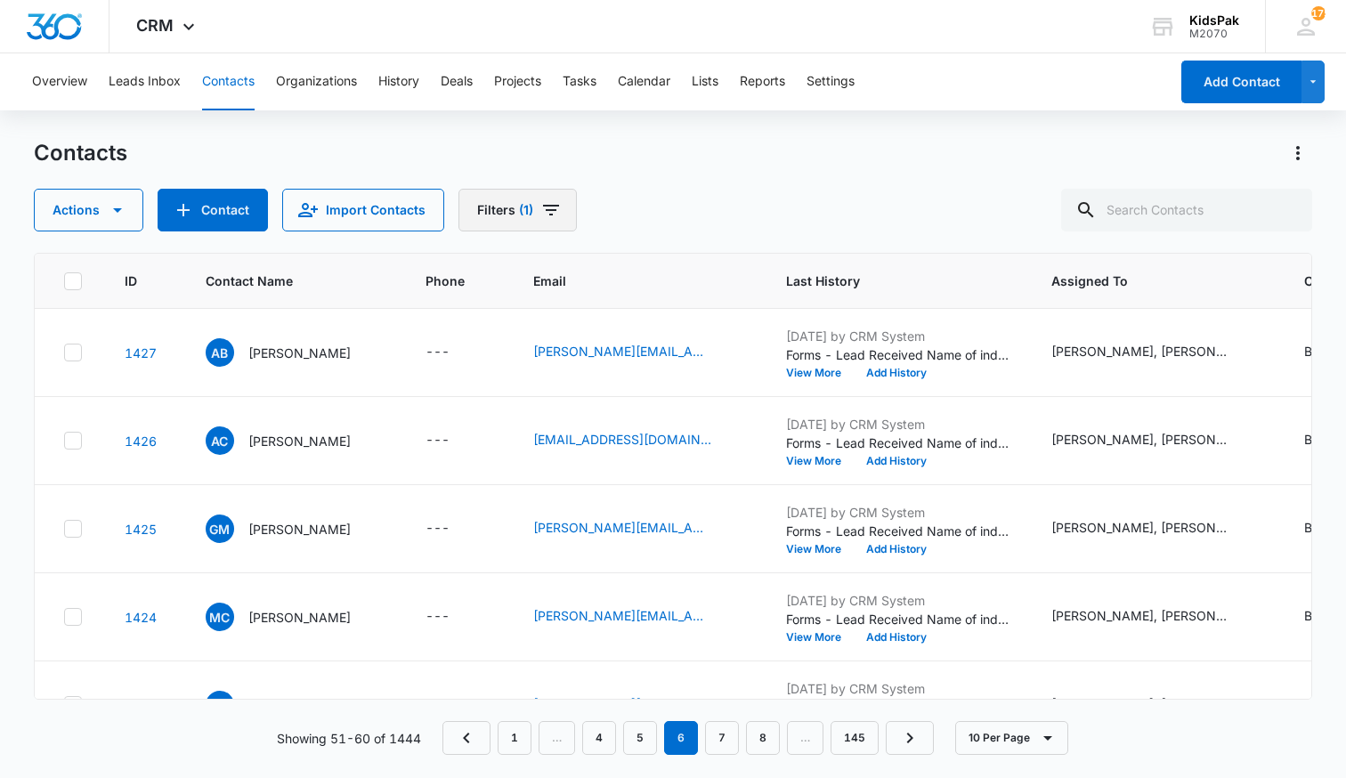
scroll to position [491, 0]
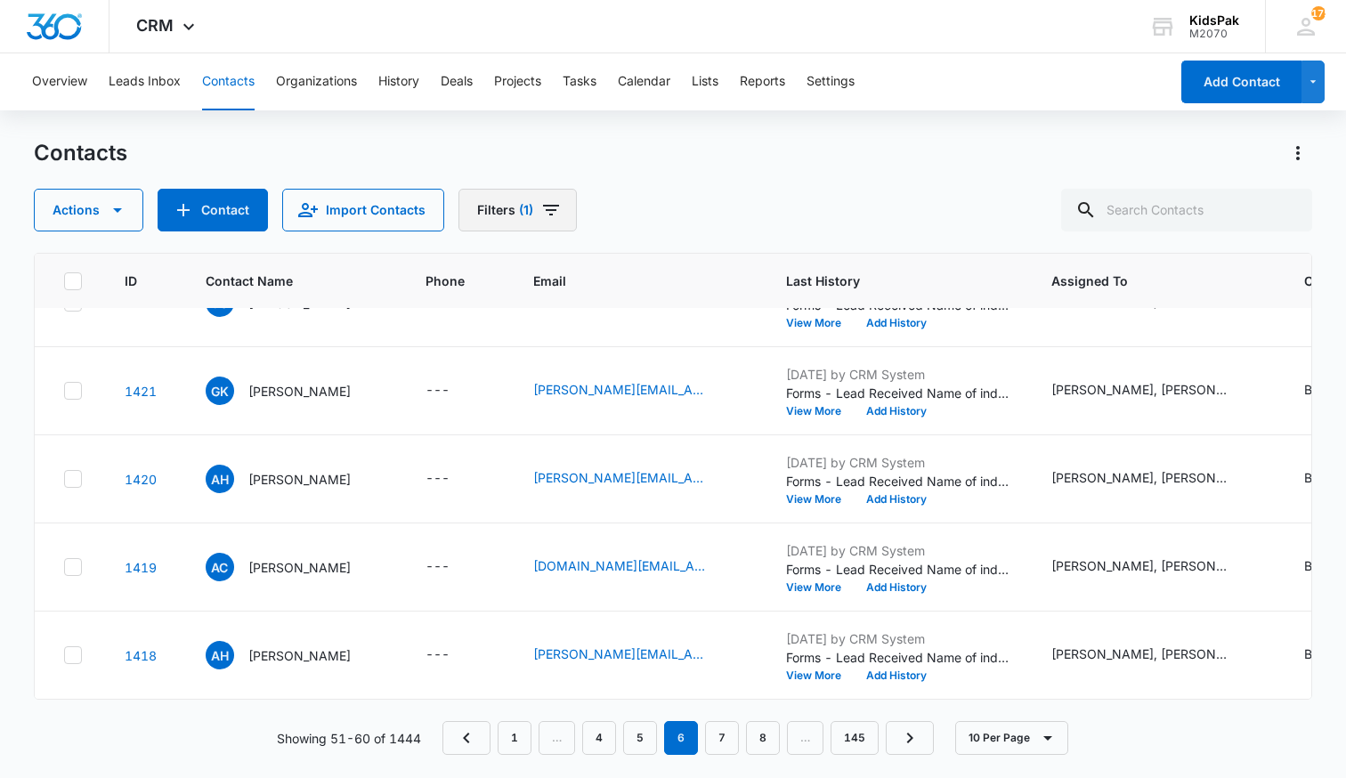
click at [547, 213] on icon "Filters" at bounding box center [551, 209] width 21 height 21
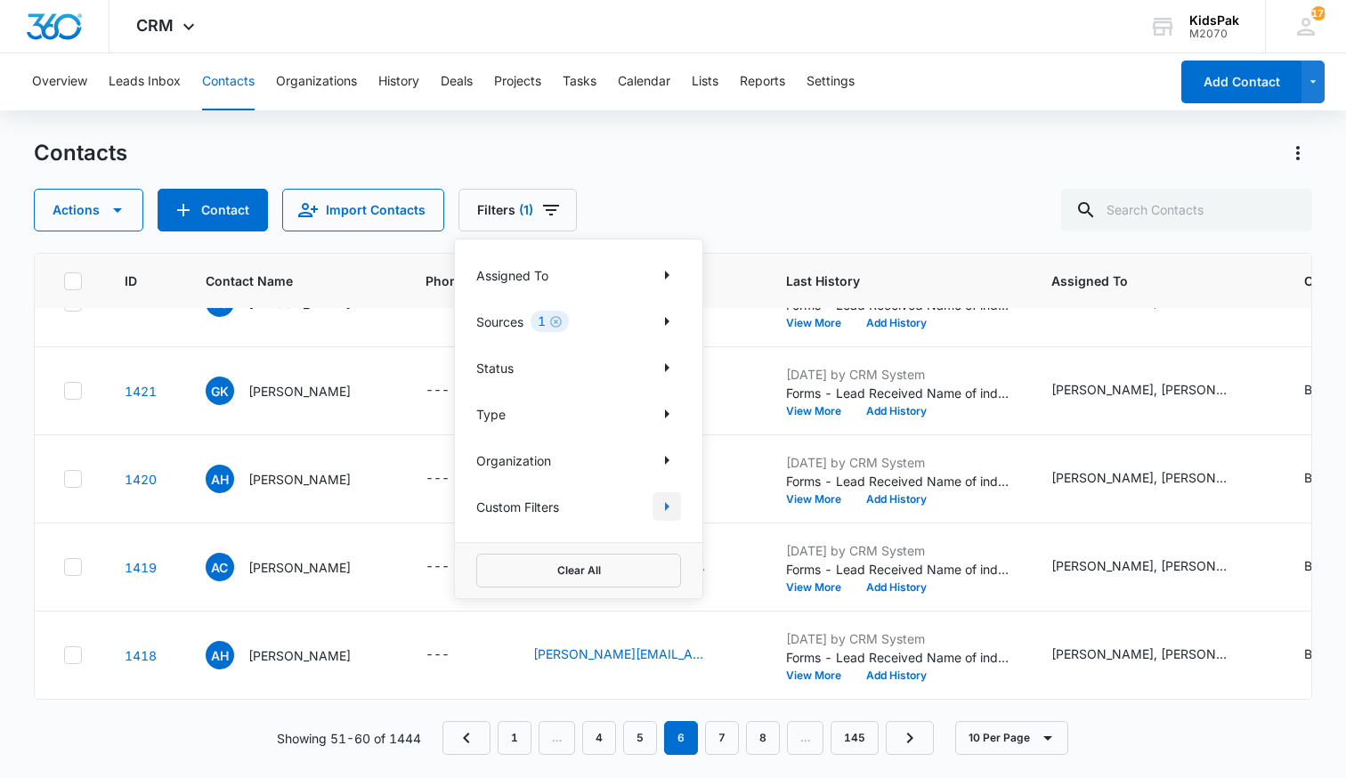
click at [662, 513] on icon "Show Custom Filters filters" at bounding box center [666, 506] width 21 height 21
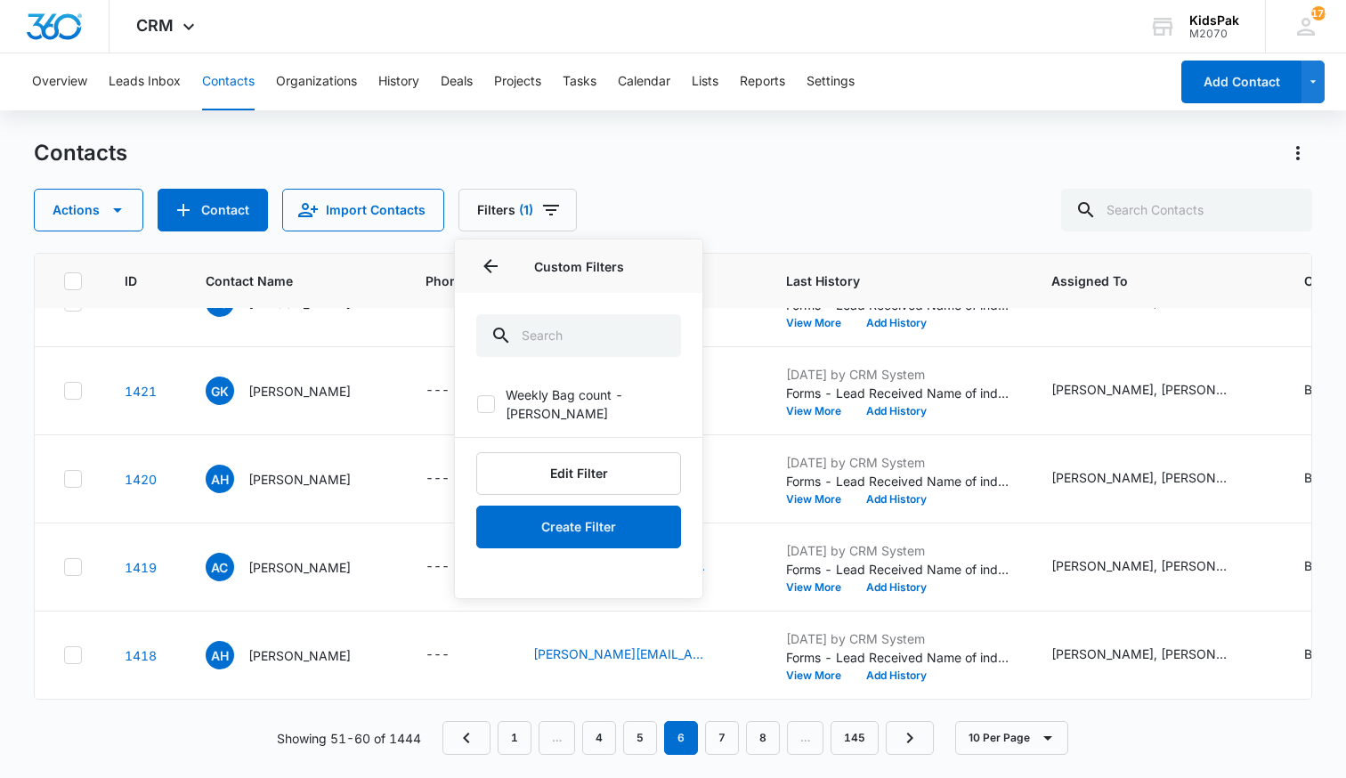
click at [487, 396] on icon at bounding box center [486, 404] width 16 height 16
click at [477, 404] on input "Weekly Bag count - [PERSON_NAME]" at bounding box center [476, 404] width 1 height 1
checkbox input "true"
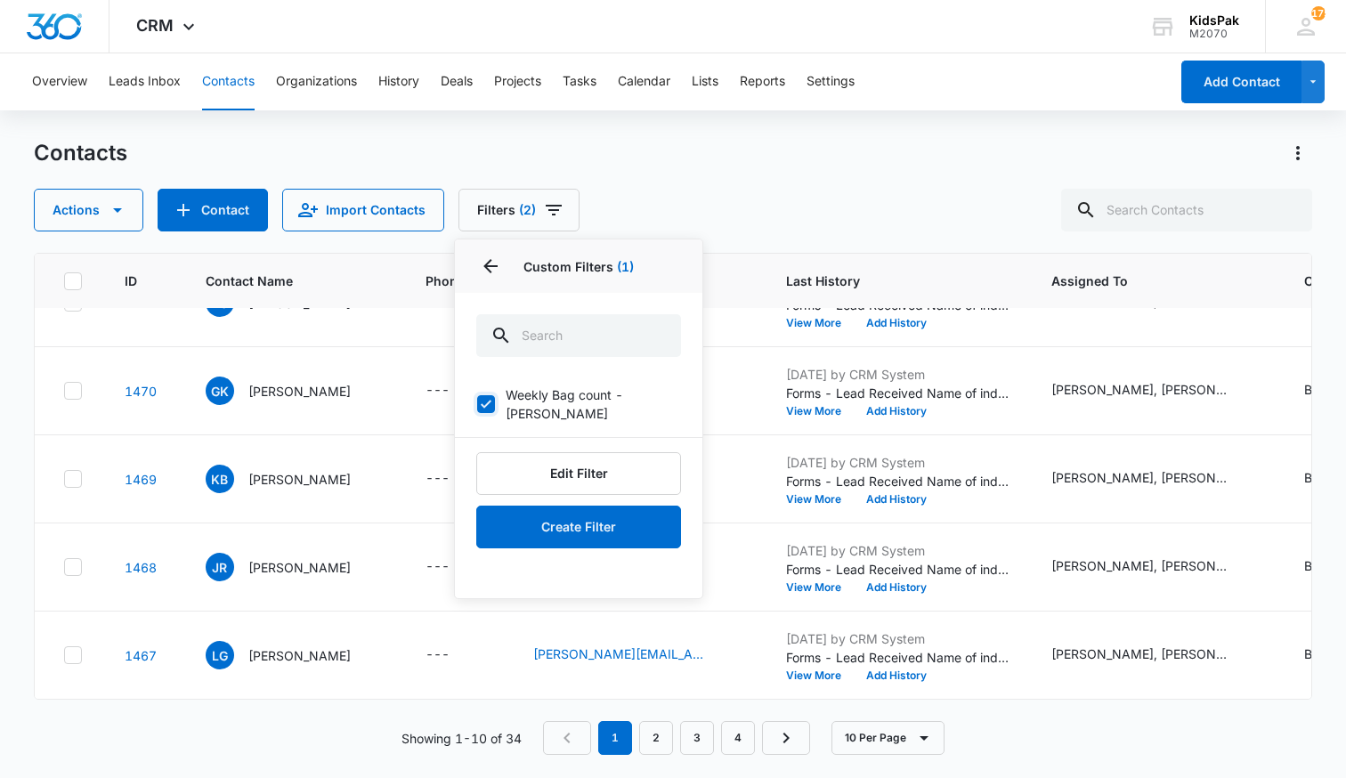
scroll to position [0, 0]
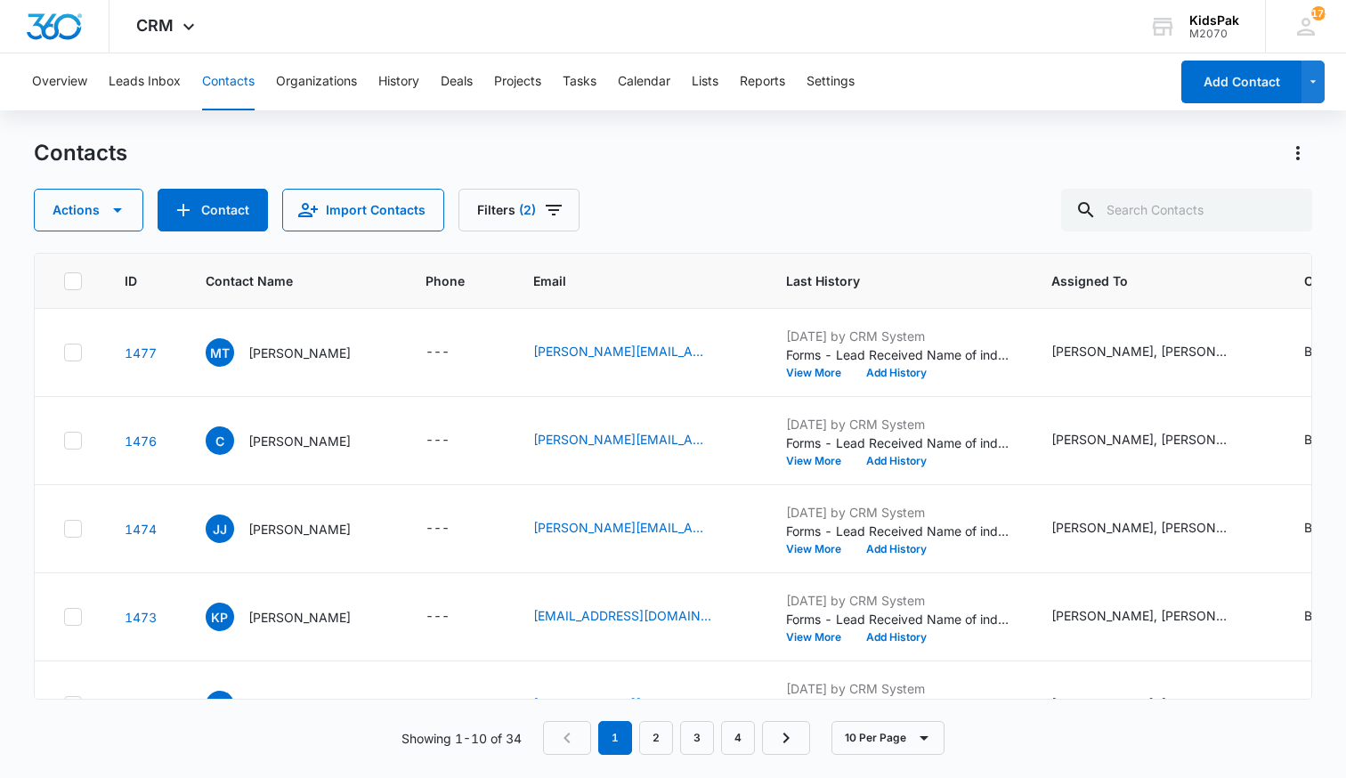
click at [779, 167] on div "Contacts" at bounding box center [673, 153] width 1279 height 28
click at [1299, 154] on icon "Actions" at bounding box center [1299, 153] width 4 height 14
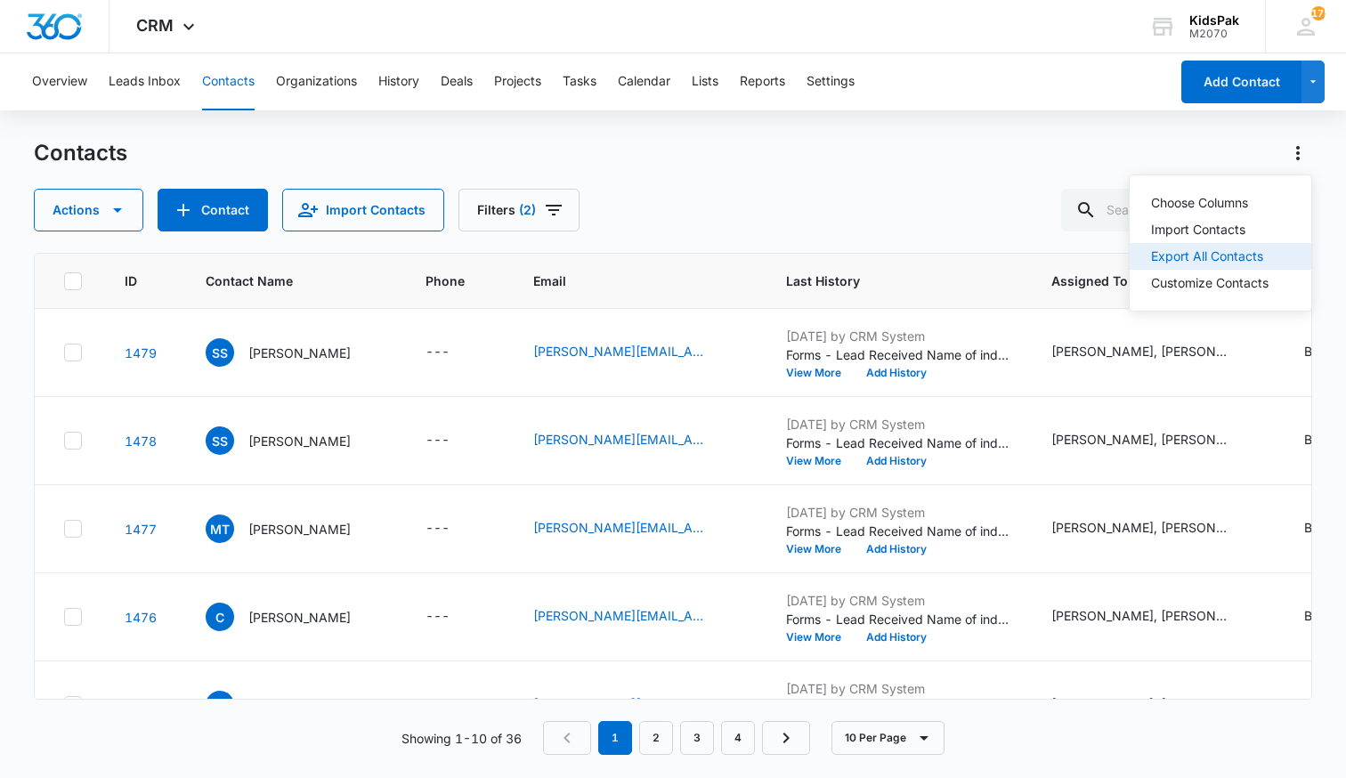
click at [1225, 256] on div "Export All Contacts" at bounding box center [1210, 256] width 118 height 12
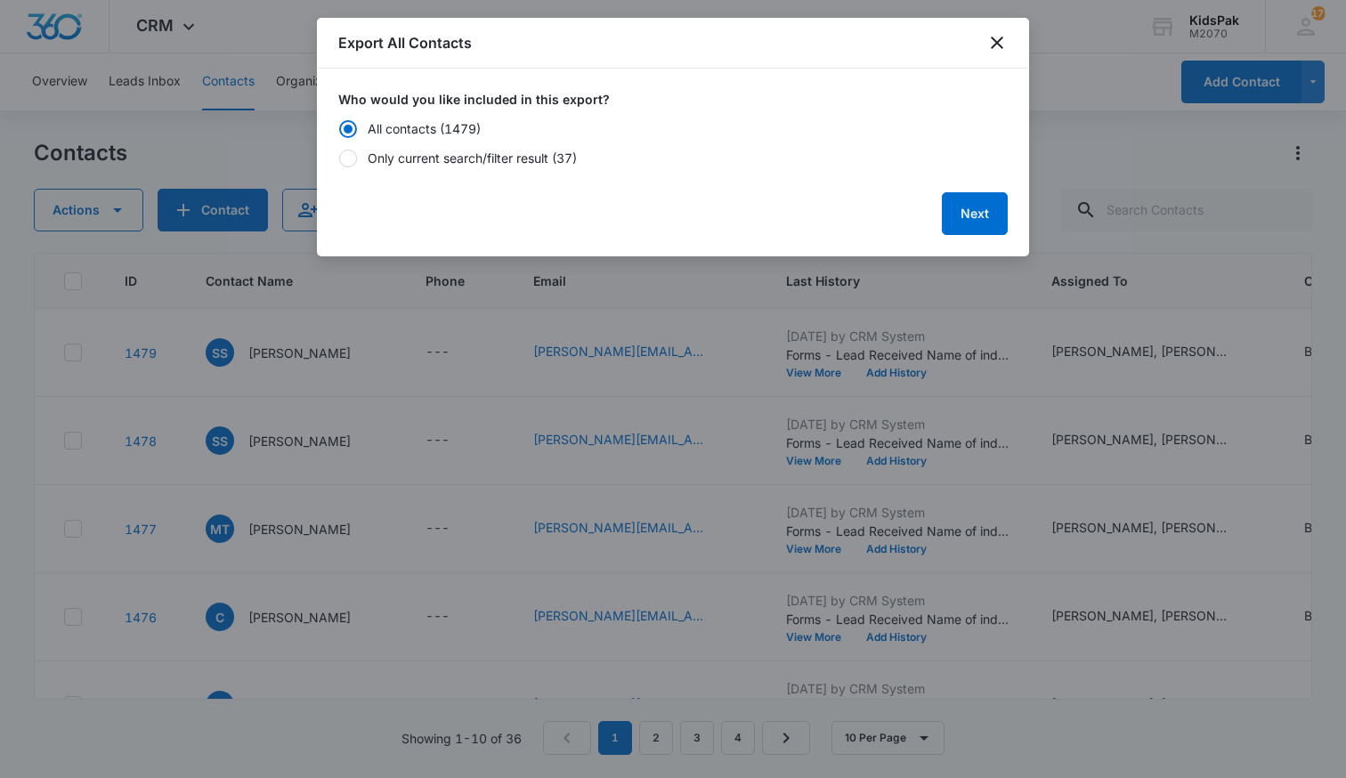
click at [553, 157] on div "Only current search/filter result (37)" at bounding box center [472, 158] width 209 height 19
click at [339, 158] on input "Only current search/filter result (37)" at bounding box center [338, 158] width 1 height 1
radio input "false"
radio input "true"
click at [979, 211] on button "Next" at bounding box center [975, 213] width 66 height 43
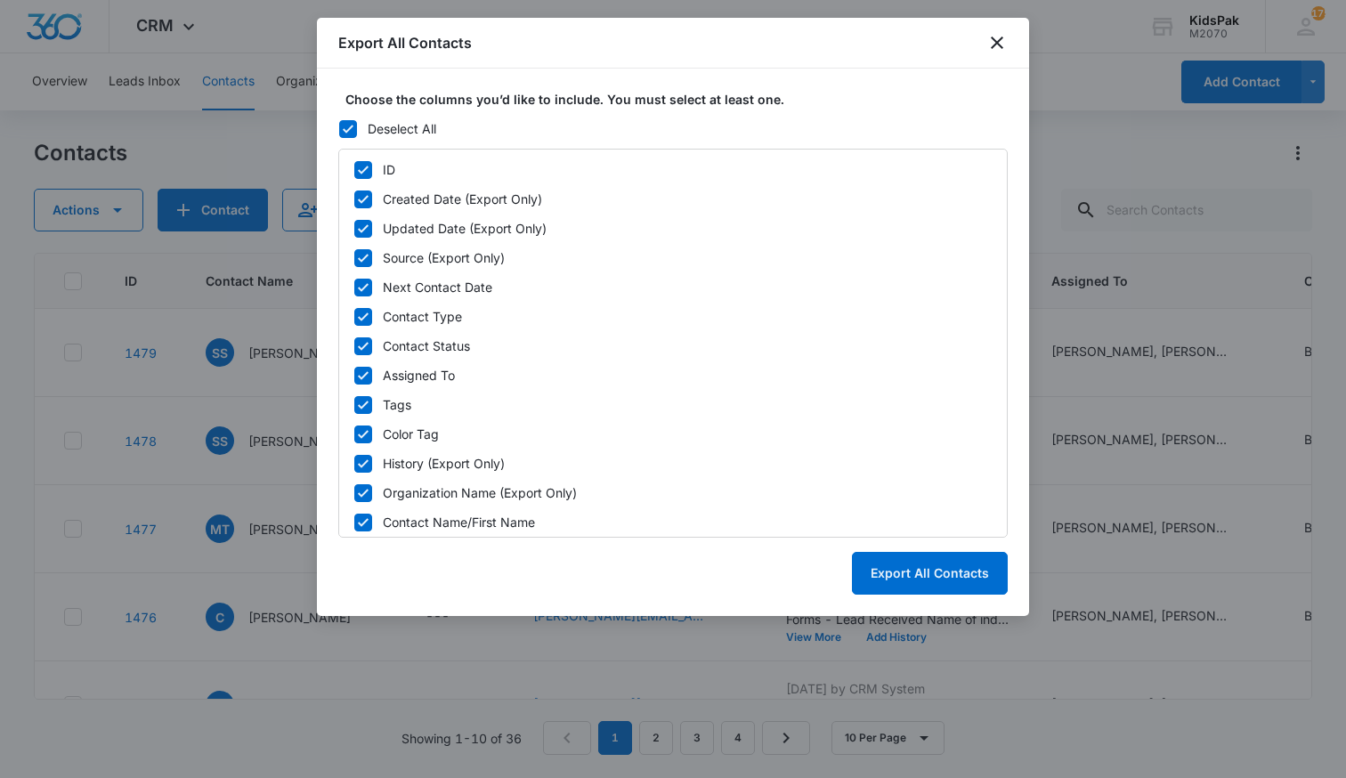
click at [347, 127] on icon at bounding box center [348, 129] width 16 height 16
click at [339, 128] on input "Deselect All" at bounding box center [338, 128] width 1 height 1
checkbox input "false"
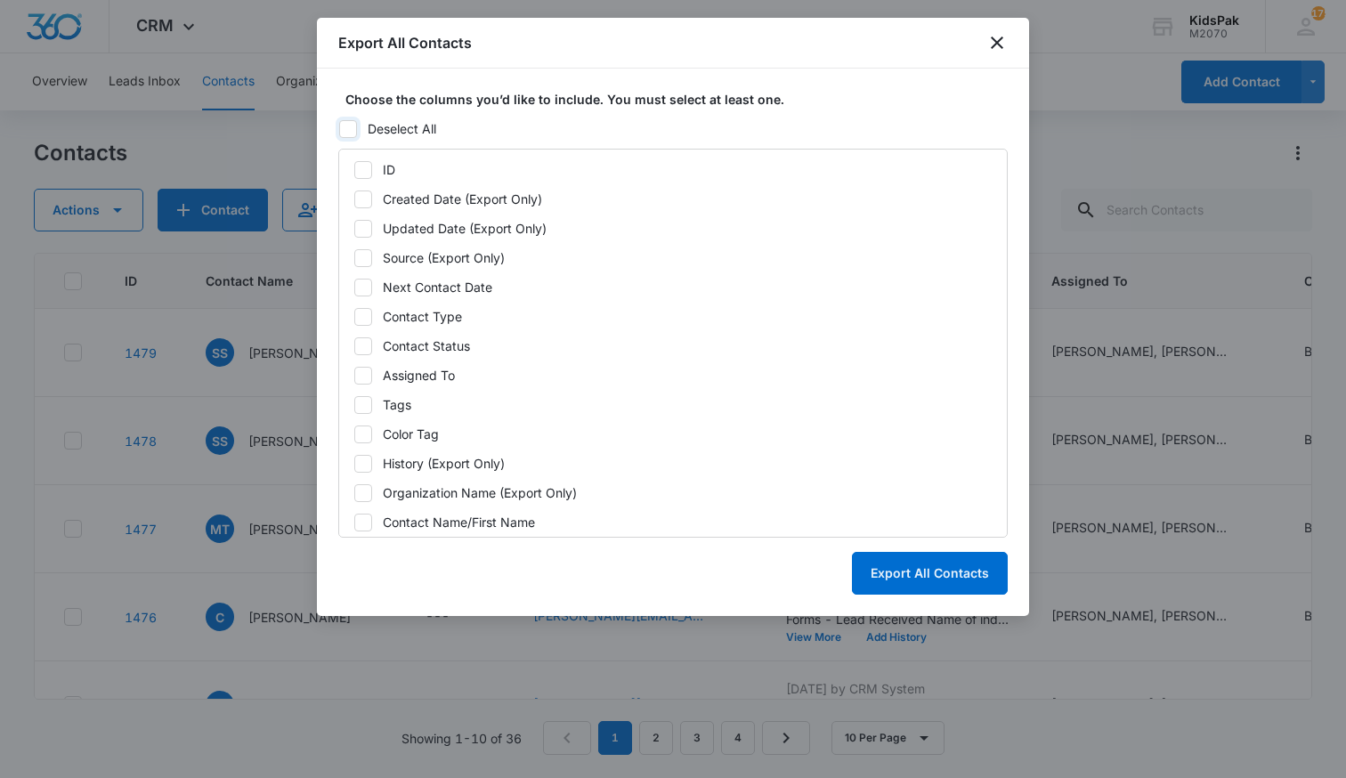
checkbox input "false"
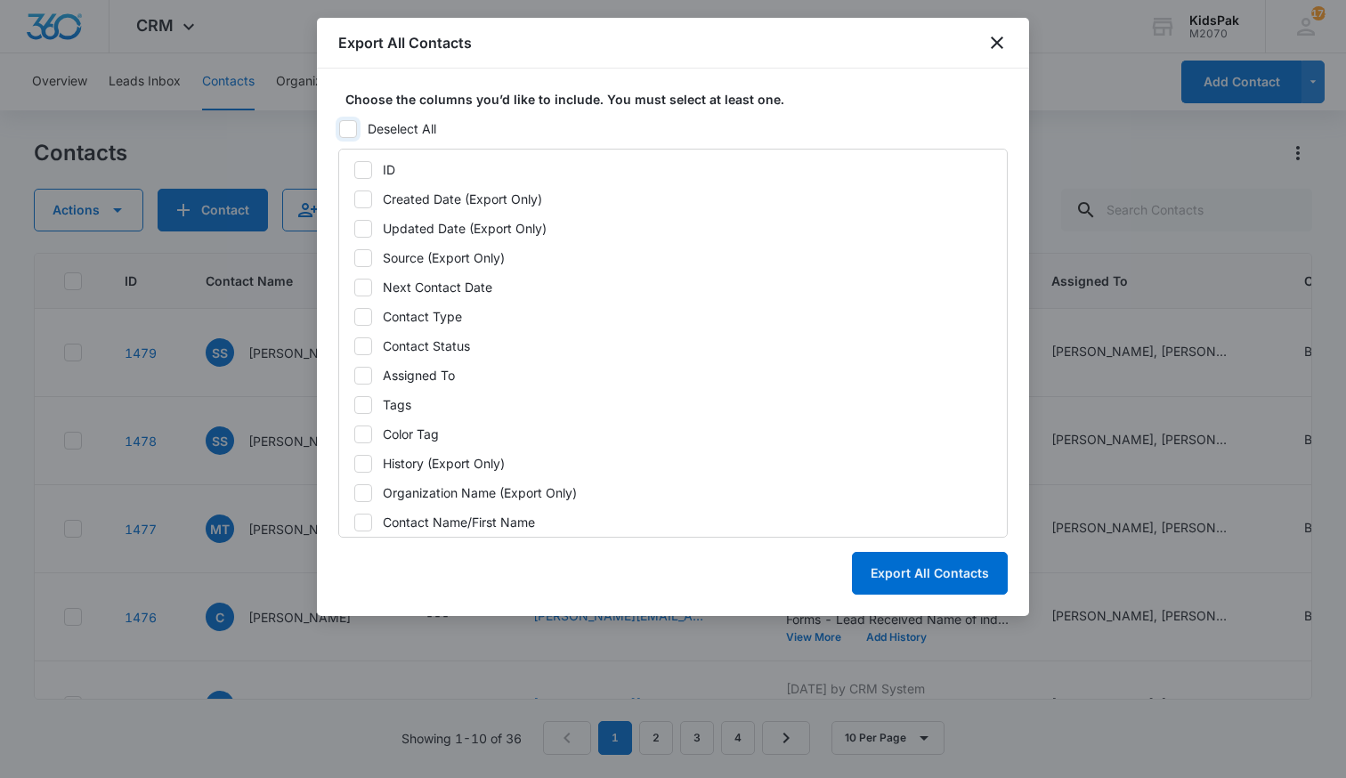
checkbox input "false"
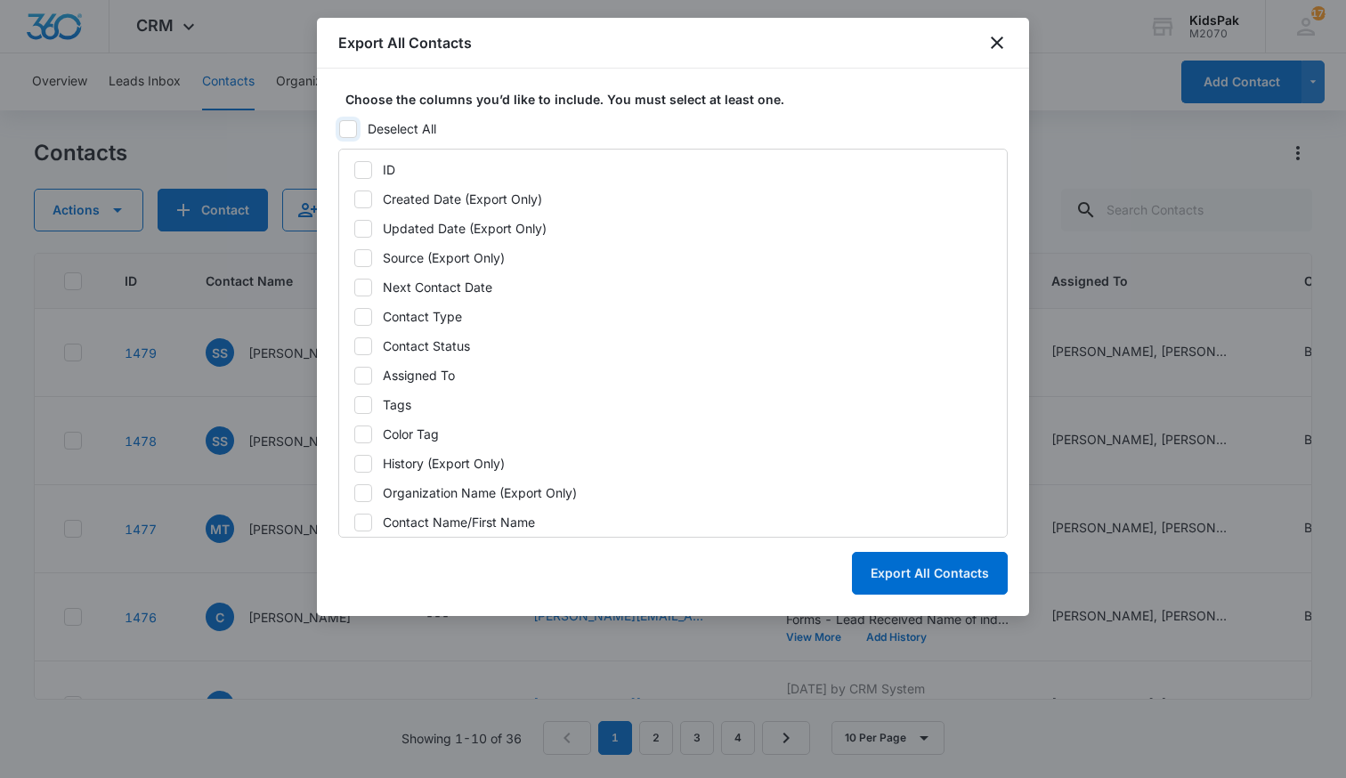
checkbox input "false"
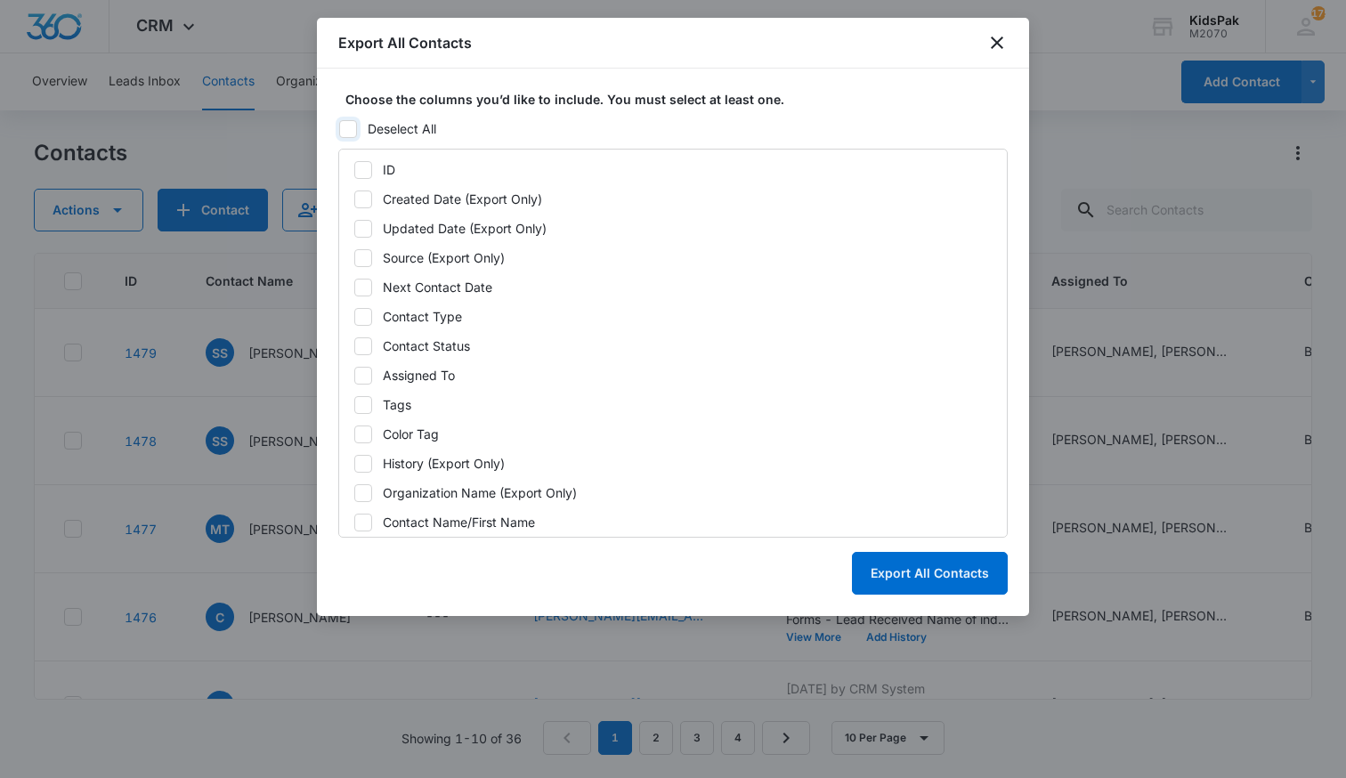
checkbox input "false"
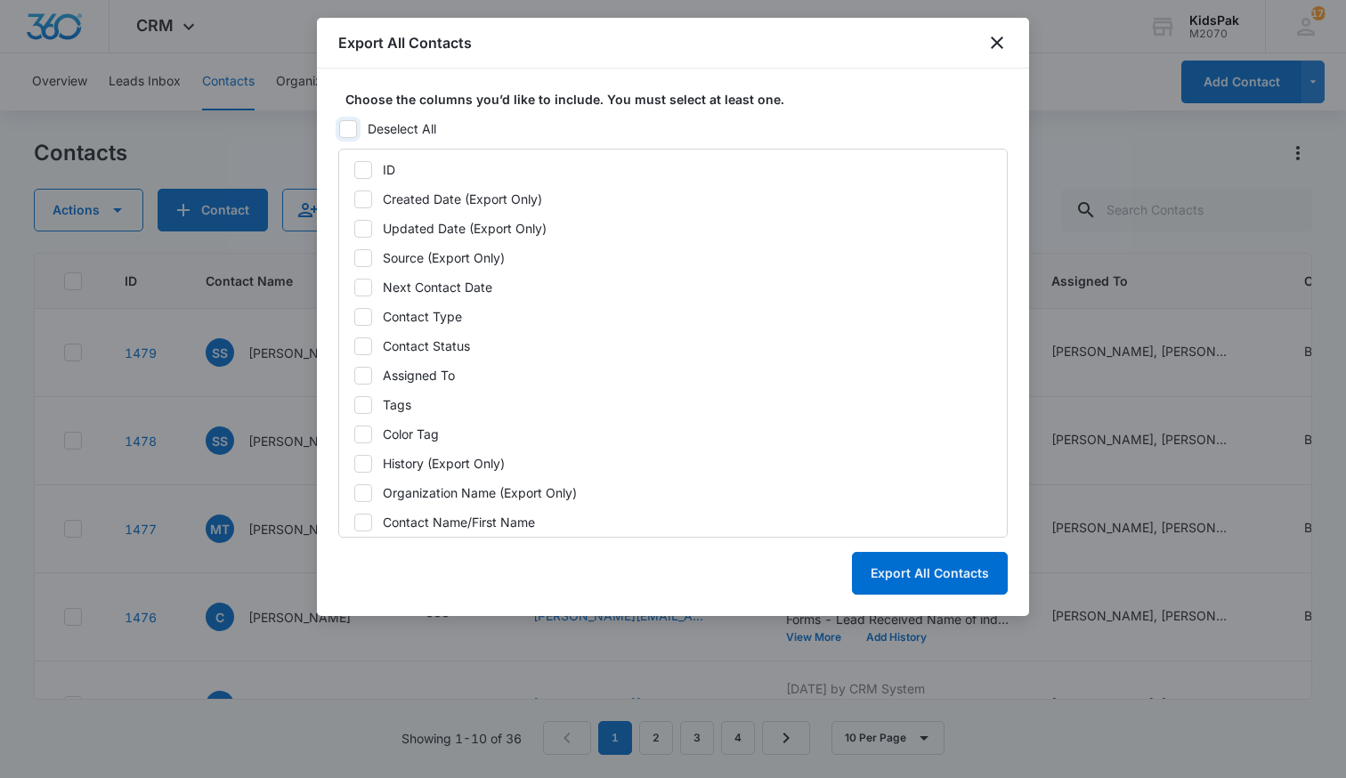
checkbox input "false"
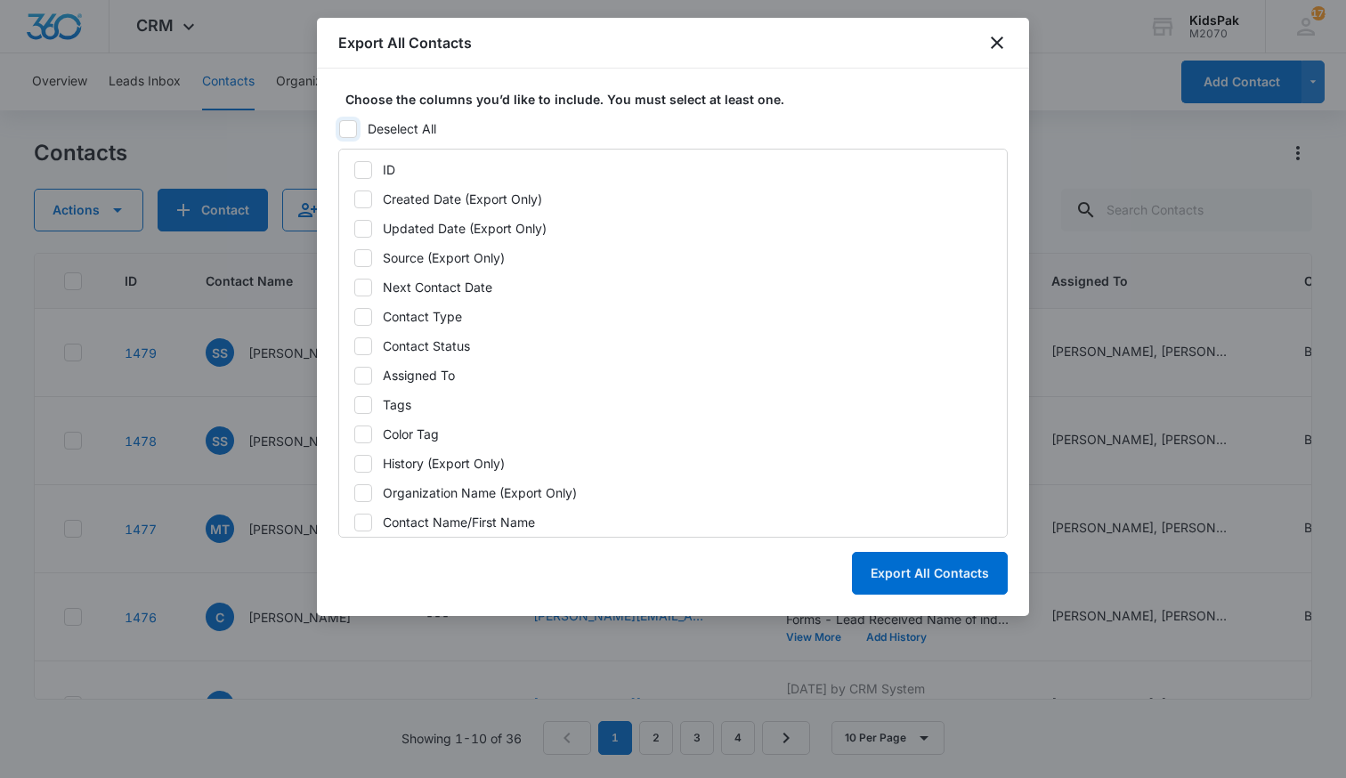
checkbox input "false"
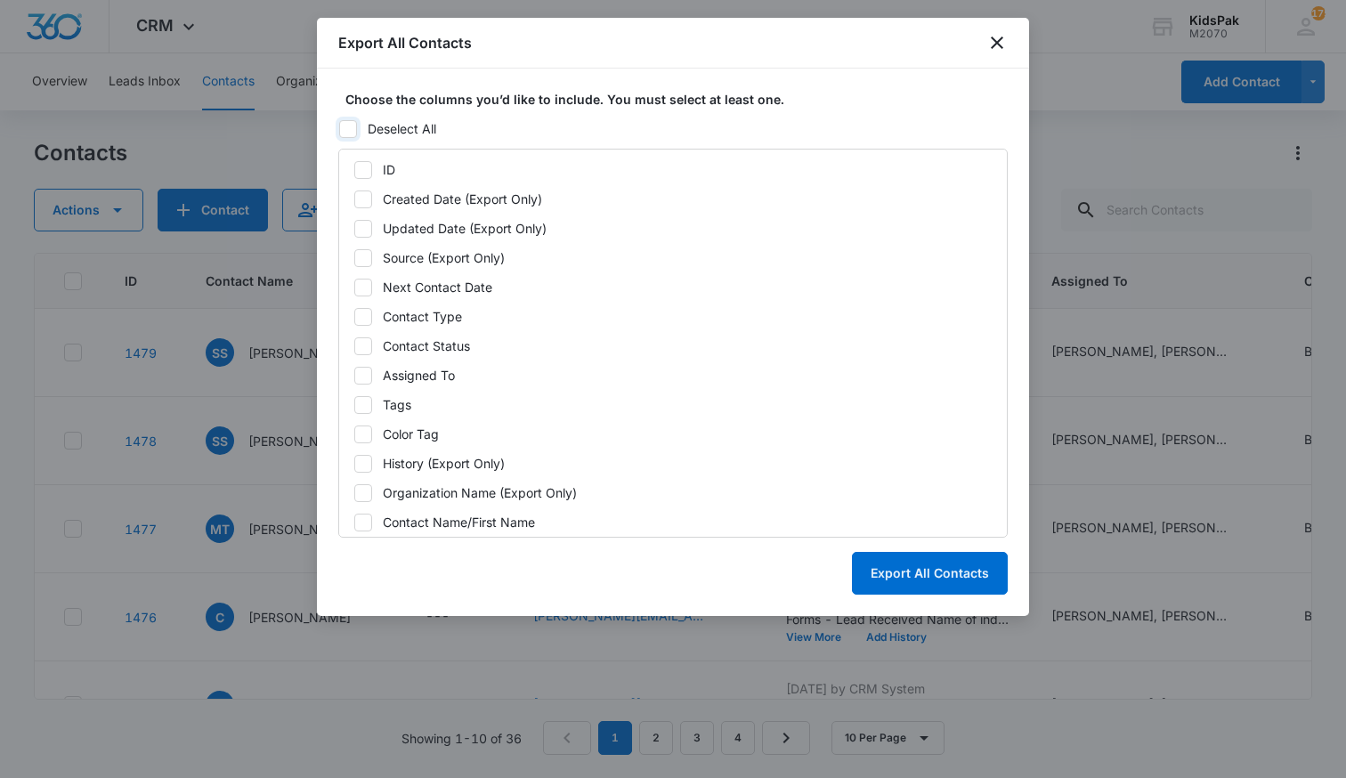
checkbox input "false"
click at [366, 168] on icon at bounding box center [363, 170] width 11 height 8
click at [354, 169] on input "ID" at bounding box center [354, 169] width 1 height 1
checkbox input "true"
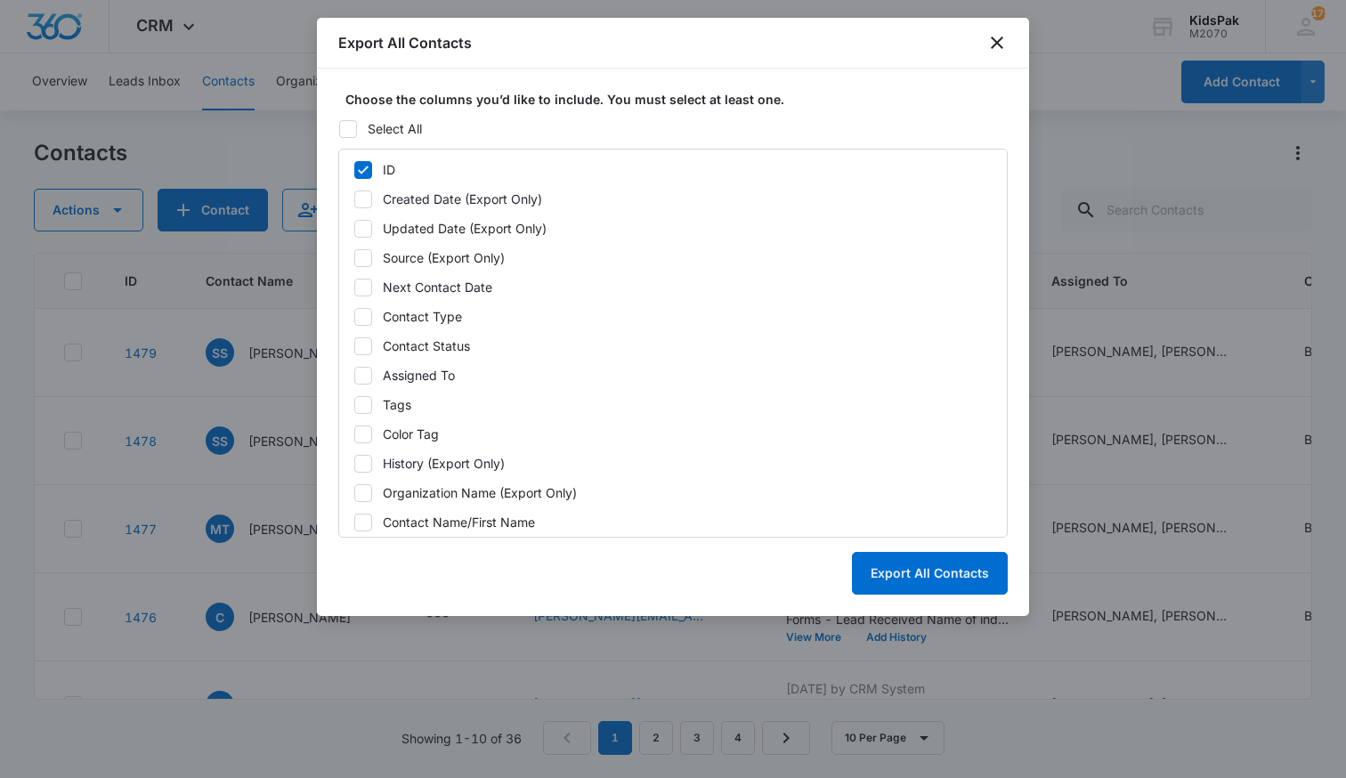
click at [368, 202] on icon at bounding box center [363, 199] width 16 height 16
click at [354, 199] on input "Created Date (Export Only)" at bounding box center [354, 199] width 1 height 1
checkbox input "true"
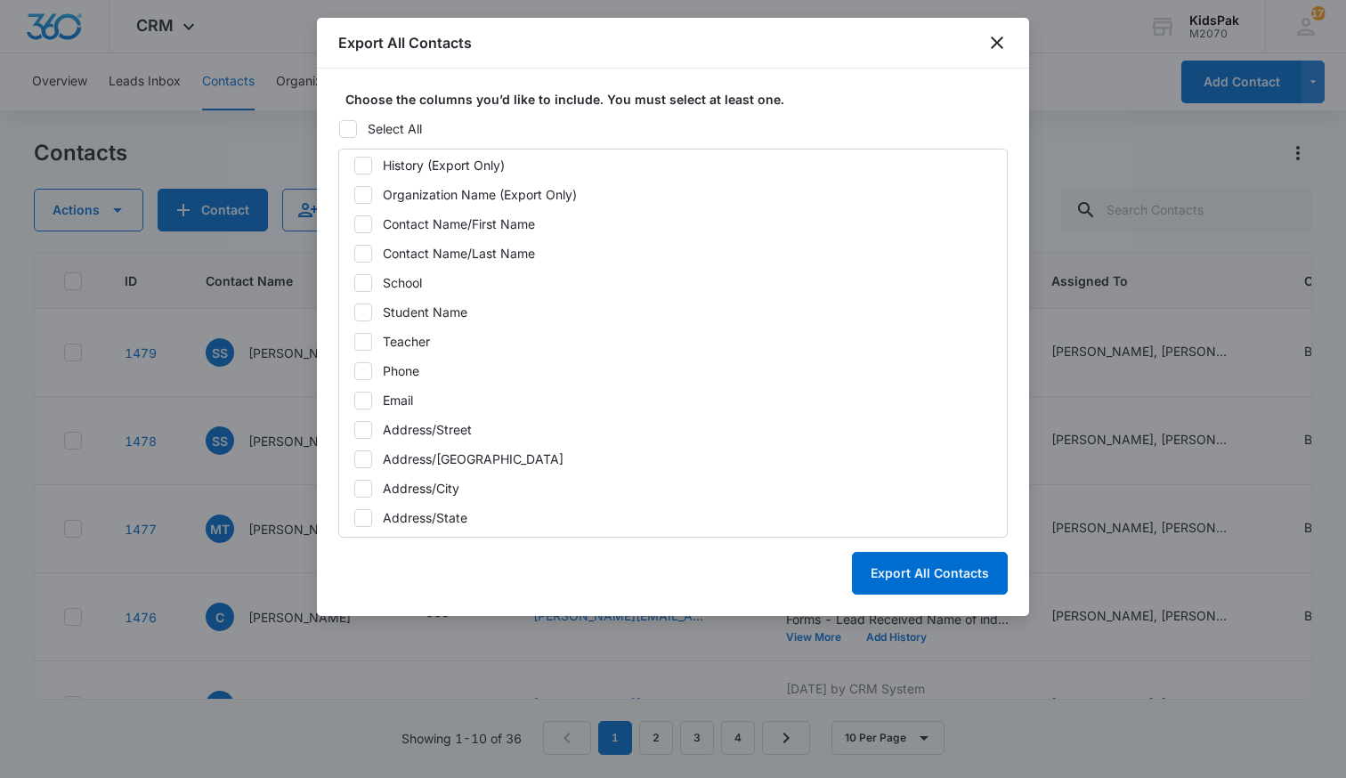
click at [366, 224] on icon at bounding box center [363, 224] width 16 height 16
click at [354, 224] on input "Contact Name/First Name" at bounding box center [354, 224] width 1 height 1
checkbox input "true"
click at [366, 254] on icon at bounding box center [363, 254] width 16 height 16
click at [354, 254] on input "Contact Name/Last Name" at bounding box center [354, 253] width 1 height 1
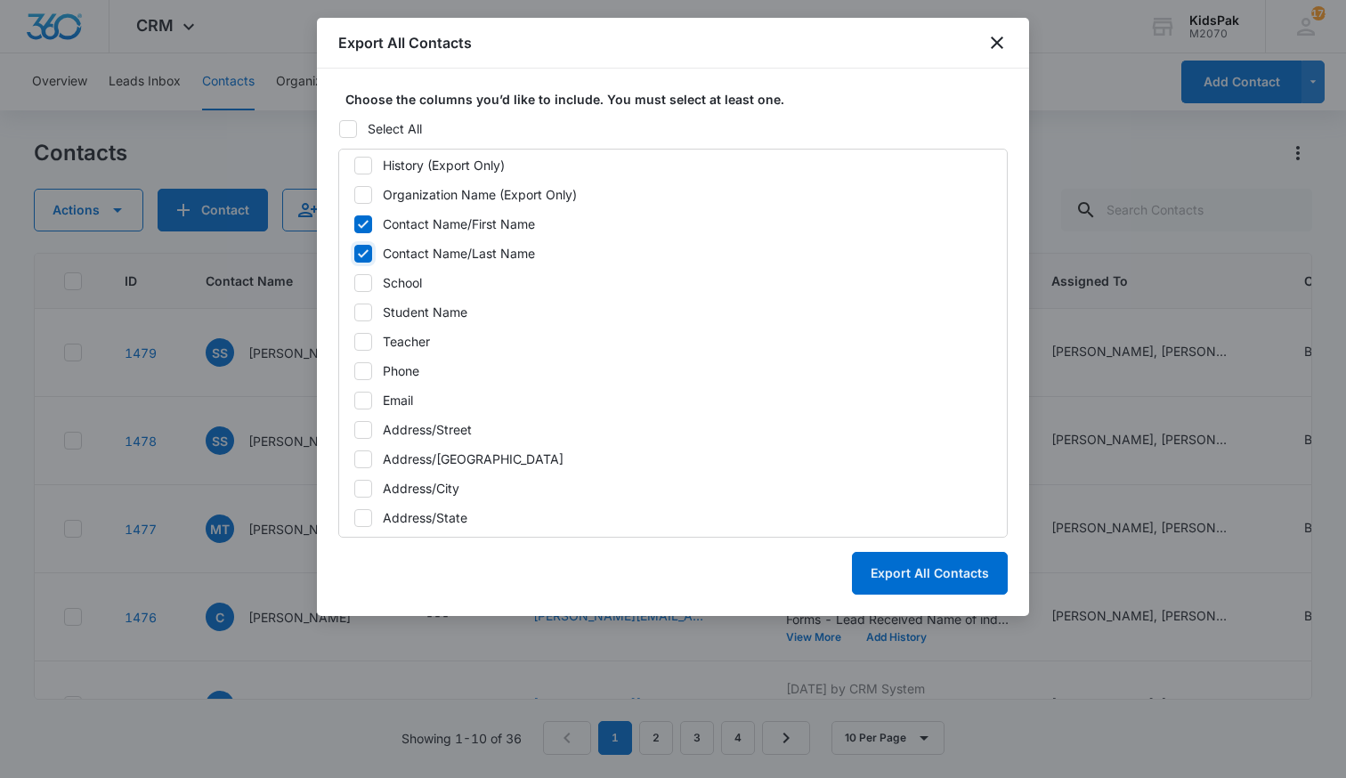
checkbox input "true"
click at [370, 402] on icon at bounding box center [363, 401] width 16 height 16
click at [354, 401] on input "Email" at bounding box center [354, 400] width 1 height 1
checkbox input "true"
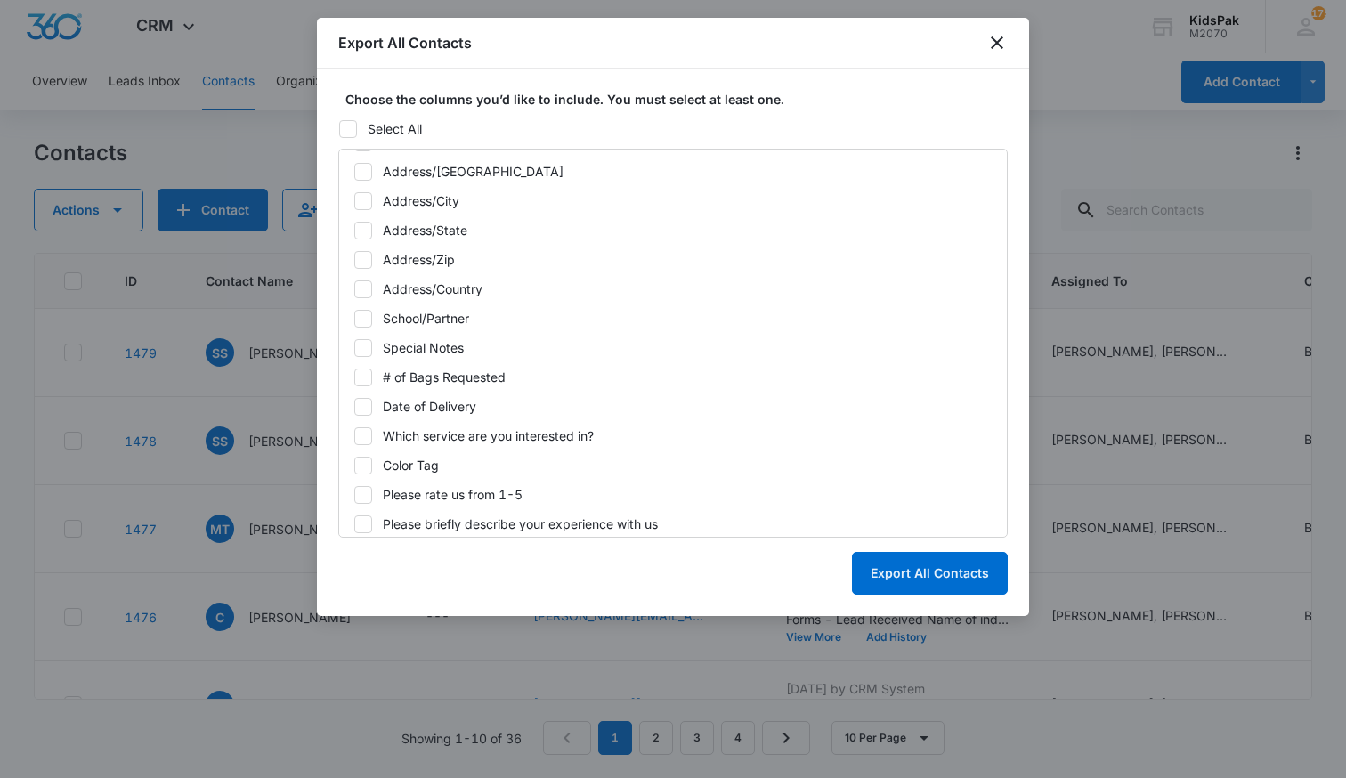
scroll to position [622, 0]
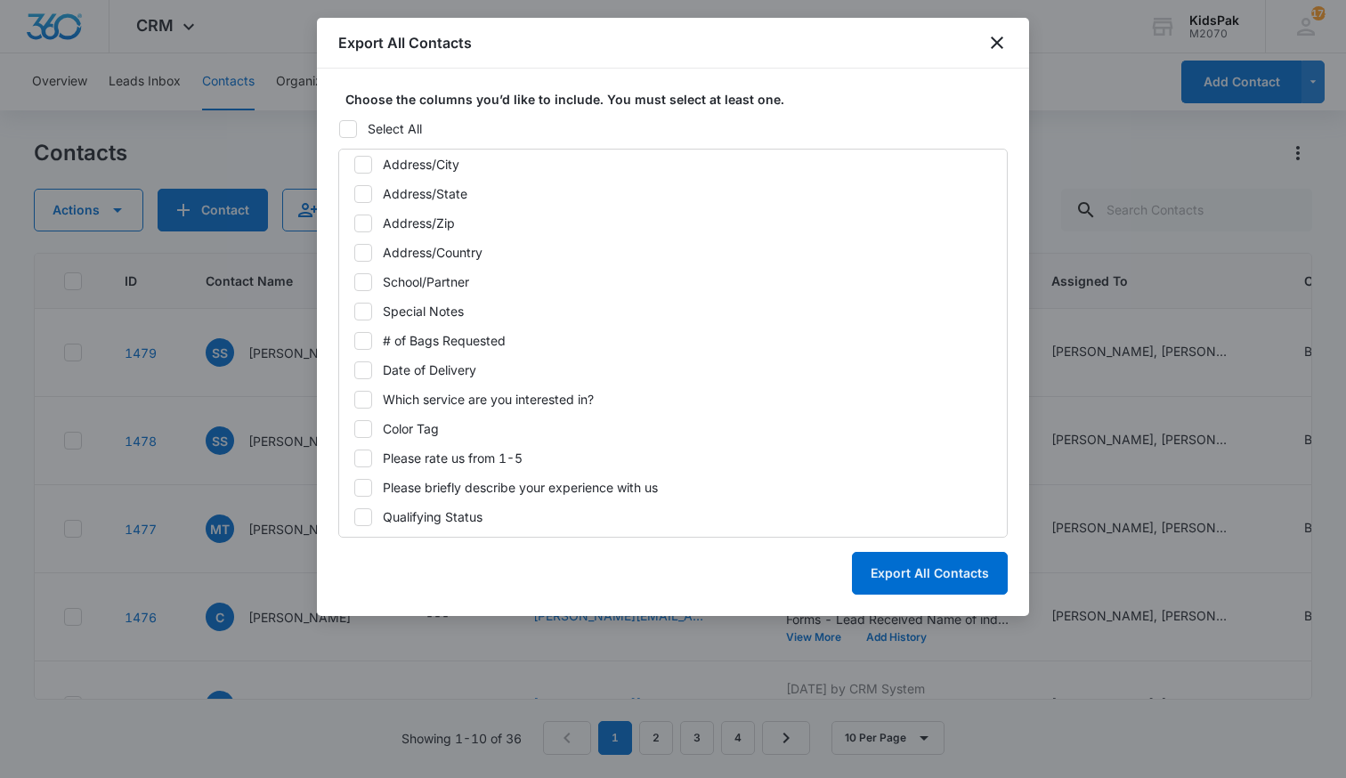
click at [360, 280] on icon at bounding box center [363, 282] width 16 height 16
click at [354, 281] on input "School/Partner" at bounding box center [354, 281] width 1 height 1
checkbox input "true"
click at [362, 341] on icon at bounding box center [363, 341] width 11 height 8
click at [354, 341] on input "# of Bags Requested" at bounding box center [354, 340] width 1 height 1
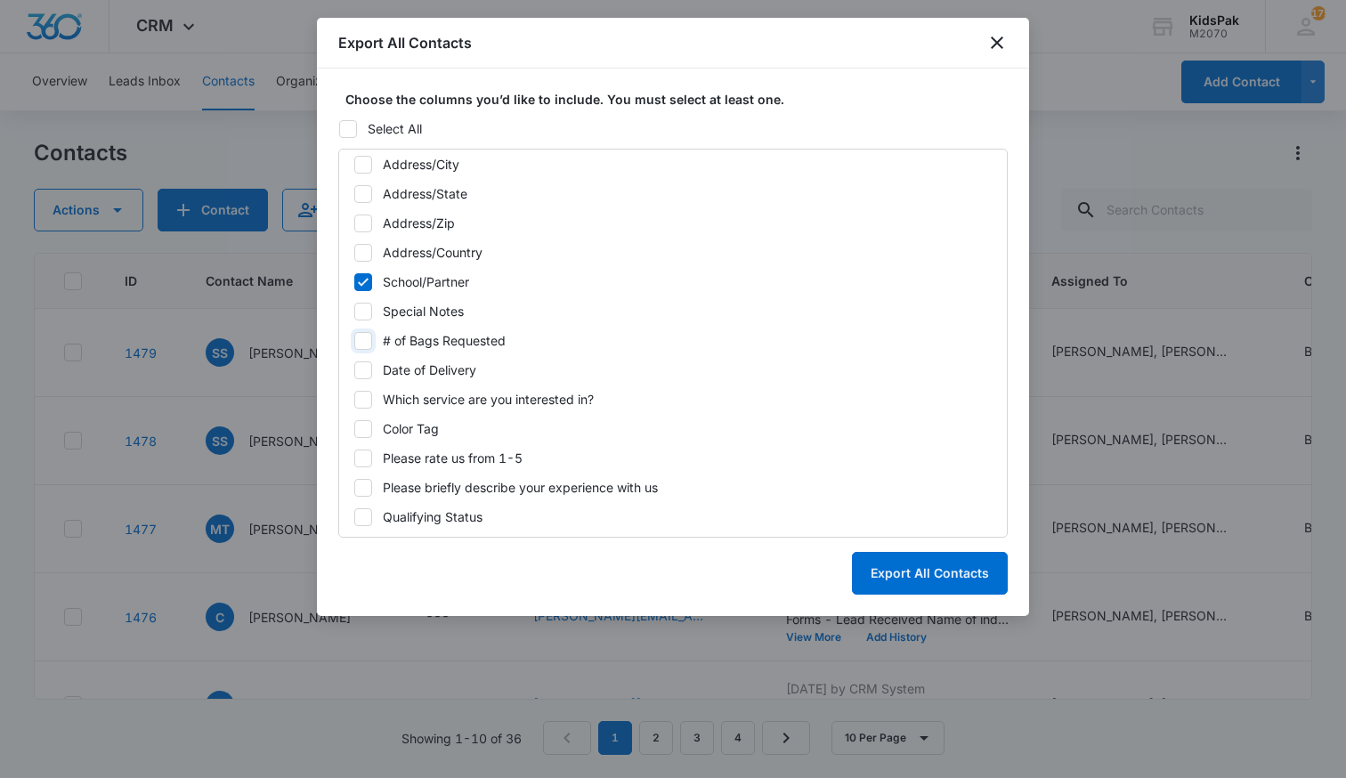
checkbox input "true"
click at [370, 492] on icon at bounding box center [363, 488] width 16 height 16
click at [354, 488] on input "Please briefly describe your experience with us" at bounding box center [354, 487] width 1 height 1
checkbox input "true"
click at [911, 573] on button "Export All Contacts" at bounding box center [930, 573] width 156 height 43
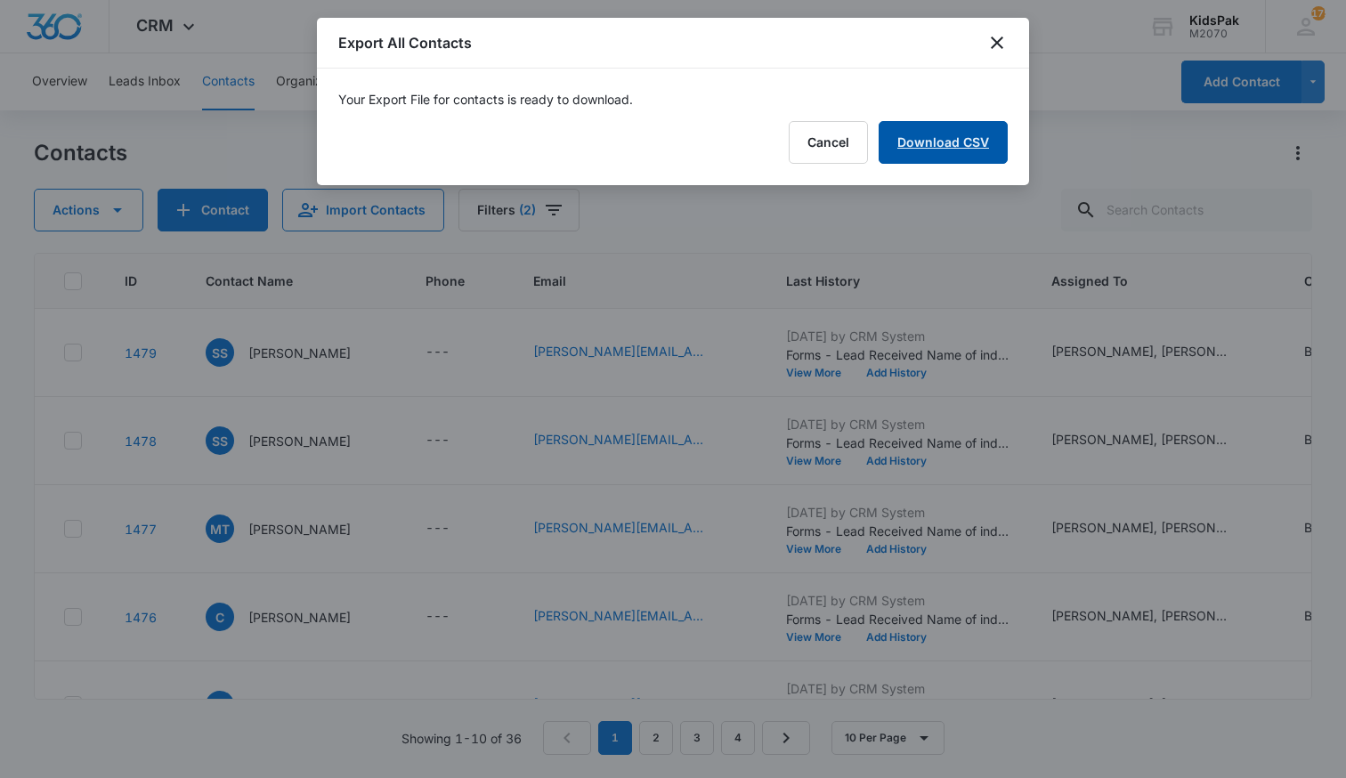
click at [948, 137] on link "Download CSV" at bounding box center [943, 142] width 129 height 43
click at [966, 142] on button "Finish" at bounding box center [970, 142] width 75 height 43
